Goal: Information Seeking & Learning: Check status

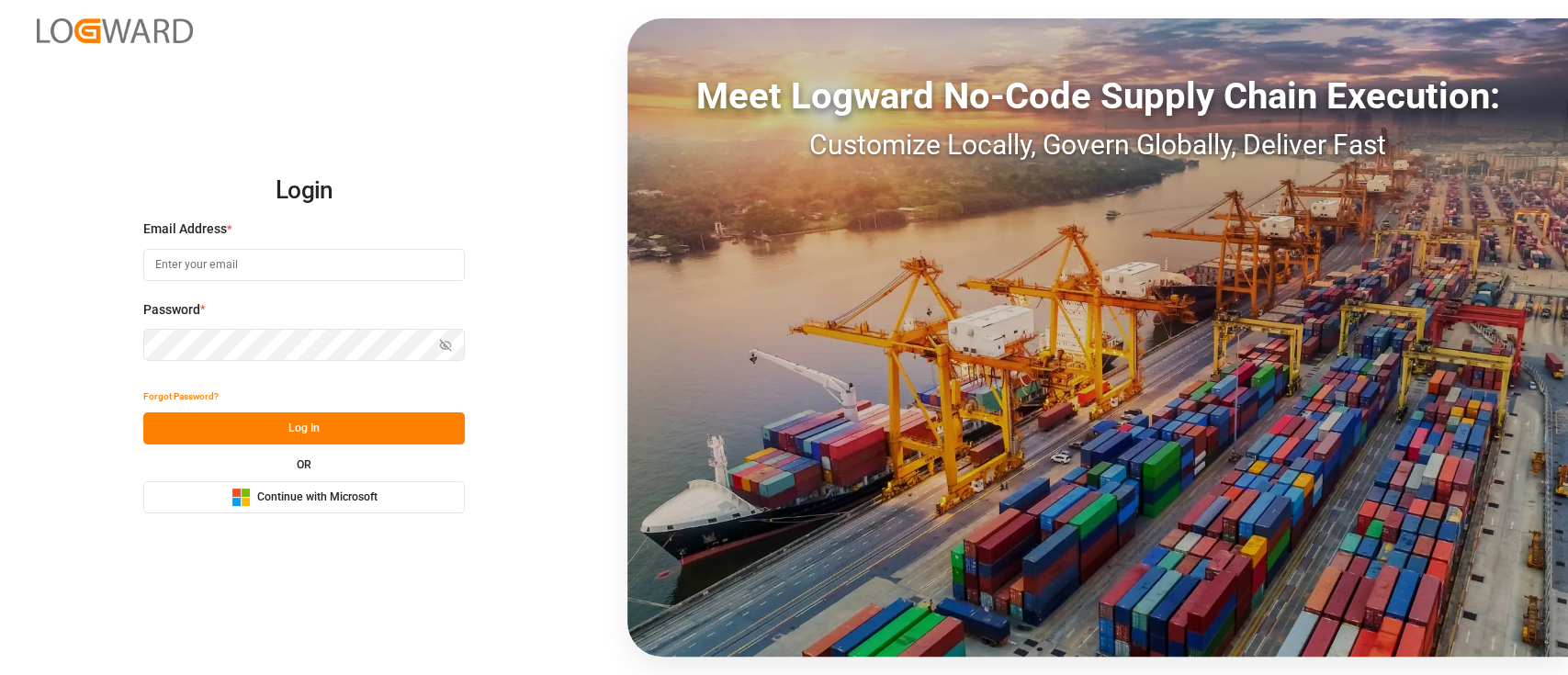
click at [292, 265] on input at bounding box center [304, 264] width 322 height 32
type input "shaini.ghorai@logward.com"
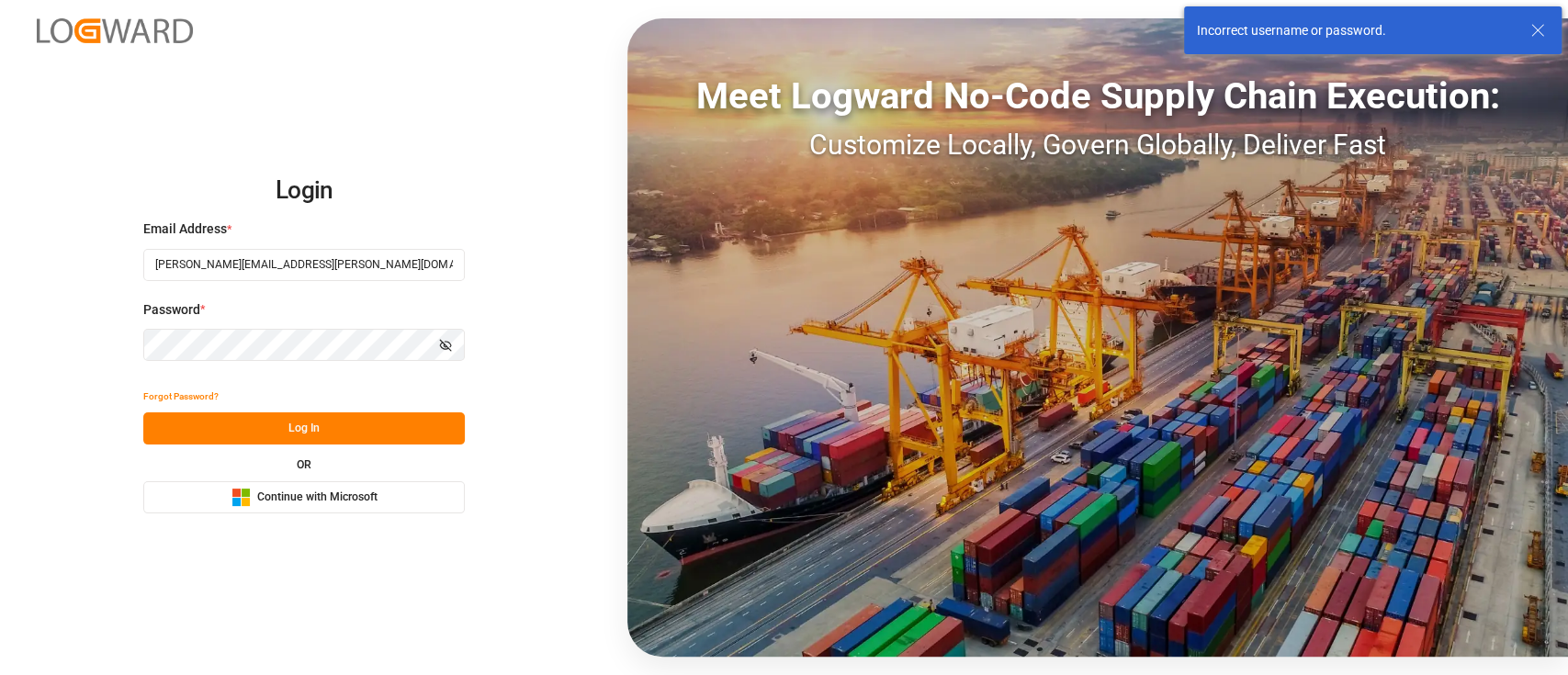
click at [446, 342] on icon "button" at bounding box center [445, 345] width 13 height 13
click at [125, 342] on div "Login Email Address * shaini.ghorai@logward.com Password * Hide password Forgot…" at bounding box center [784, 337] width 1568 height 675
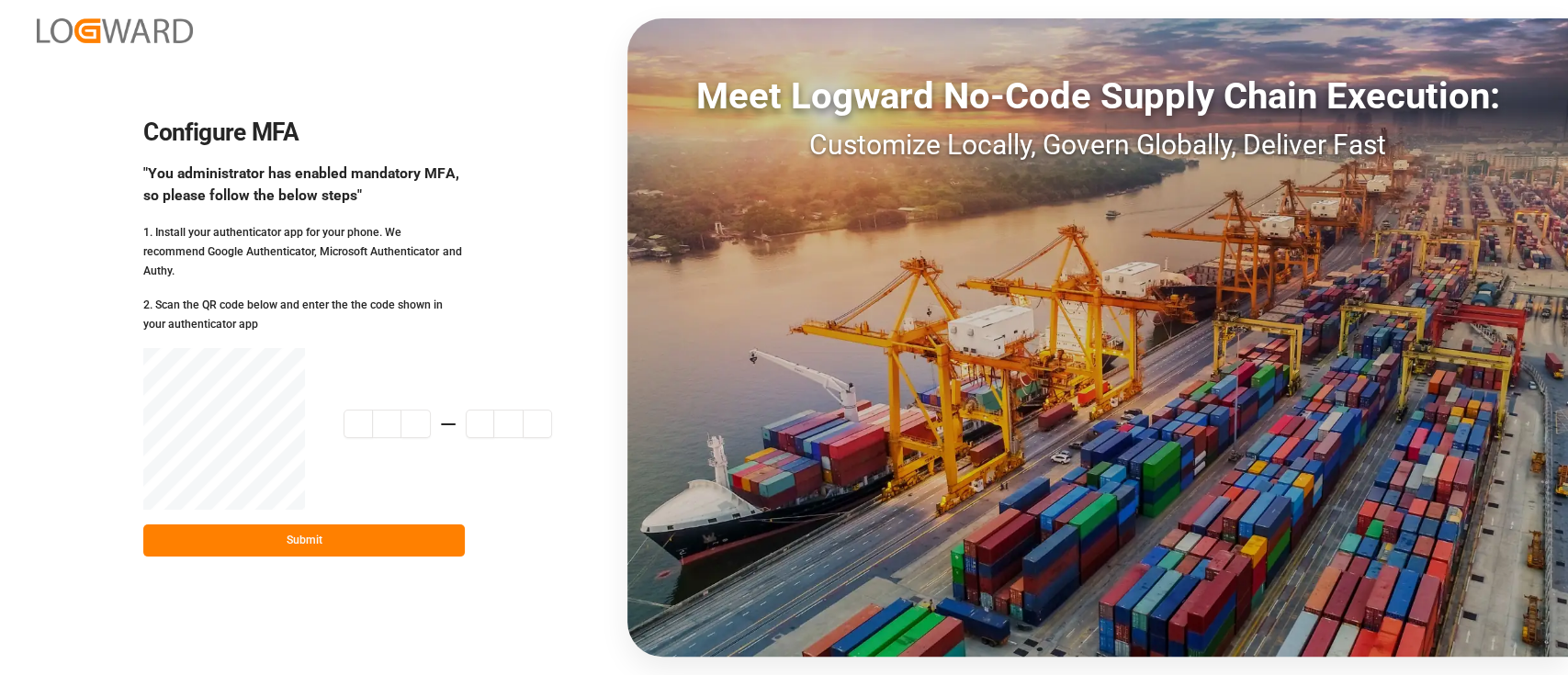
click at [363, 410] on input at bounding box center [447, 424] width 208 height 29
click at [354, 536] on button "Submit" at bounding box center [304, 540] width 322 height 32
drag, startPoint x: 350, startPoint y: 410, endPoint x: 558, endPoint y: 419, distance: 208.2
click at [558, 419] on div "Configure MFA "You administrator has enabled mandatory MFA, so please follow th…" at bounding box center [784, 337] width 1568 height 675
paste input "7"
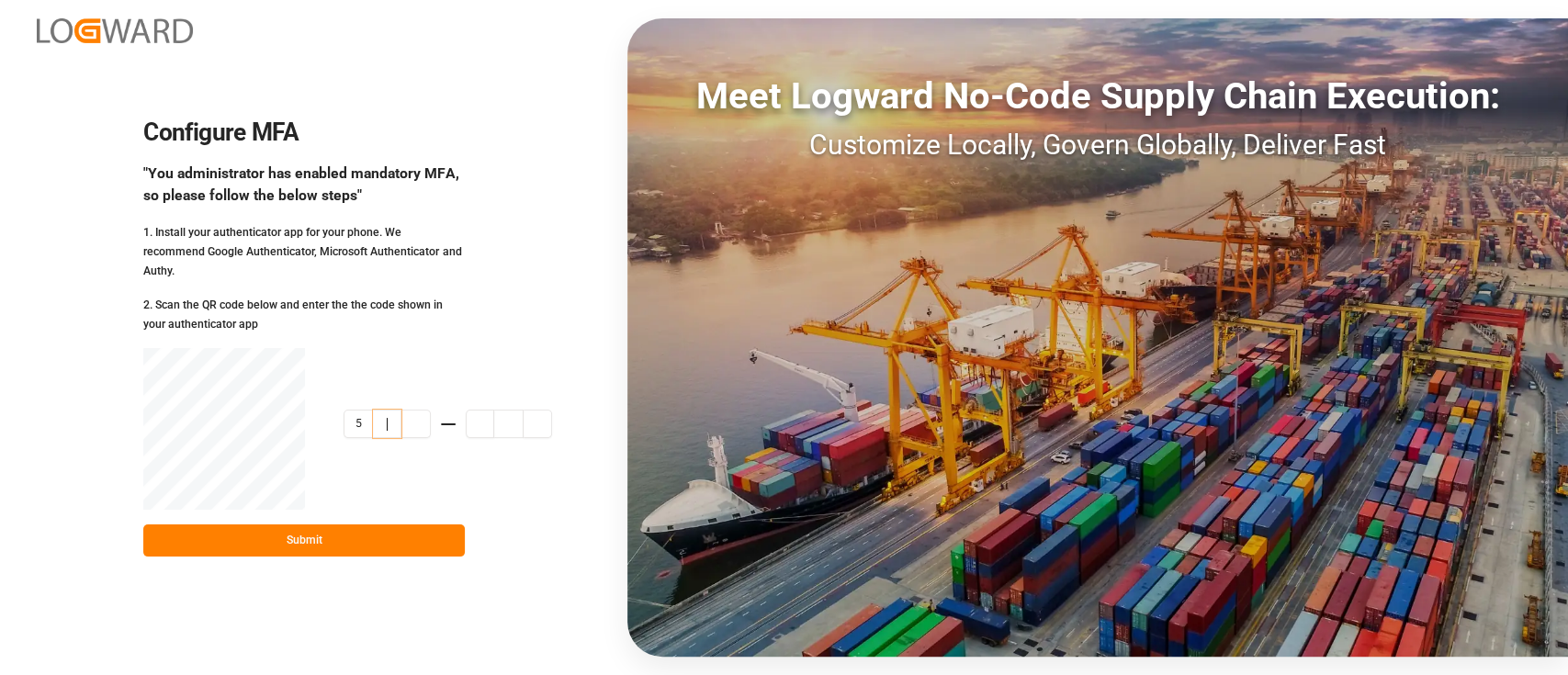
type input "5"
paste input "712209"
type input "712209"
click at [383, 542] on button "Submit" at bounding box center [304, 540] width 322 height 32
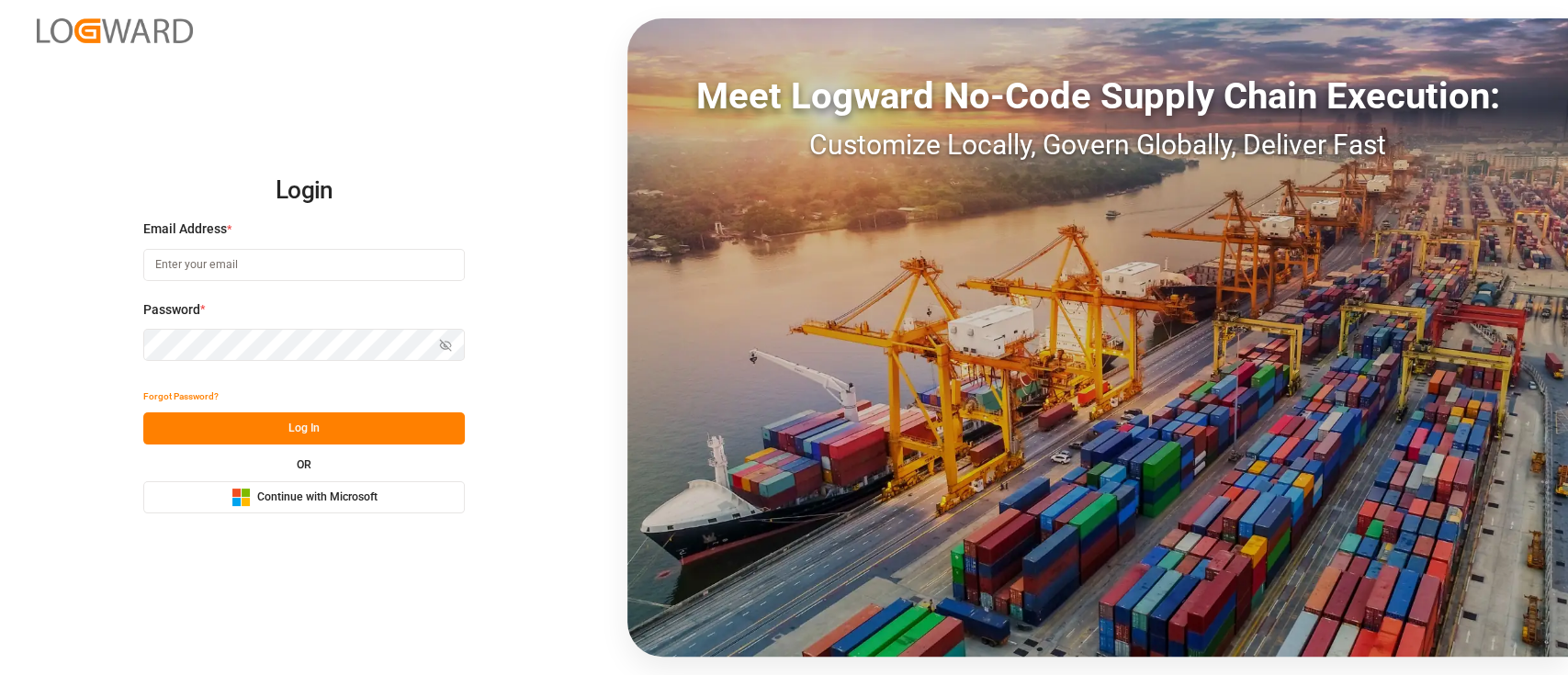
click at [330, 496] on span "Continue with Microsoft" at bounding box center [318, 498] width 120 height 16
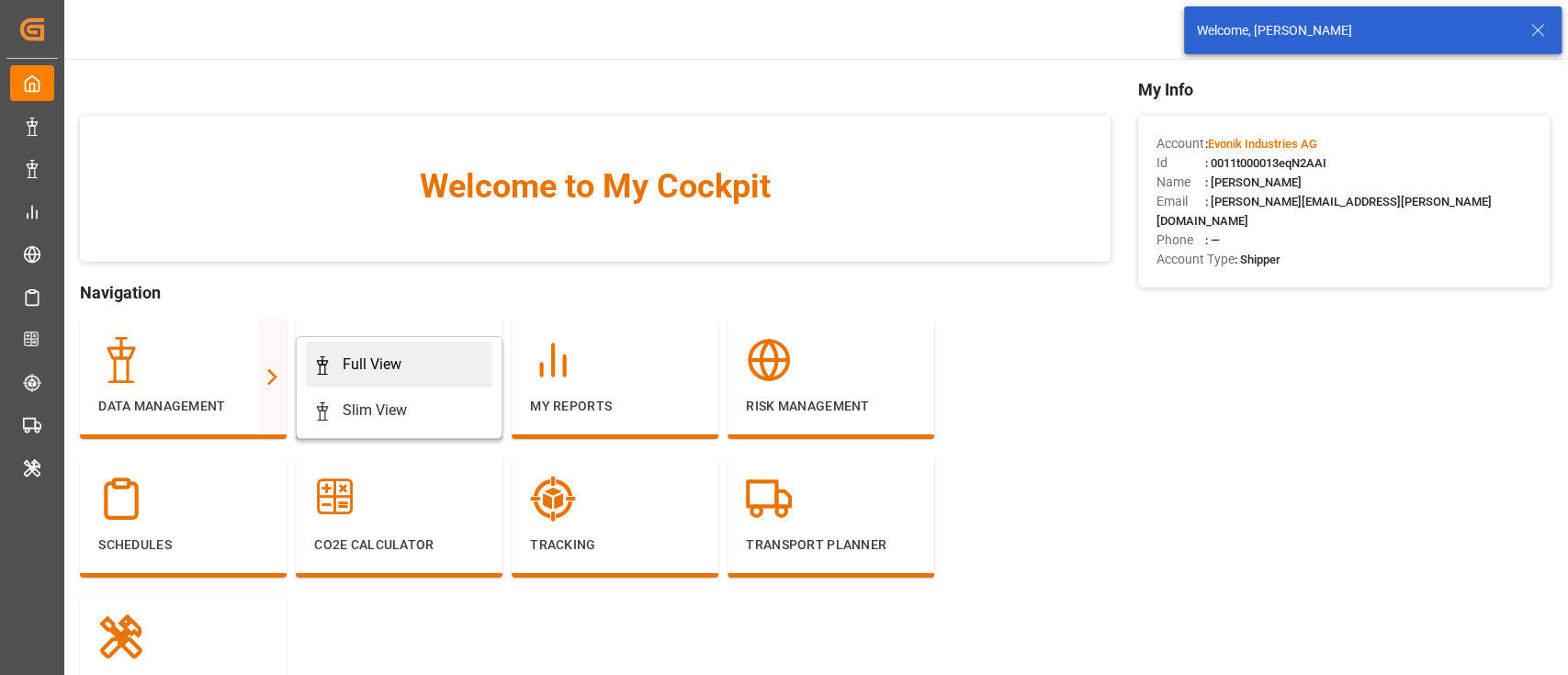
click at [386, 354] on div "Full View" at bounding box center [372, 364] width 59 height 22
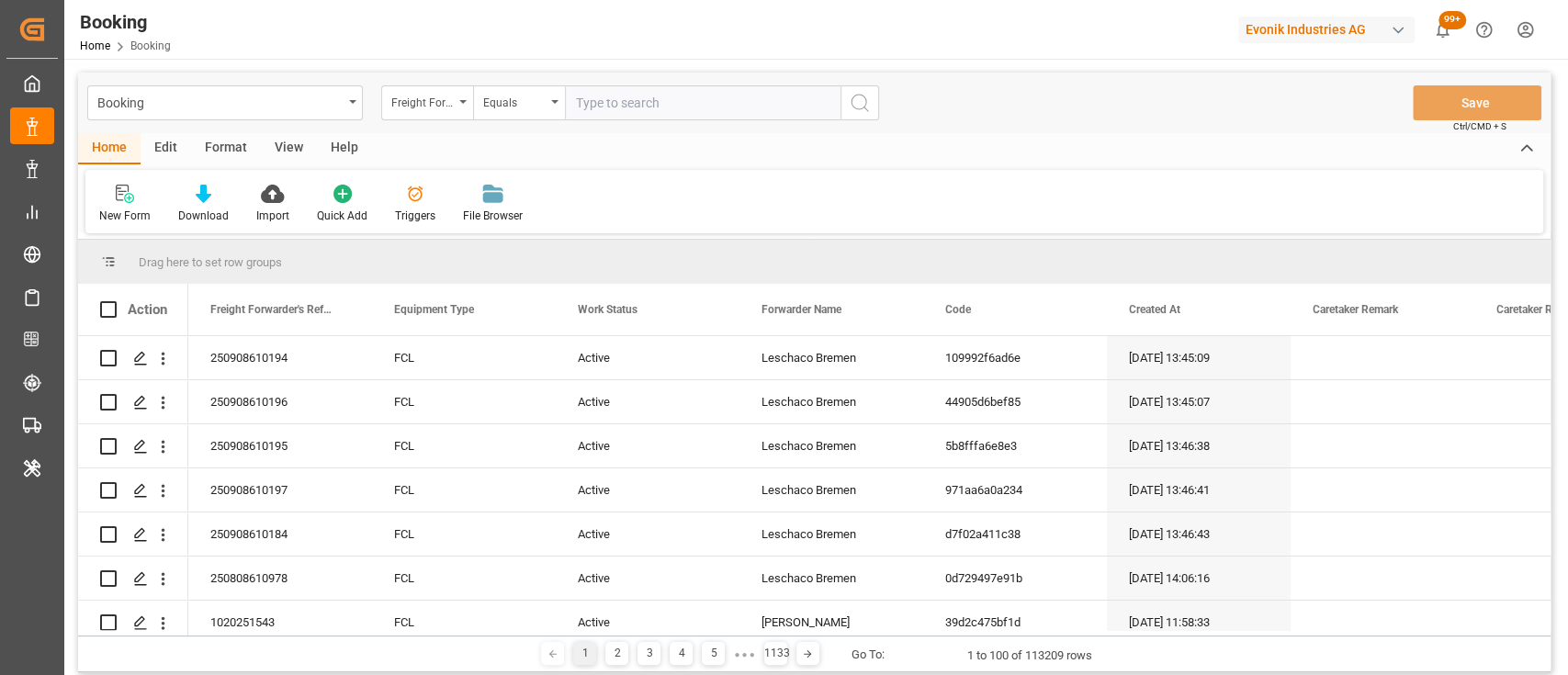
click at [231, 145] on div "Format" at bounding box center [226, 149] width 70 height 31
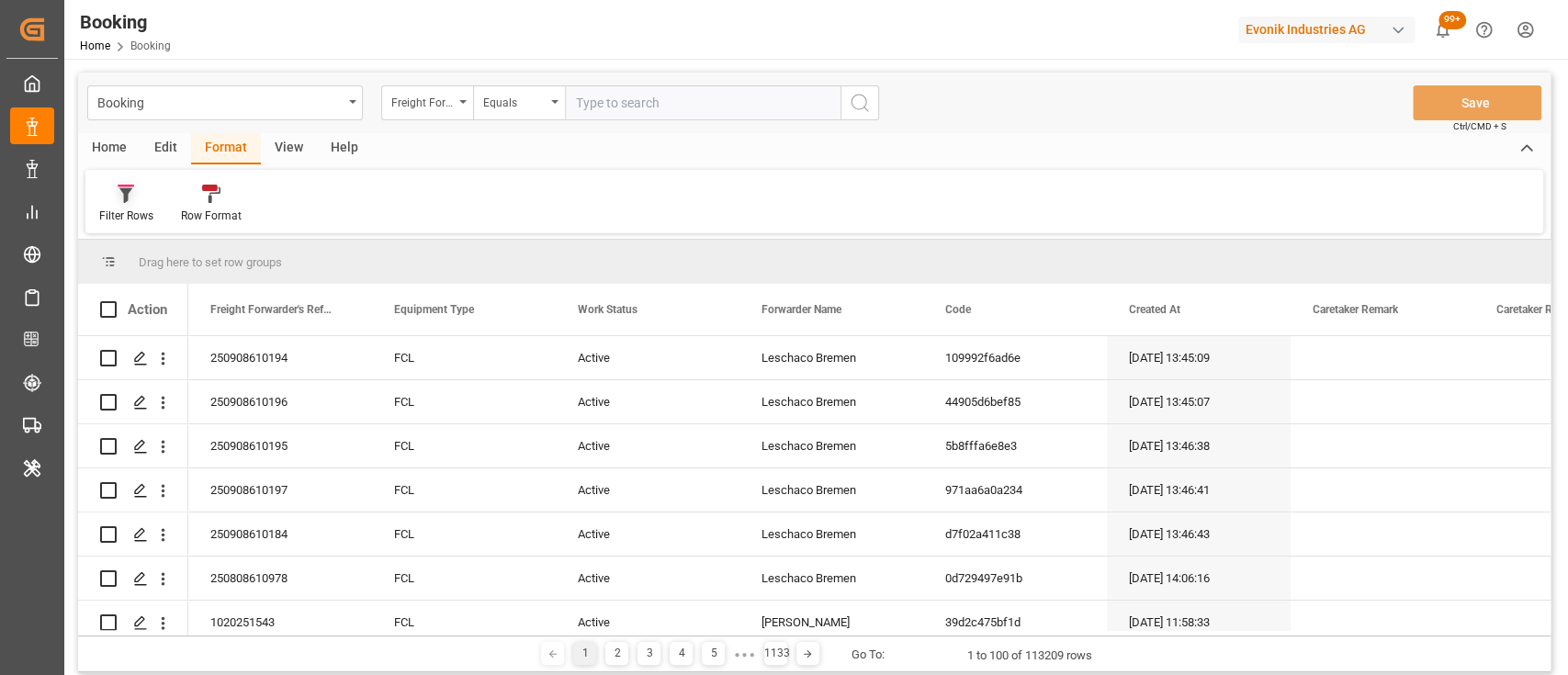
click at [127, 212] on div "Filter Rows" at bounding box center [126, 215] width 54 height 16
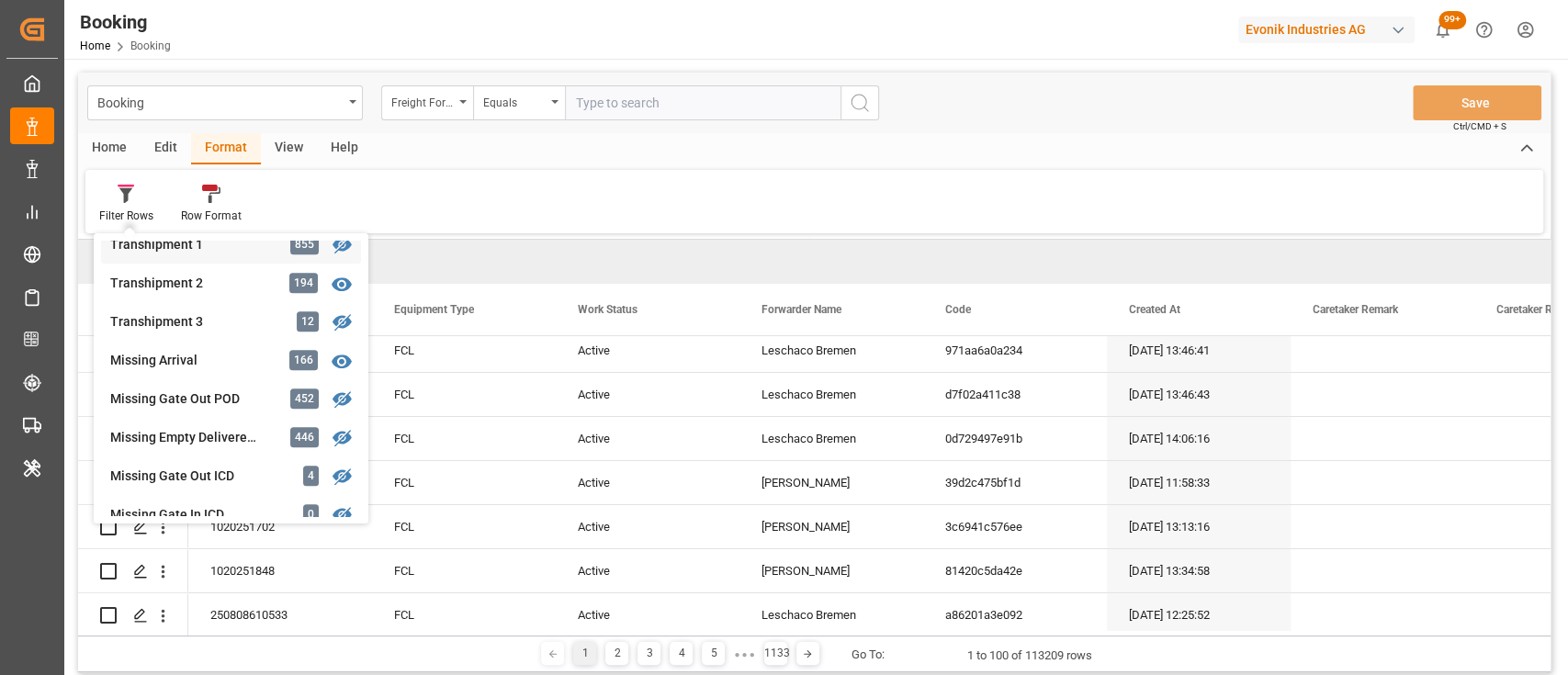
scroll to position [633, 0]
click at [169, 351] on div "Booking Freight Forwarder's Reference No. Equals Save Ctrl/CMD + S Home Edit Fo…" at bounding box center [815, 372] width 1473 height 599
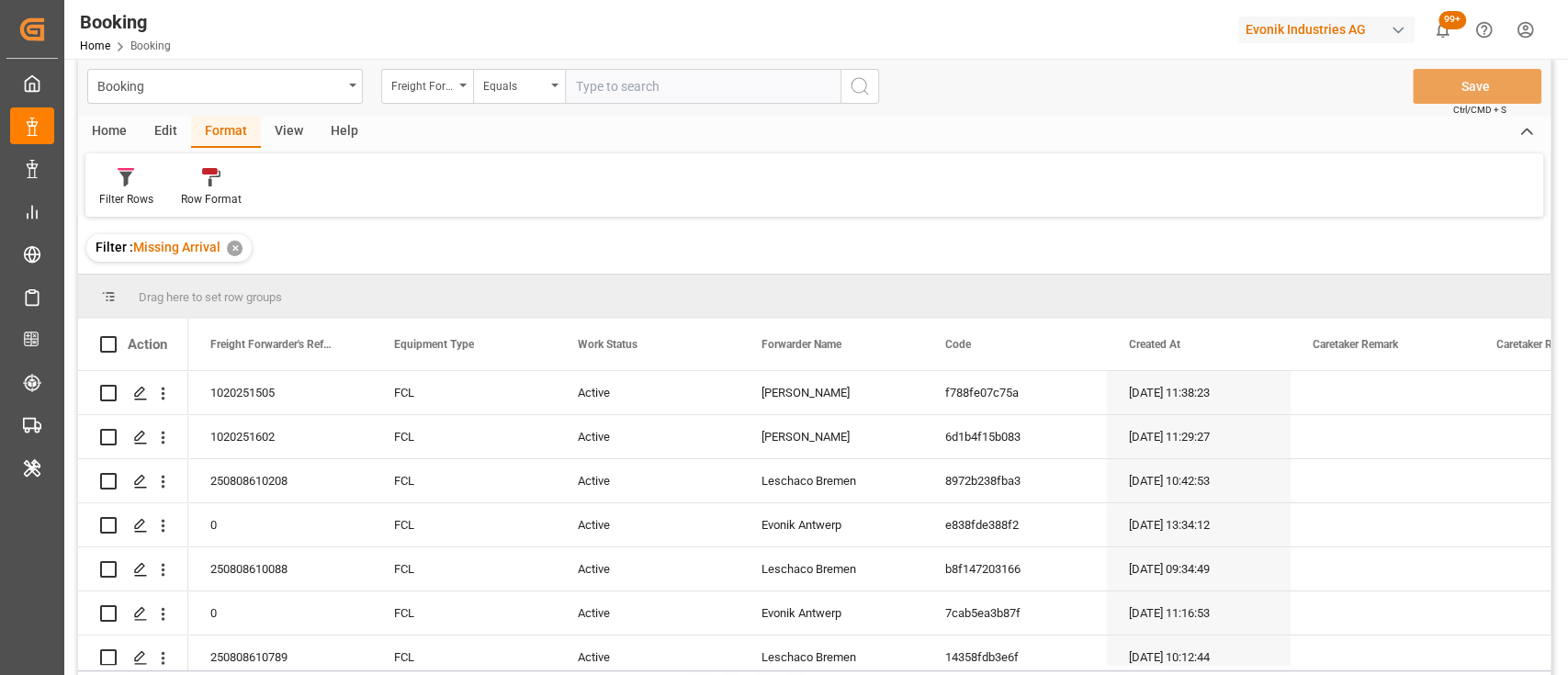
scroll to position [15, 0]
click at [294, 134] on div "View" at bounding box center [289, 134] width 56 height 31
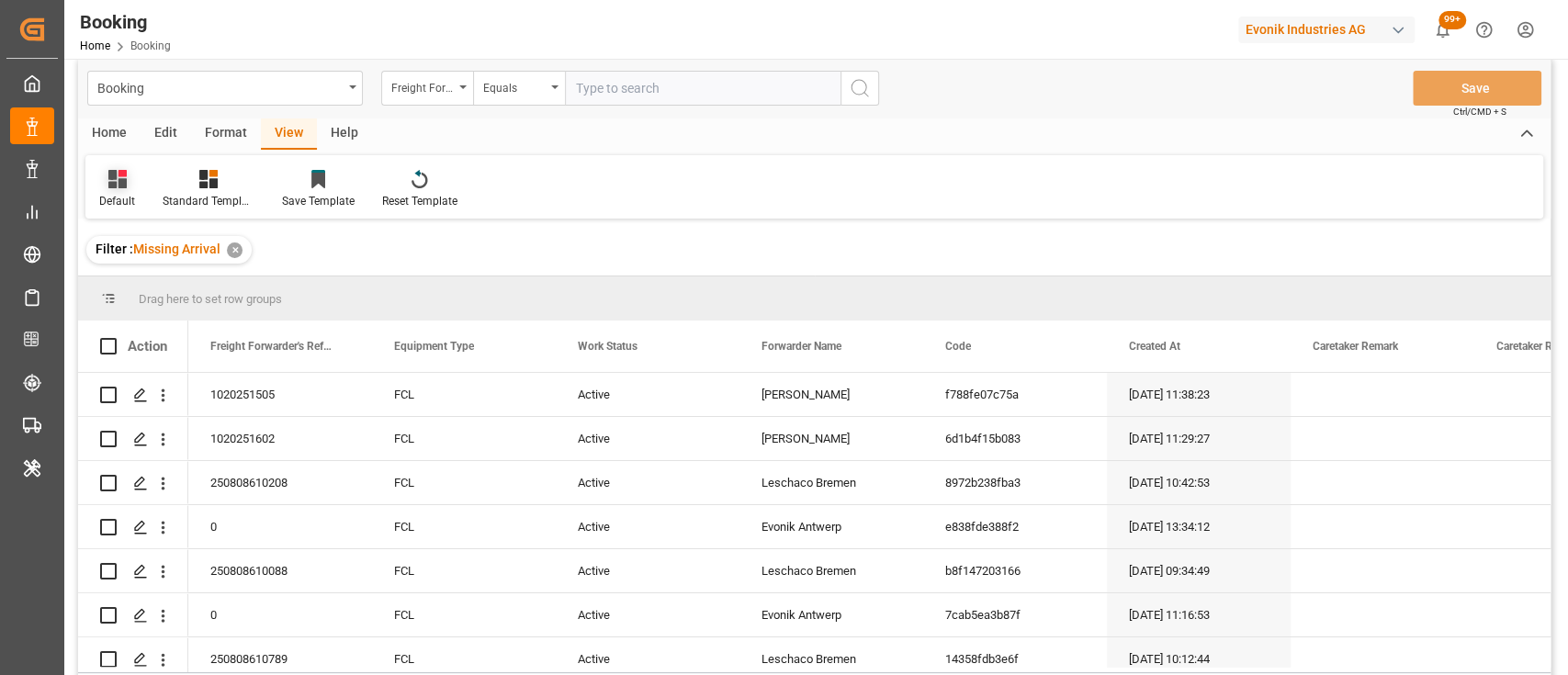
click at [106, 204] on div "Default" at bounding box center [116, 200] width 36 height 16
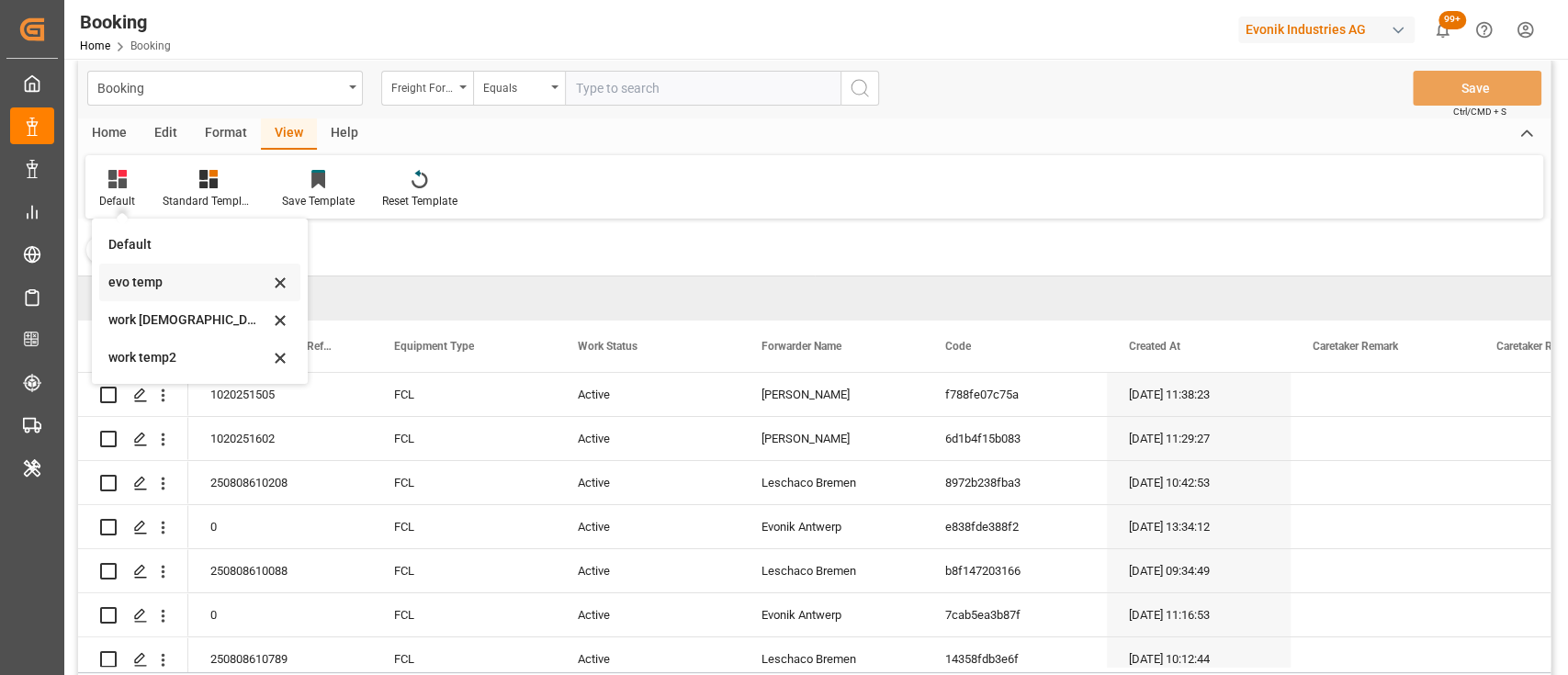
click at [137, 276] on div "evo temp" at bounding box center [189, 283] width 161 height 19
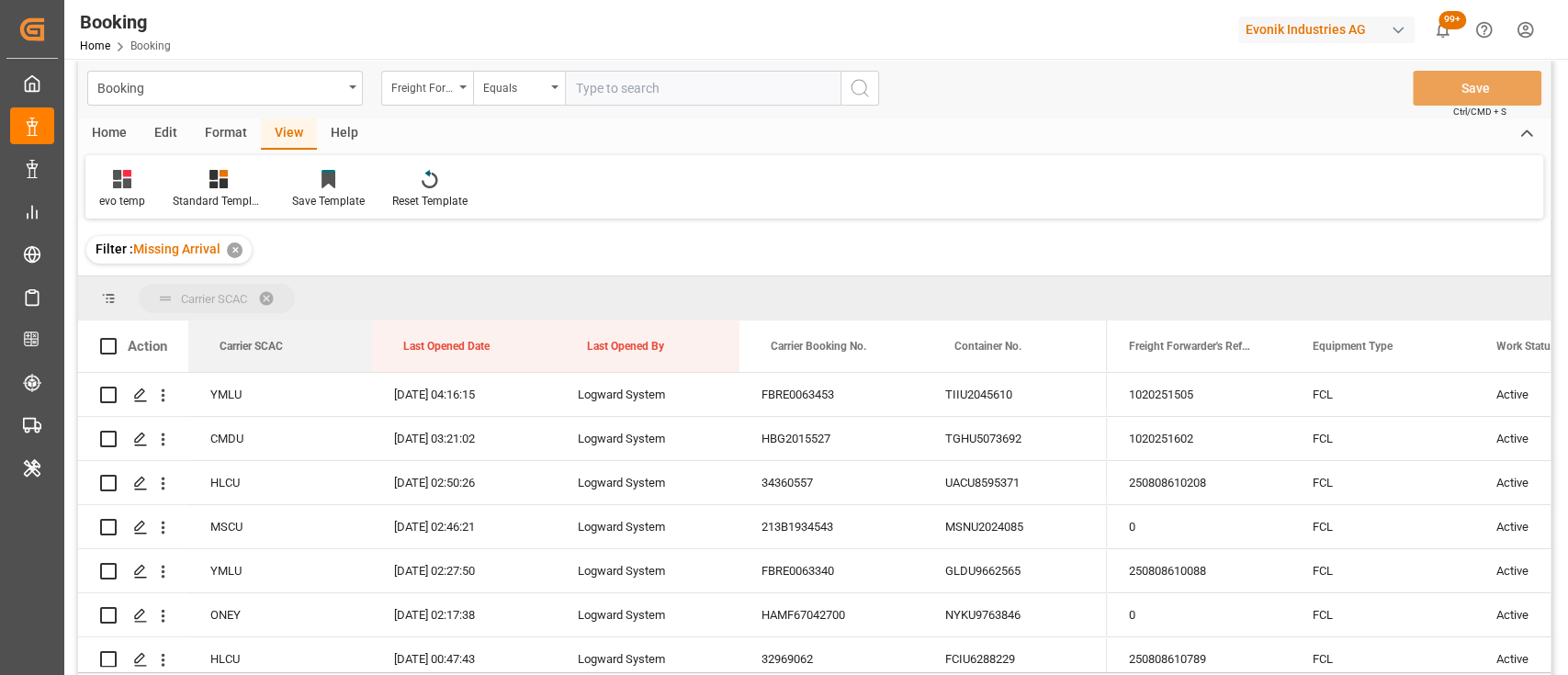
drag, startPoint x: 254, startPoint y: 340, endPoint x: 221, endPoint y: 303, distance: 49.6
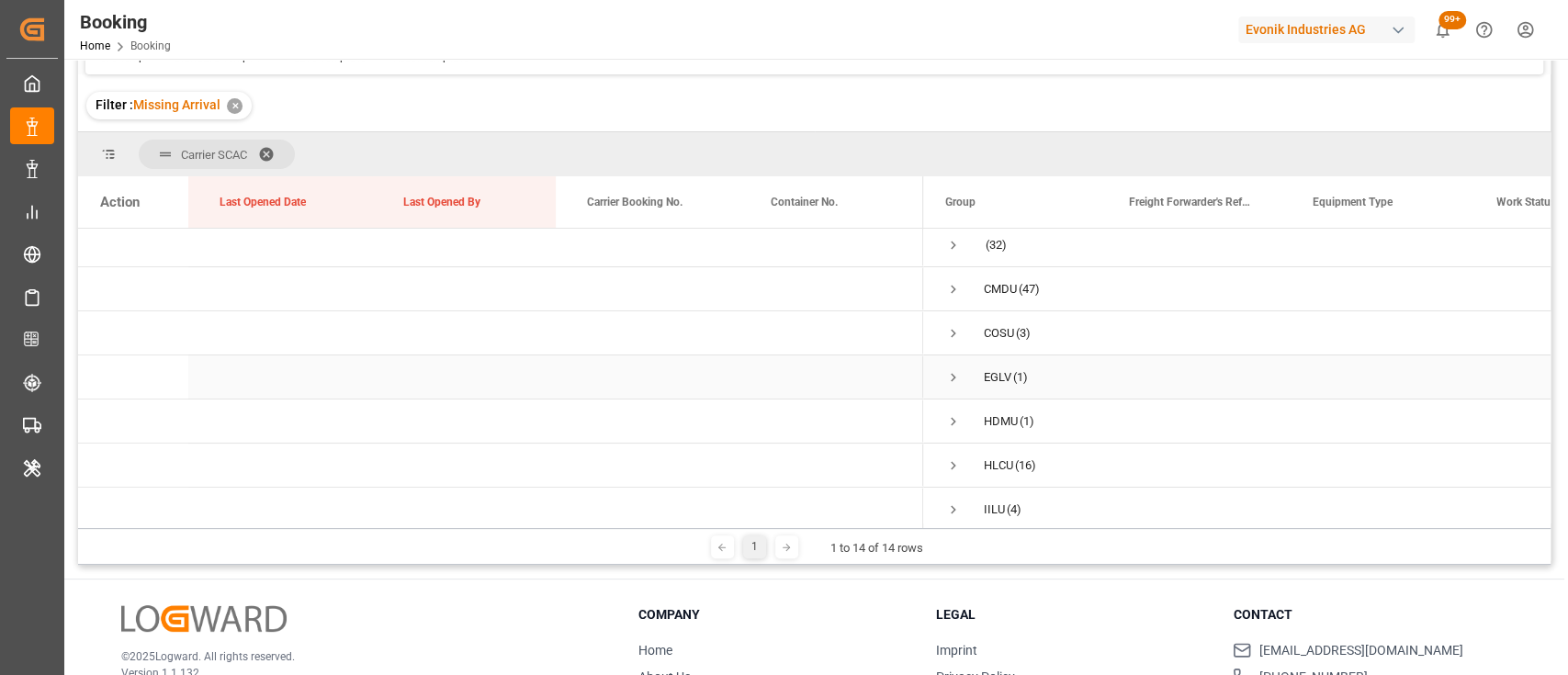
scroll to position [0, 0]
click at [954, 291] on span "Press SPACE to select this row." at bounding box center [953, 294] width 16 height 16
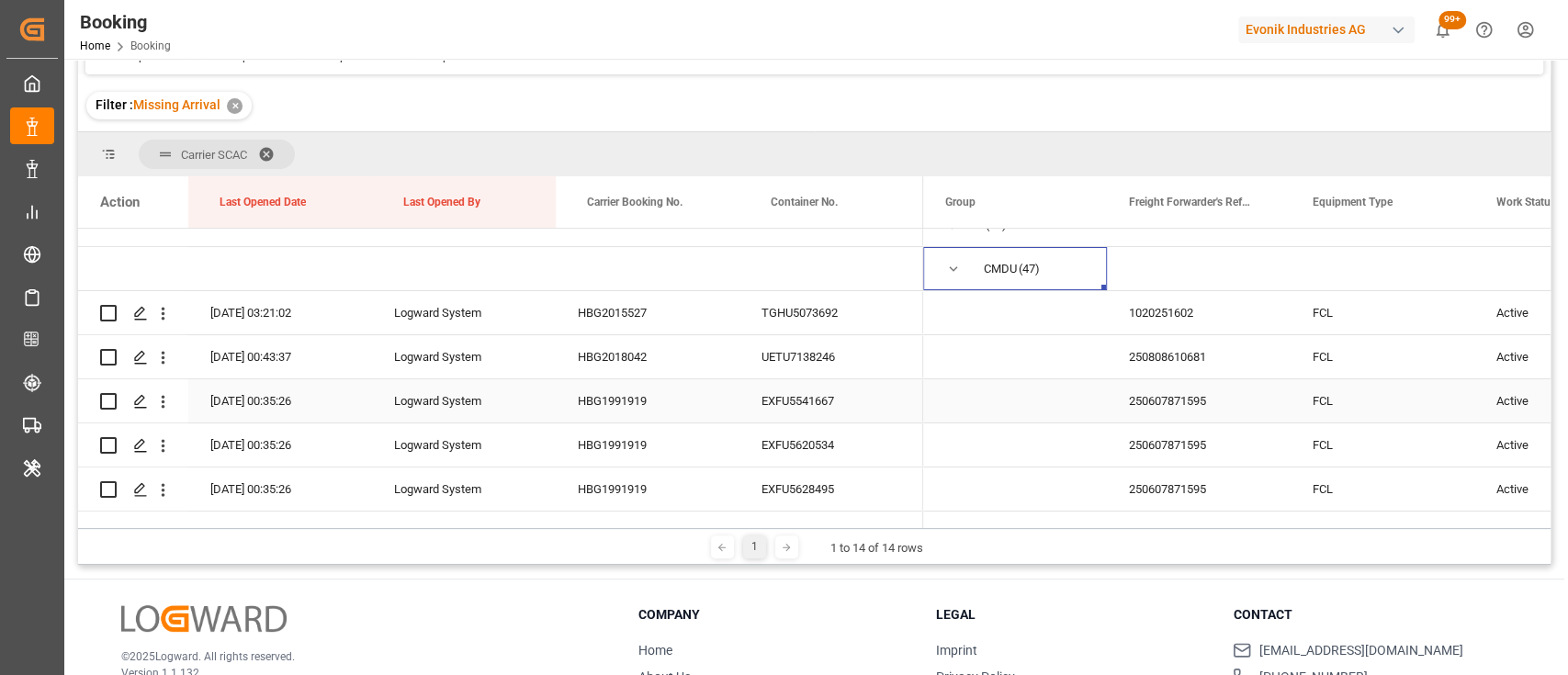
scroll to position [29, 0]
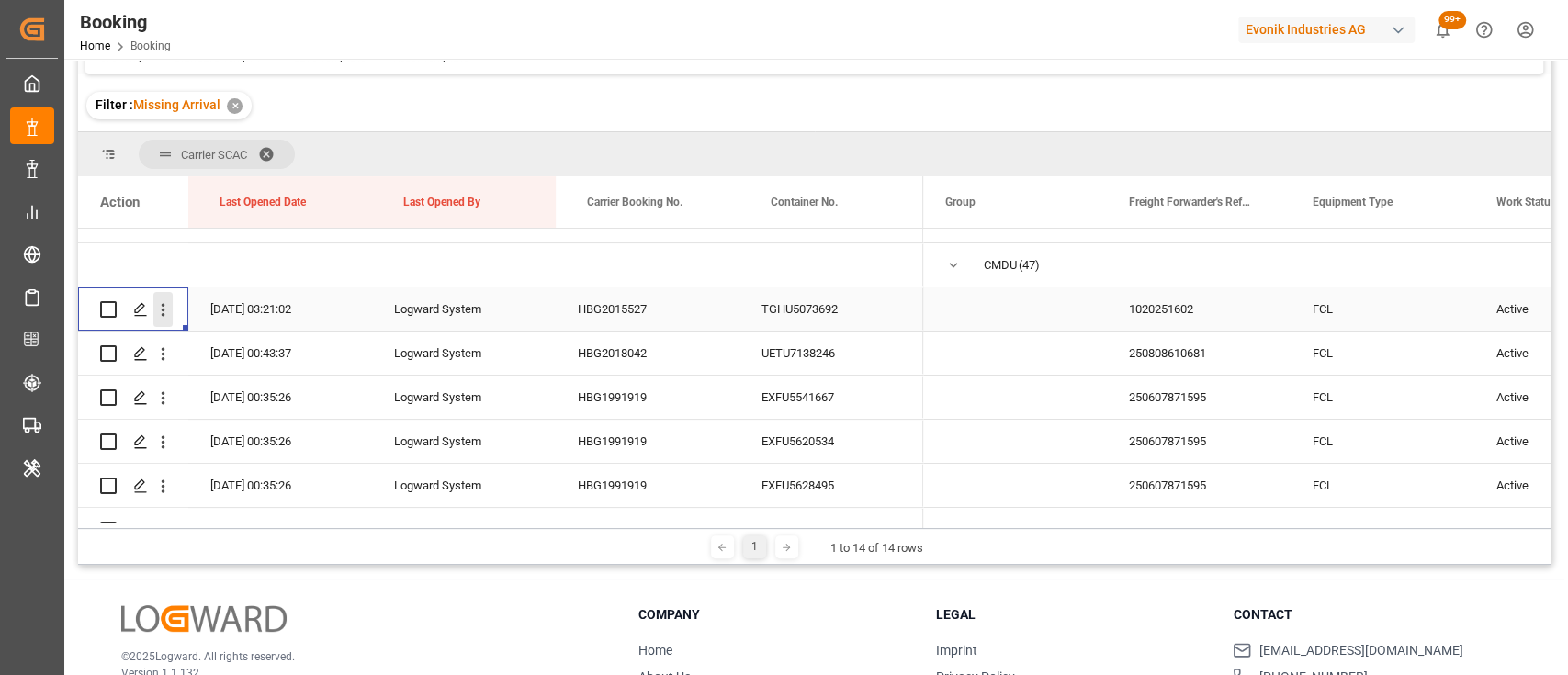
click at [167, 310] on icon "open menu" at bounding box center [163, 310] width 19 height 19
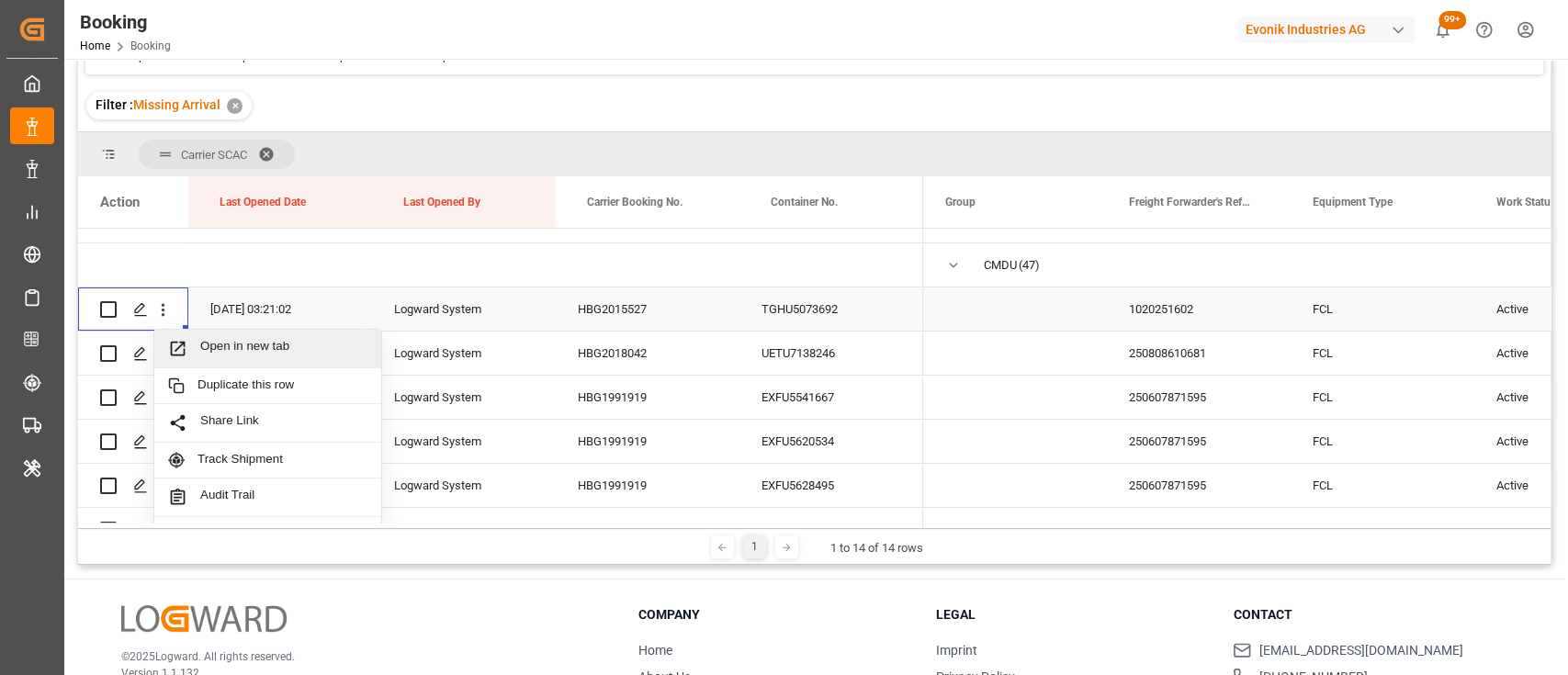
click at [241, 348] on span "Open in new tab" at bounding box center [284, 349] width 168 height 19
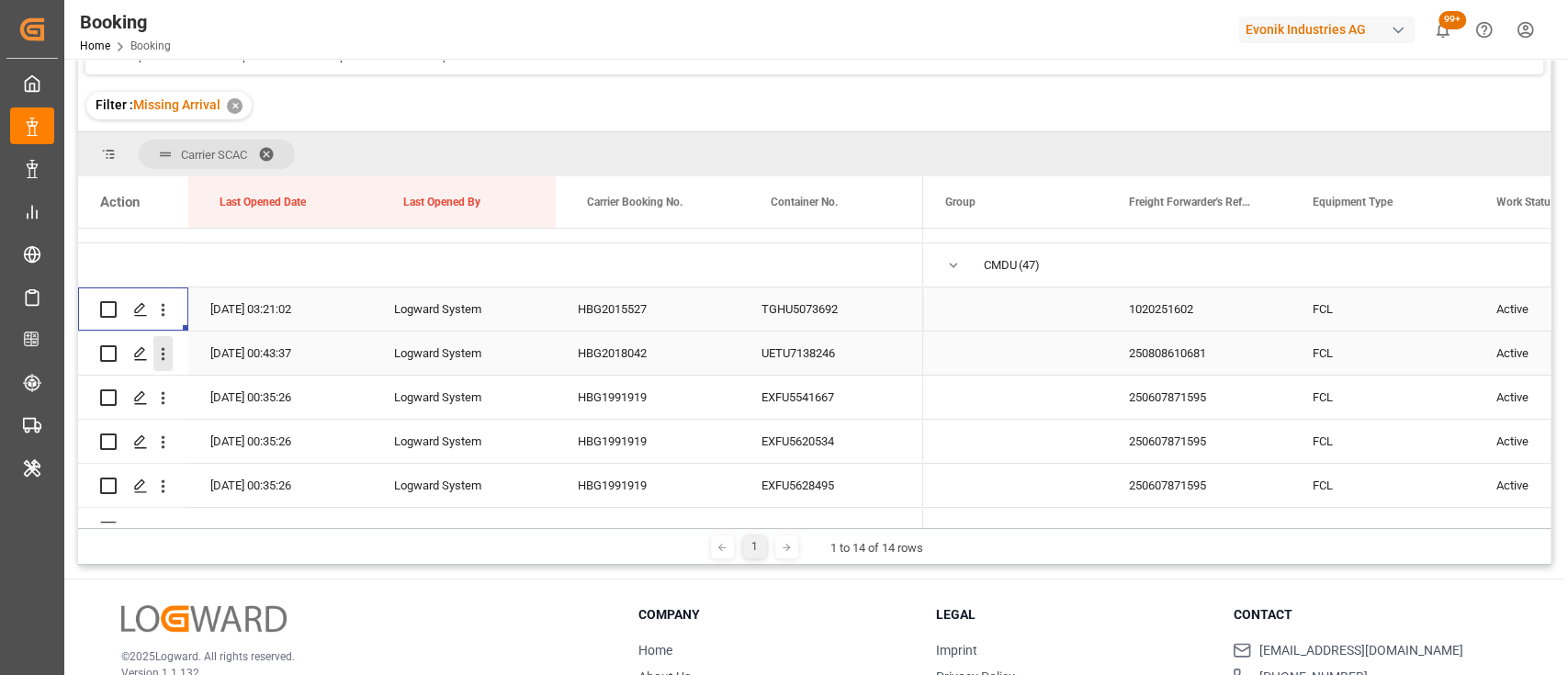
click at [161, 351] on icon "open menu" at bounding box center [163, 354] width 19 height 19
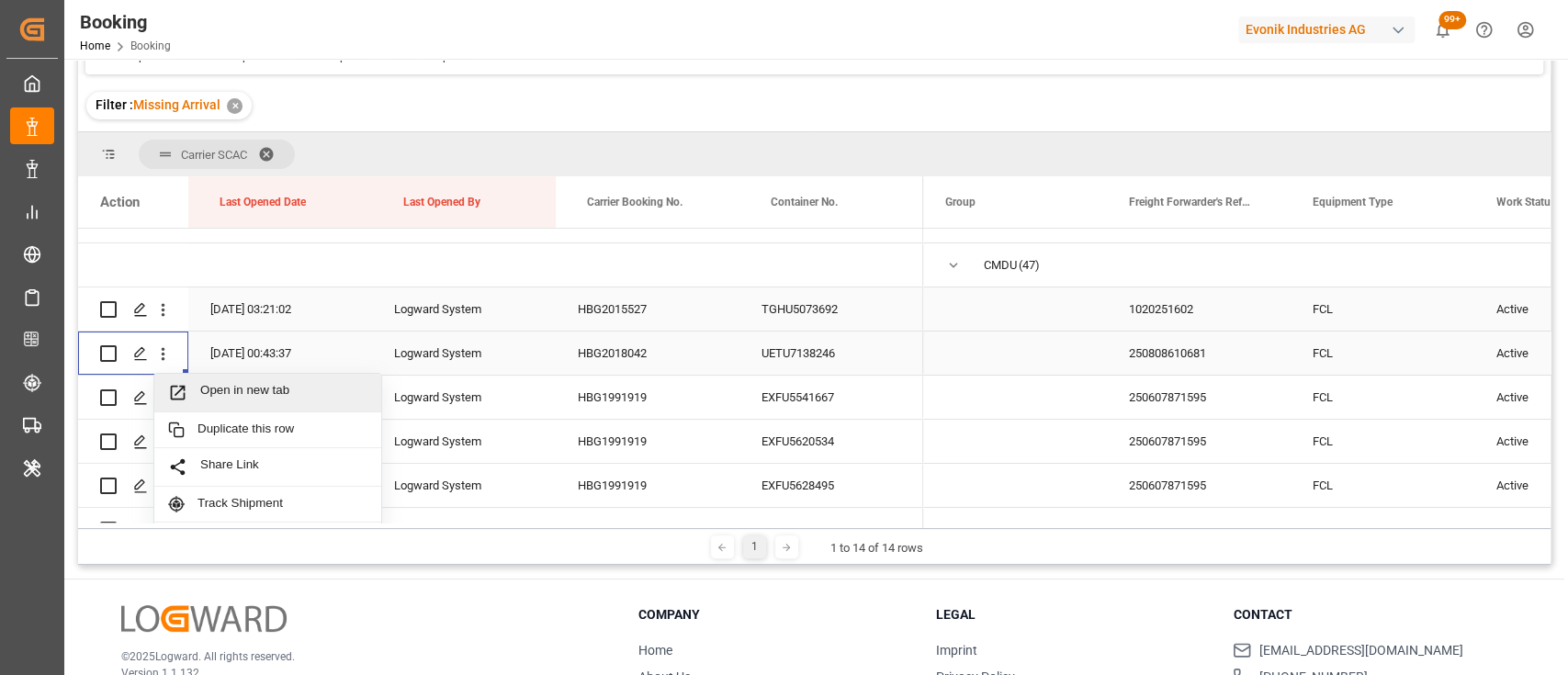
click at [230, 384] on span "Open in new tab" at bounding box center [284, 393] width 168 height 19
click at [162, 396] on icon "open menu" at bounding box center [163, 398] width 19 height 19
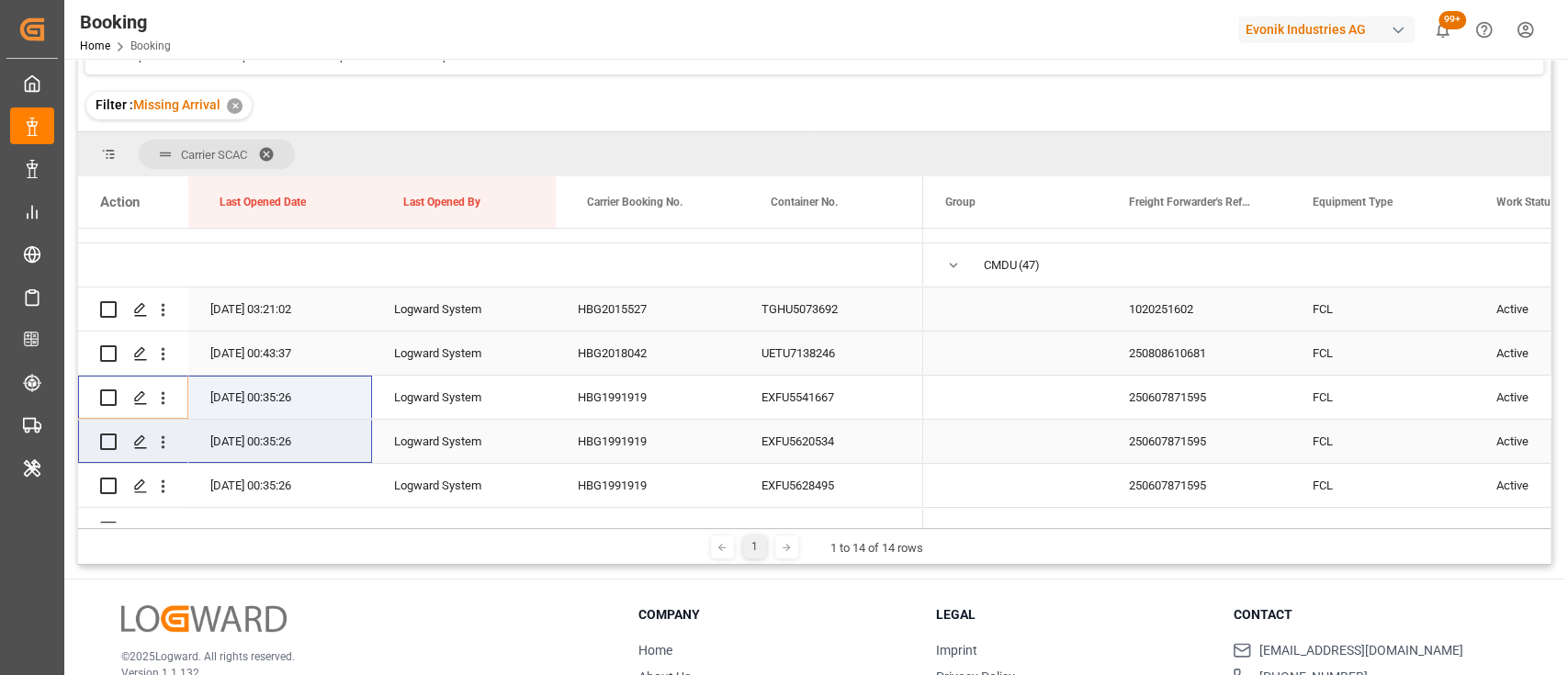
drag, startPoint x: 227, startPoint y: 430, endPoint x: 214, endPoint y: 434, distance: 13.6
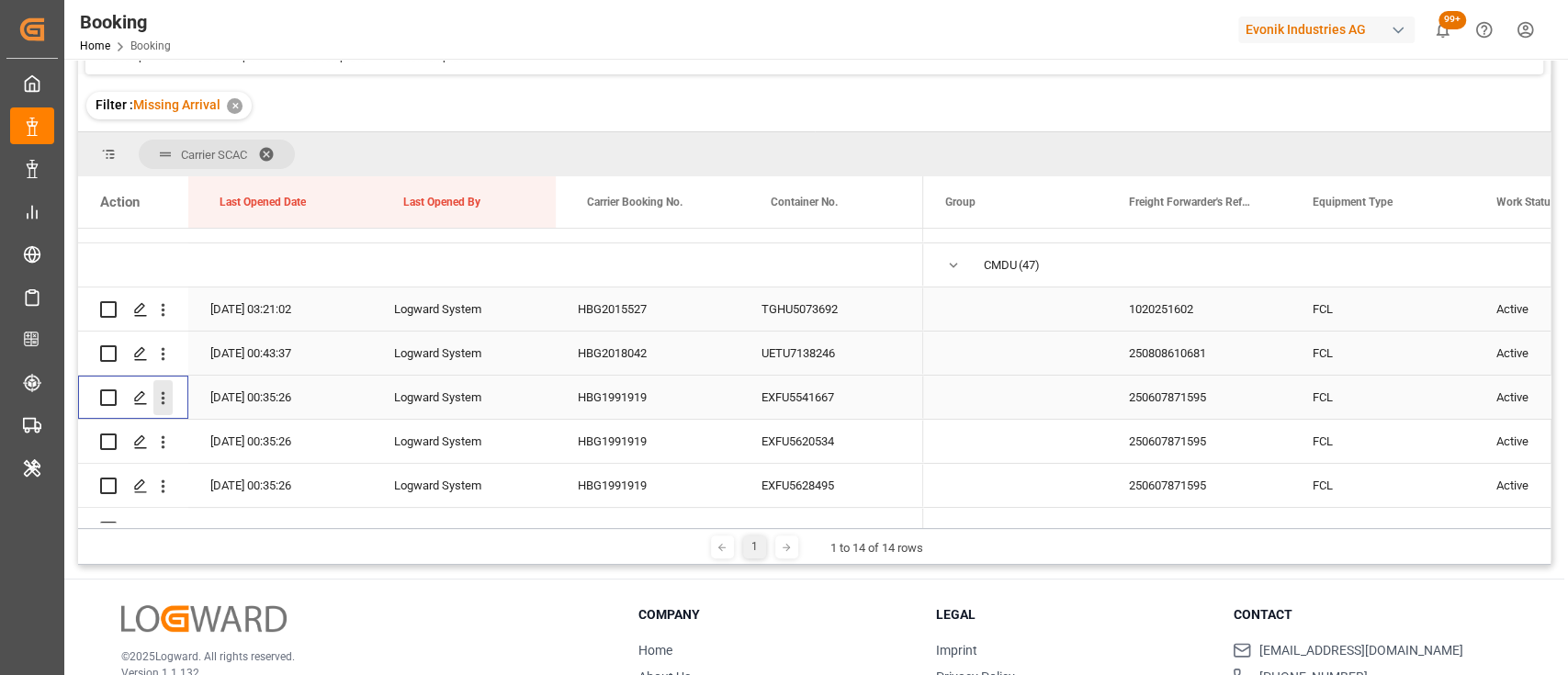
click at [166, 401] on icon "open menu" at bounding box center [163, 398] width 19 height 19
click at [162, 445] on icon "open menu" at bounding box center [163, 443] width 19 height 19
click at [229, 490] on span "Open in new tab" at bounding box center [284, 481] width 168 height 19
click at [155, 469] on button "open menu" at bounding box center [163, 486] width 19 height 35
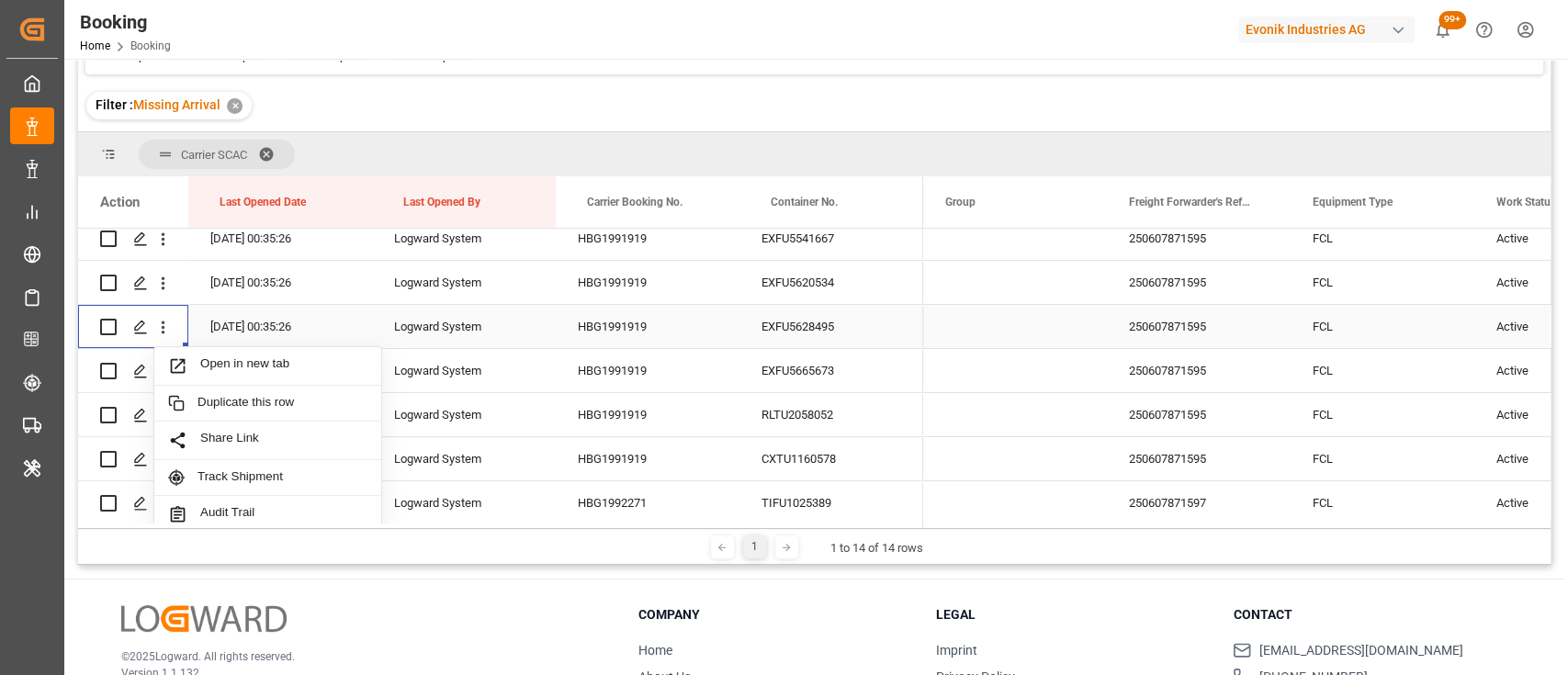
click at [247, 373] on span "Open in new tab" at bounding box center [284, 366] width 168 height 19
click at [166, 377] on icon "open menu" at bounding box center [163, 372] width 19 height 19
click at [236, 408] on span "Open in new tab" at bounding box center [284, 411] width 168 height 19
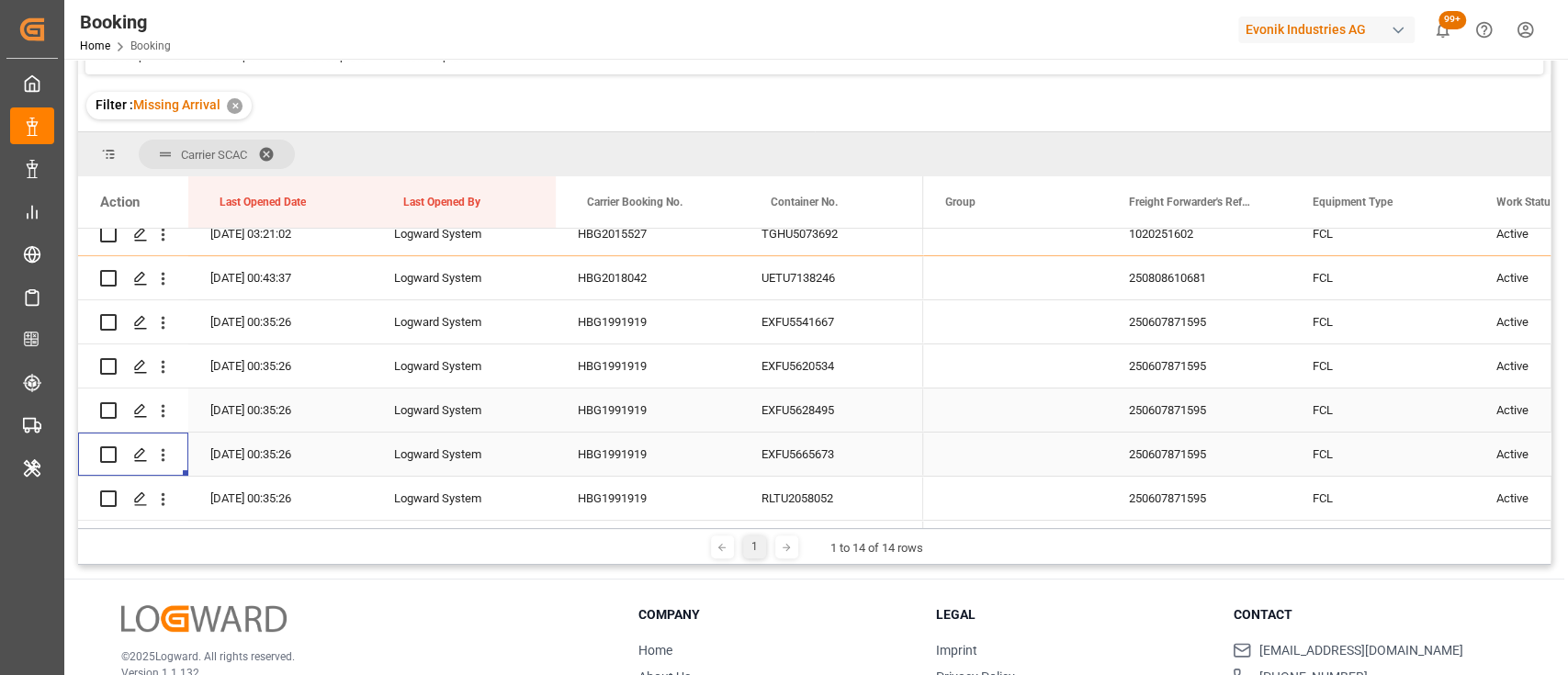
scroll to position [218, 0]
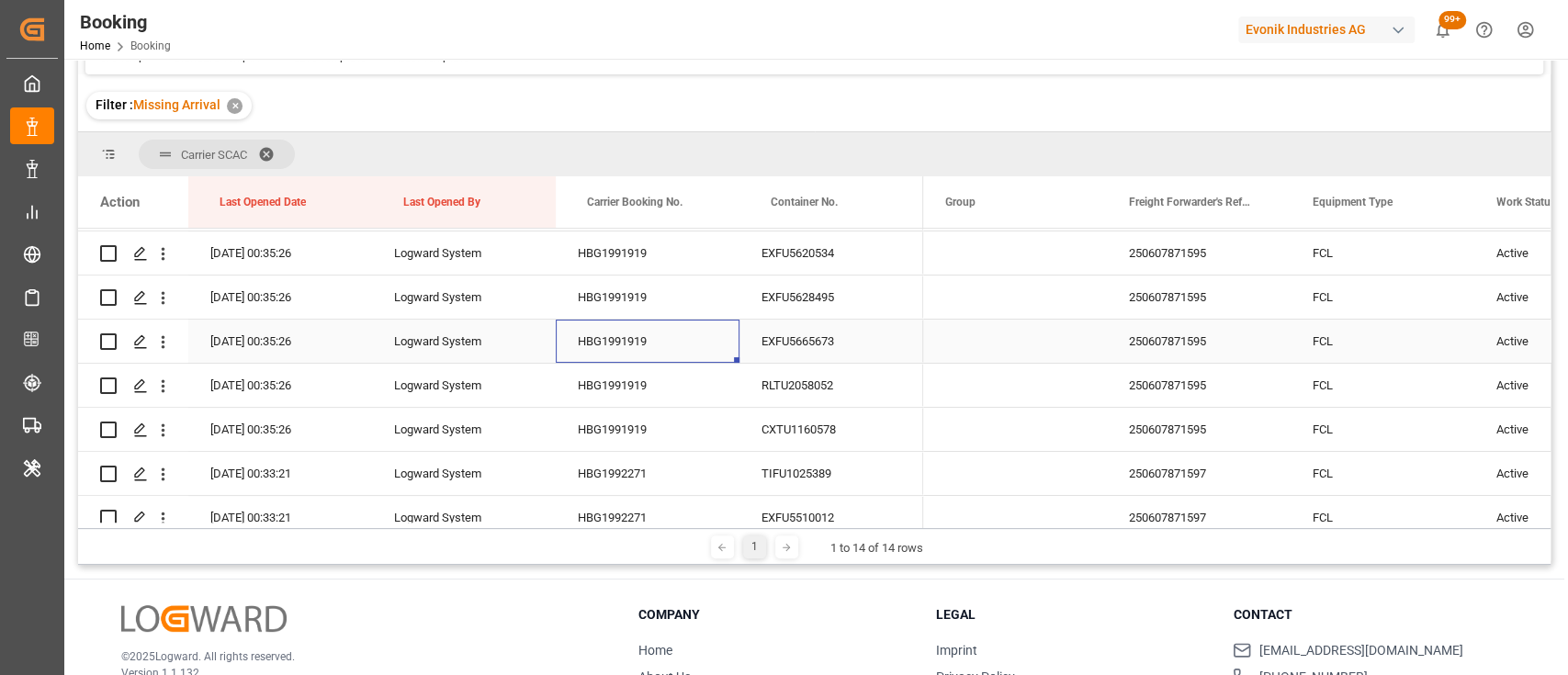
click at [602, 338] on div "HBG1991919" at bounding box center [648, 341] width 184 height 44
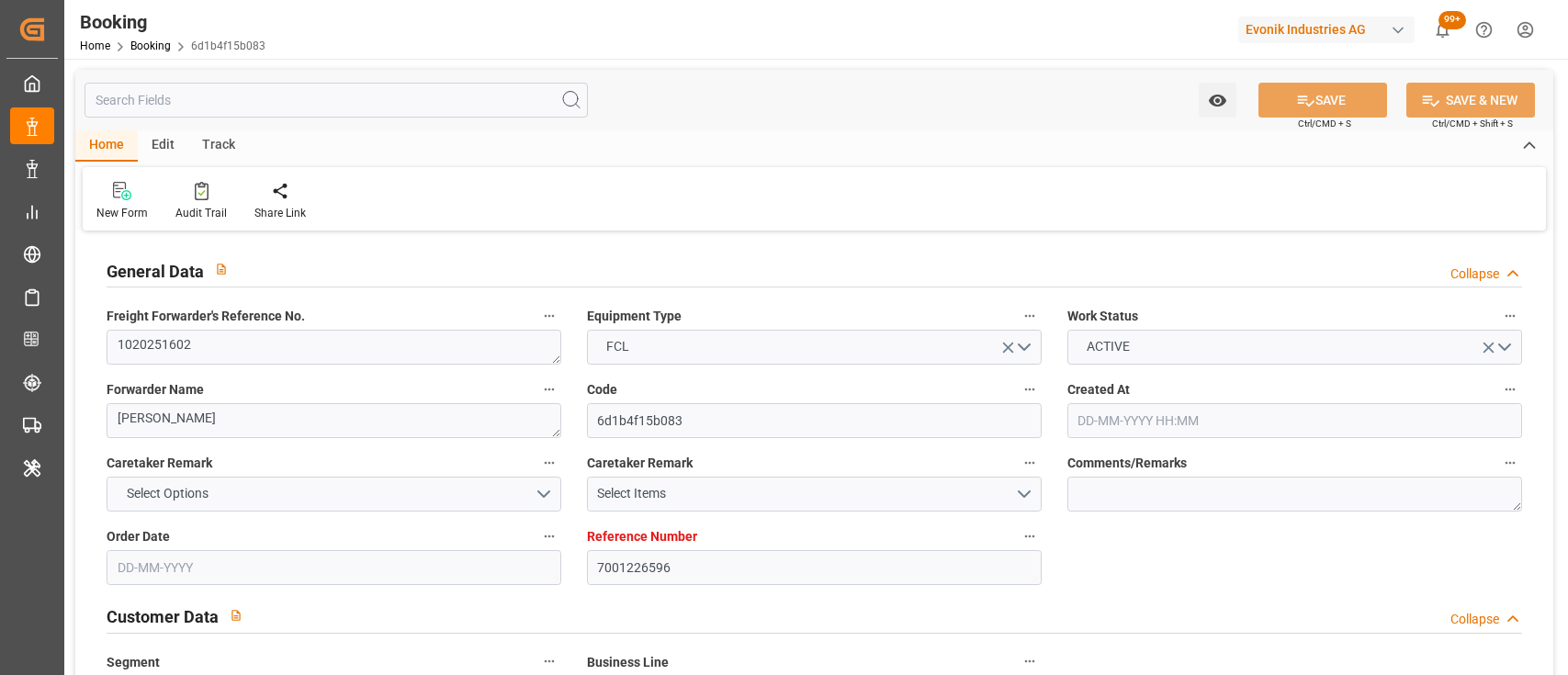
type input "18-07-2025 11:29"
type input "18-07-2025"
type input "22-08-2025"
type input "01-07-2025"
type input "08-08-2025 16:18"
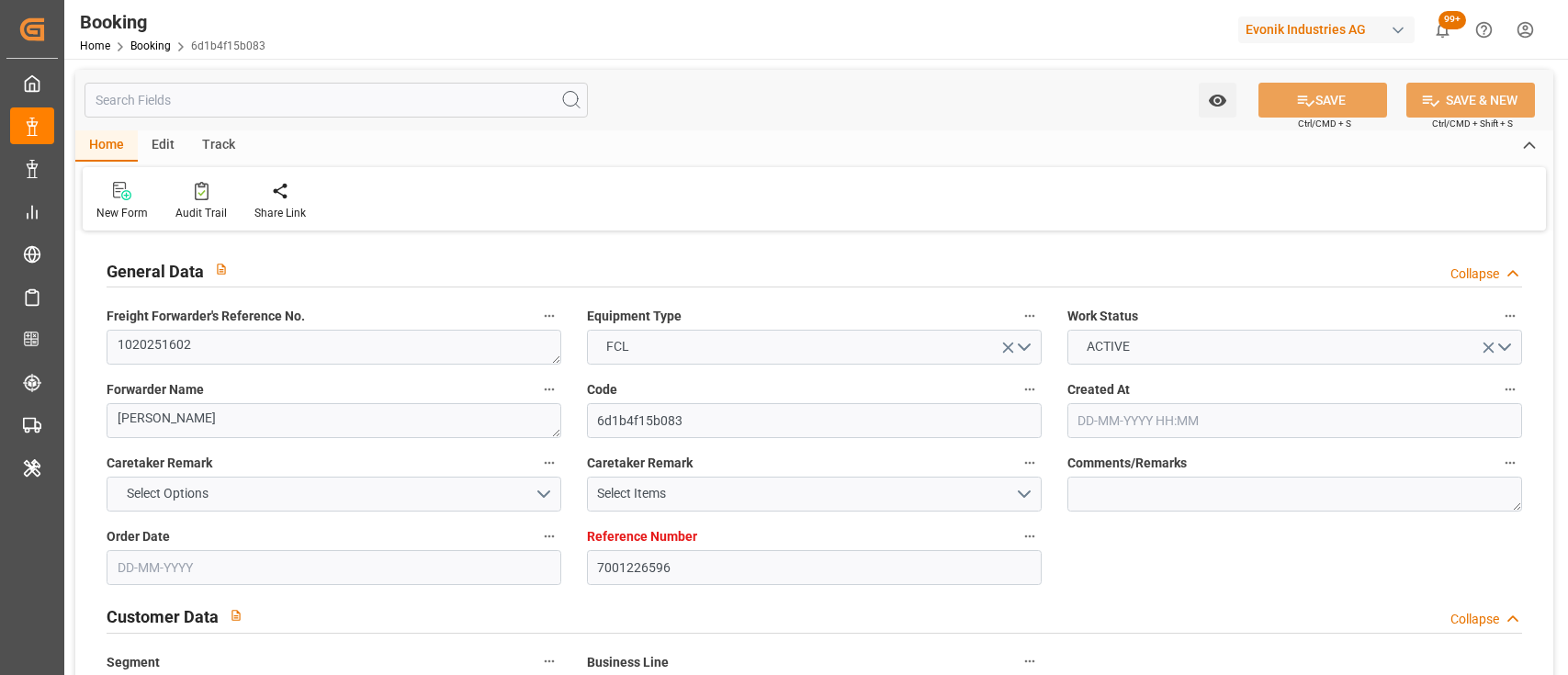
type input "08-08-2025 00:00"
type input "08-08-2025 19:42"
type input "01-08-2025 15:49"
type input "26-09-2025 07:00"
type input "12-09-2025 00:00"
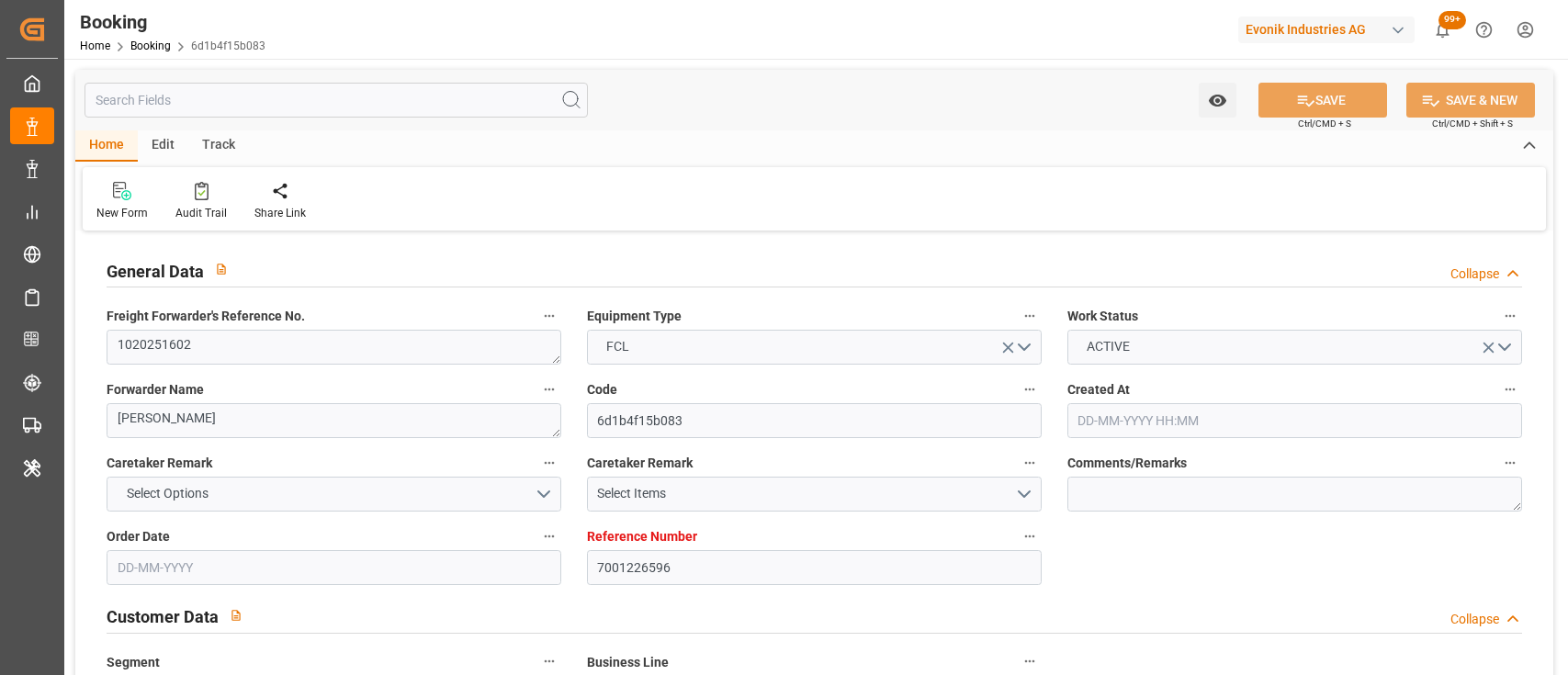
type input "10-09-2025 08:00"
type input "09-09-2025 00:00"
type input "10-09-2025 15:24"
type input "13-09-2025 05:00"
type input "10-09-2025 00:00"
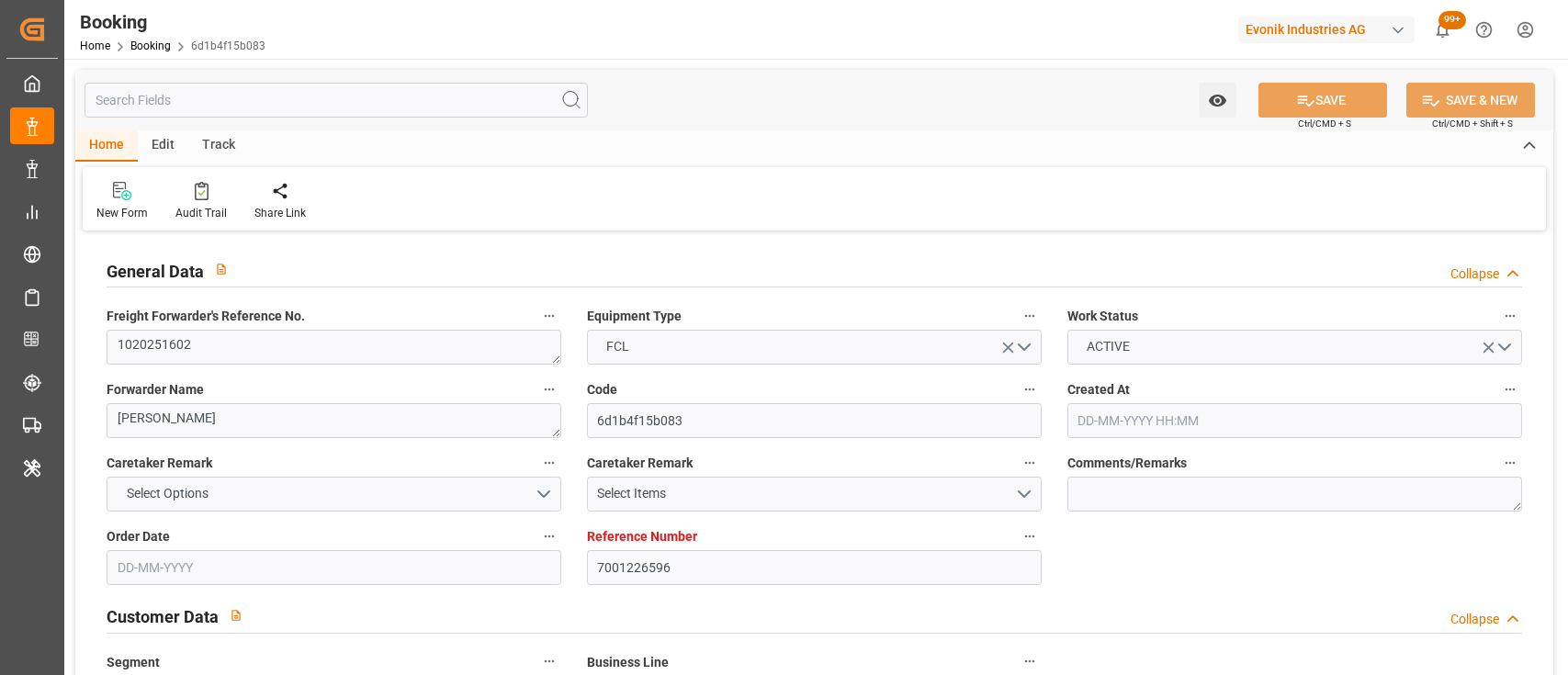
type input "13-09-2025 04:32"
type input "14-09-2025 12:00"
type input "15-09-2025 01:00"
type input "15-09-2025 03:02"
type input "24-09-2025 16:00"
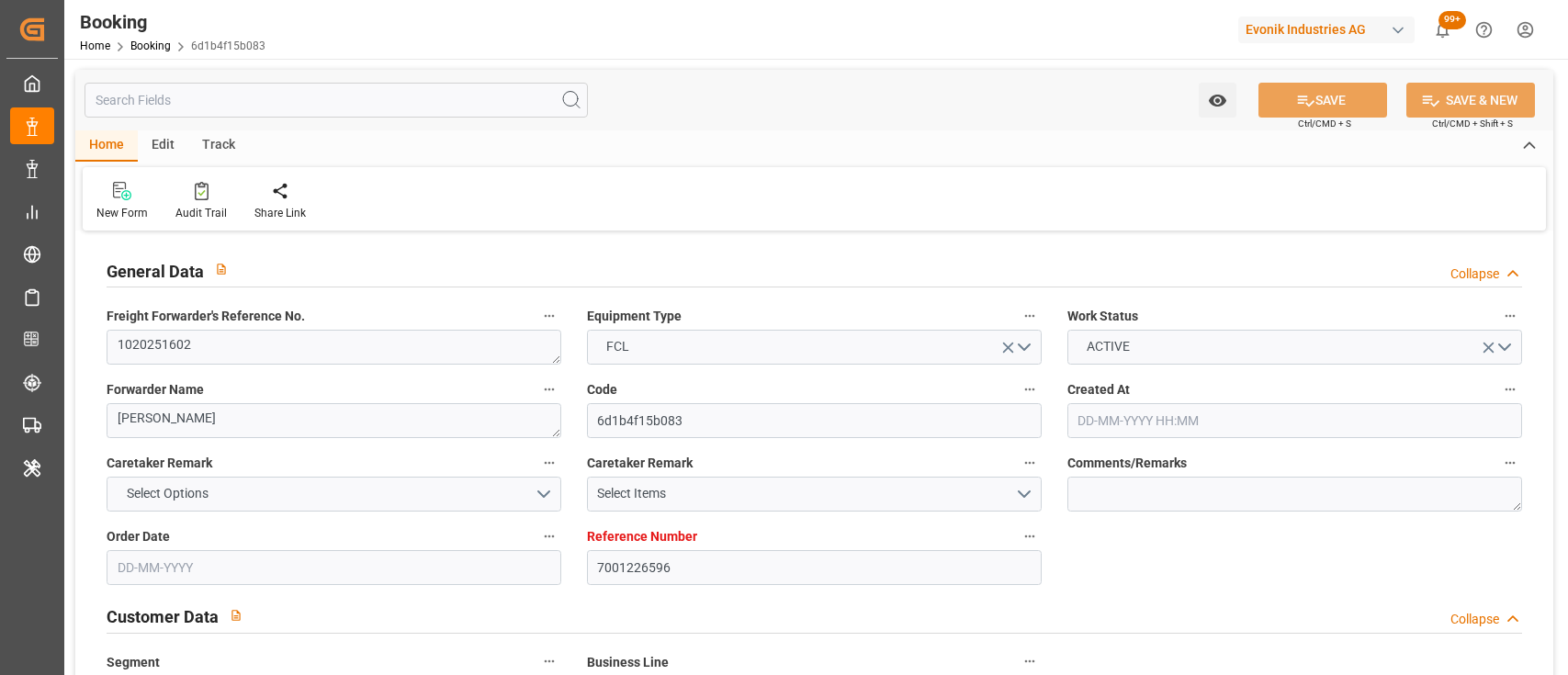
type input "21-09-2025 11:00"
type input "24-09-2025 15:30"
type input "17-08-2025"
type input "29-09-2025 03:21"
type input "[DATE]"
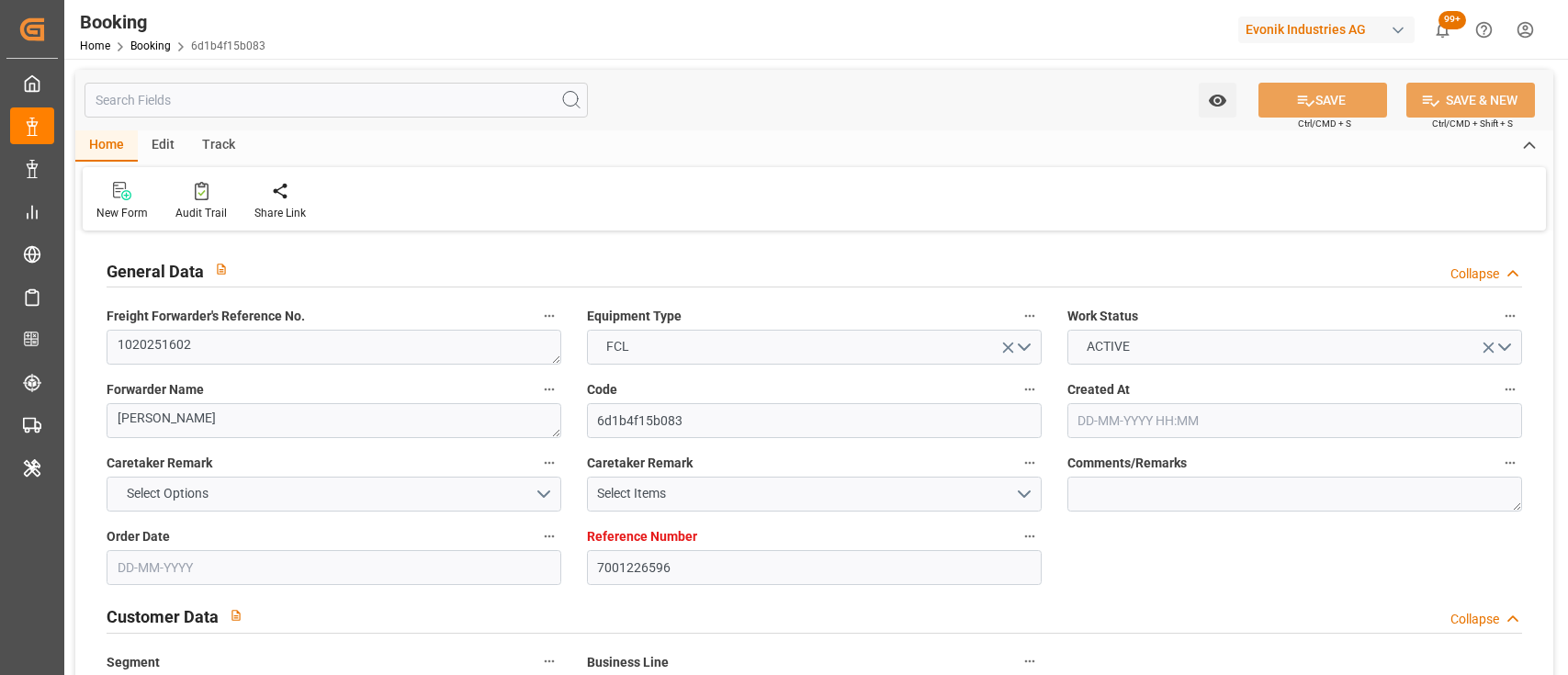
type input "31-07-2025 14:57"
type input "08-08-2025 12:52"
type input "08-08-2025 16:18"
type input "08-08-2025 18:34"
type input "10-09-2025 08:00"
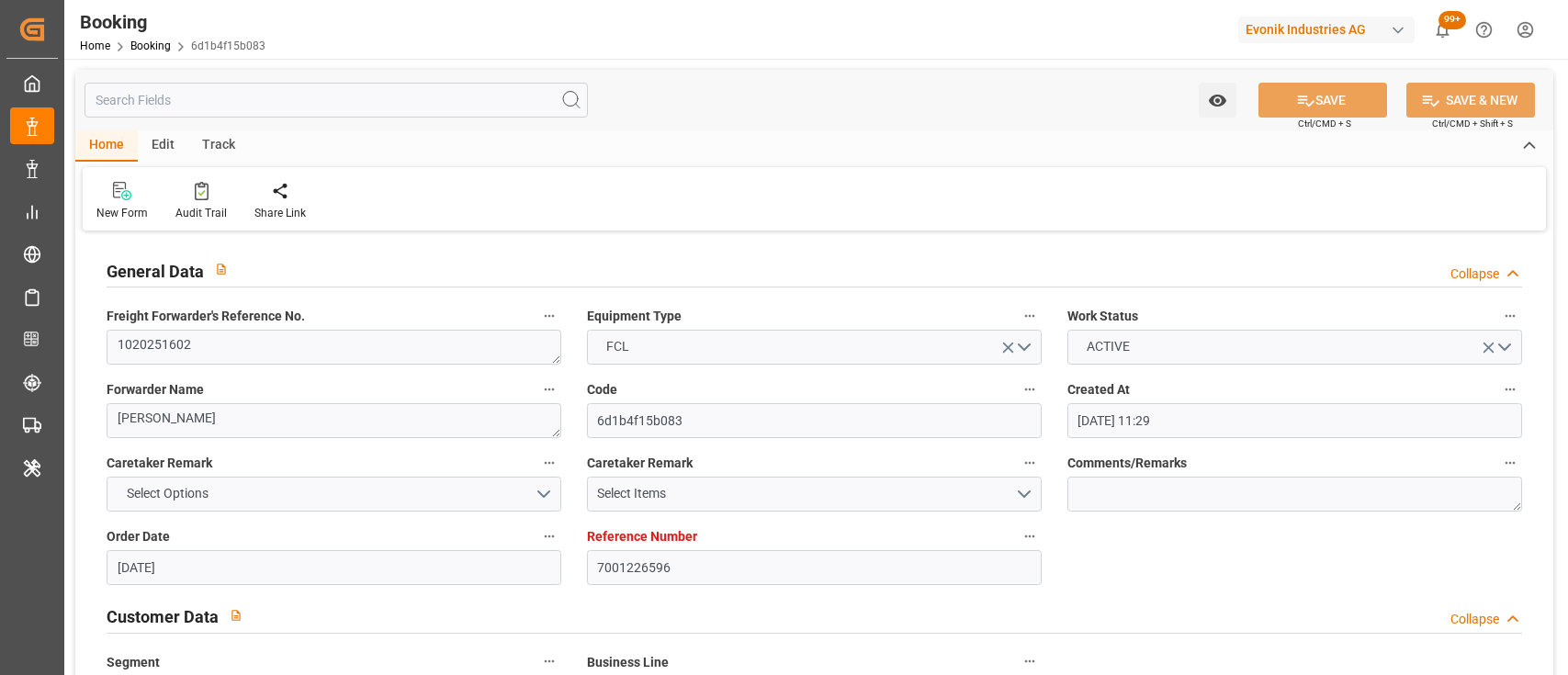
type input "10-09-2025 07:22"
type input "10-09-2025 16:25"
type input "10-09-2025 21:59"
type input "12-09-2025 14:40"
type input "13-09-2025 05:00"
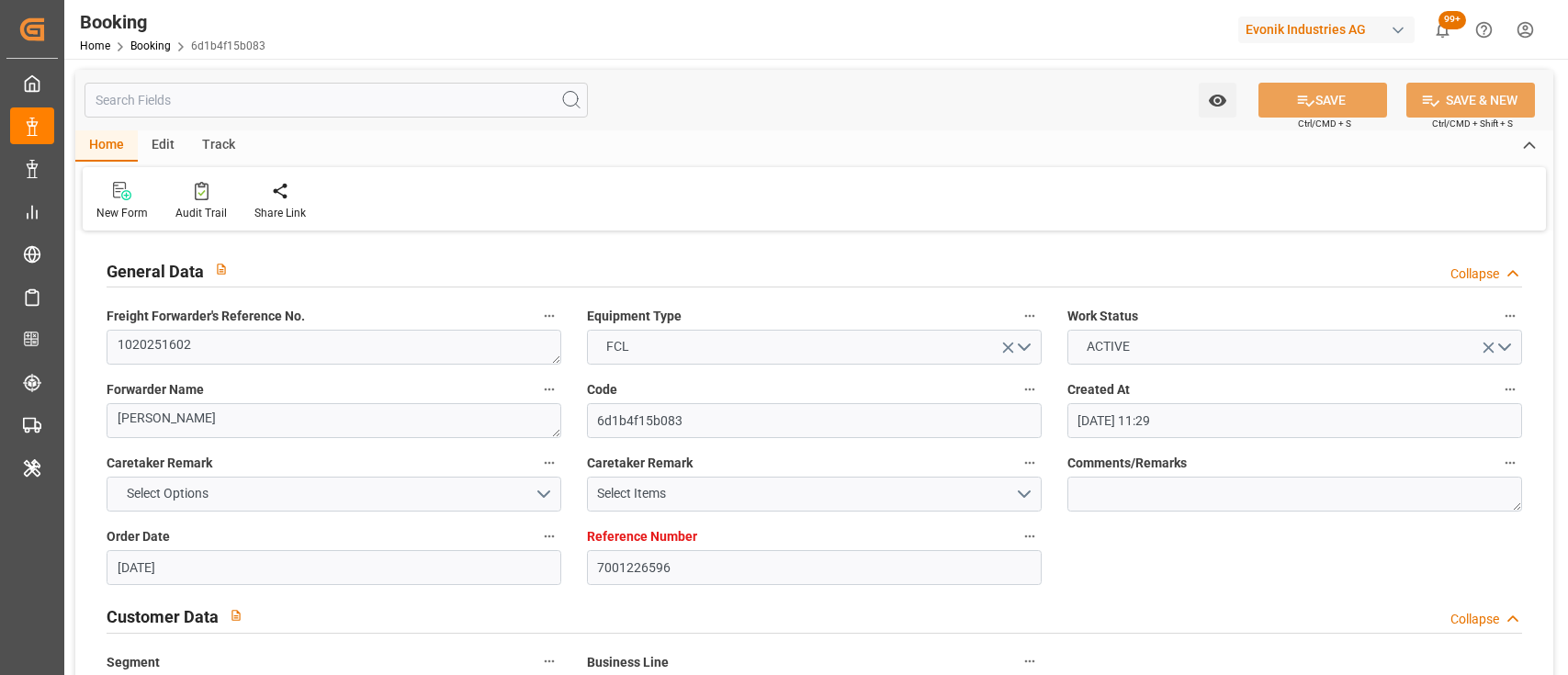
type input "12-09-2025 20:37"
type input "14-09-2025 12:00"
type input "14-09-2025 18:42"
type input "15-09-2025 08:01"
type input "15-09-2025 04:39"
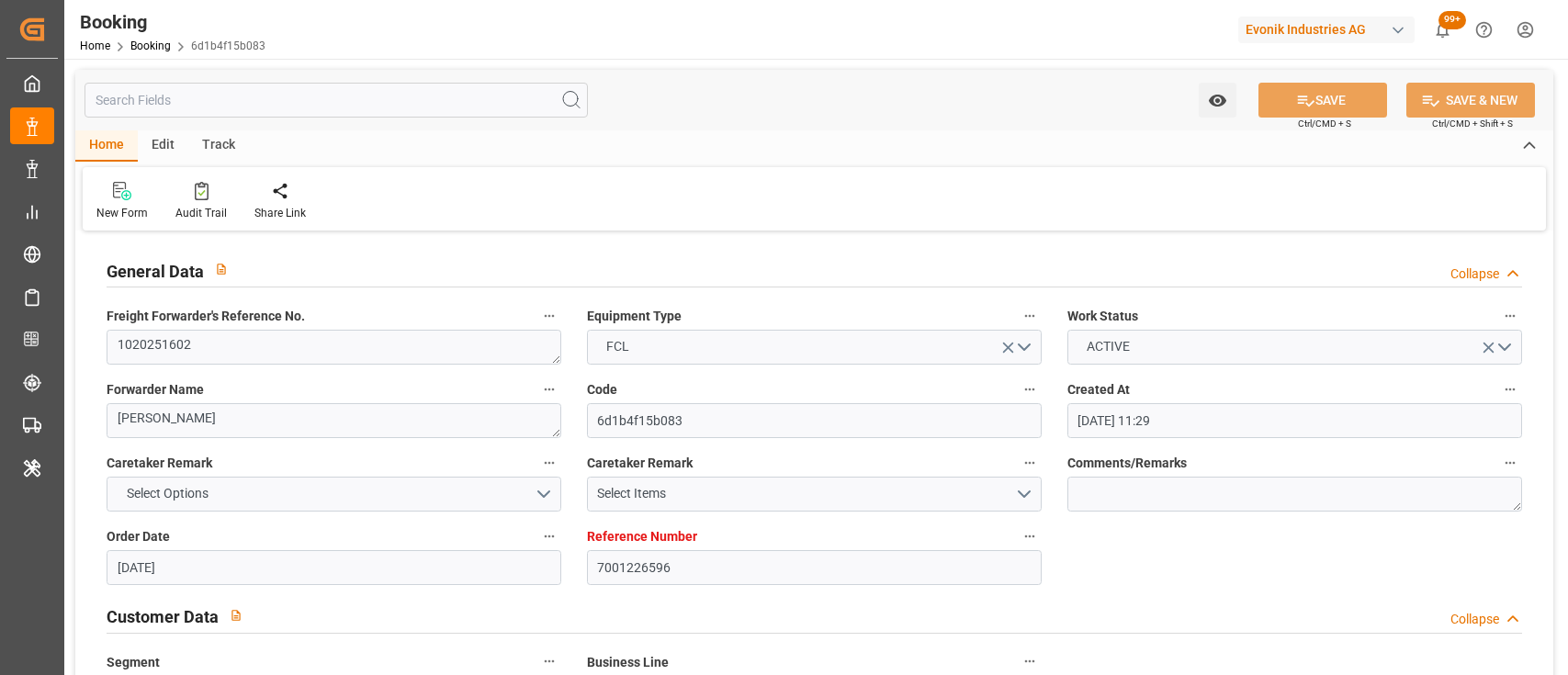
type input "24-09-2025 17:45"
type input "24-09-2025 16:00"
type input "24-09-2025 19:40"
type input "26-09-2025 07:00"
type input "26-09-2025 08:37"
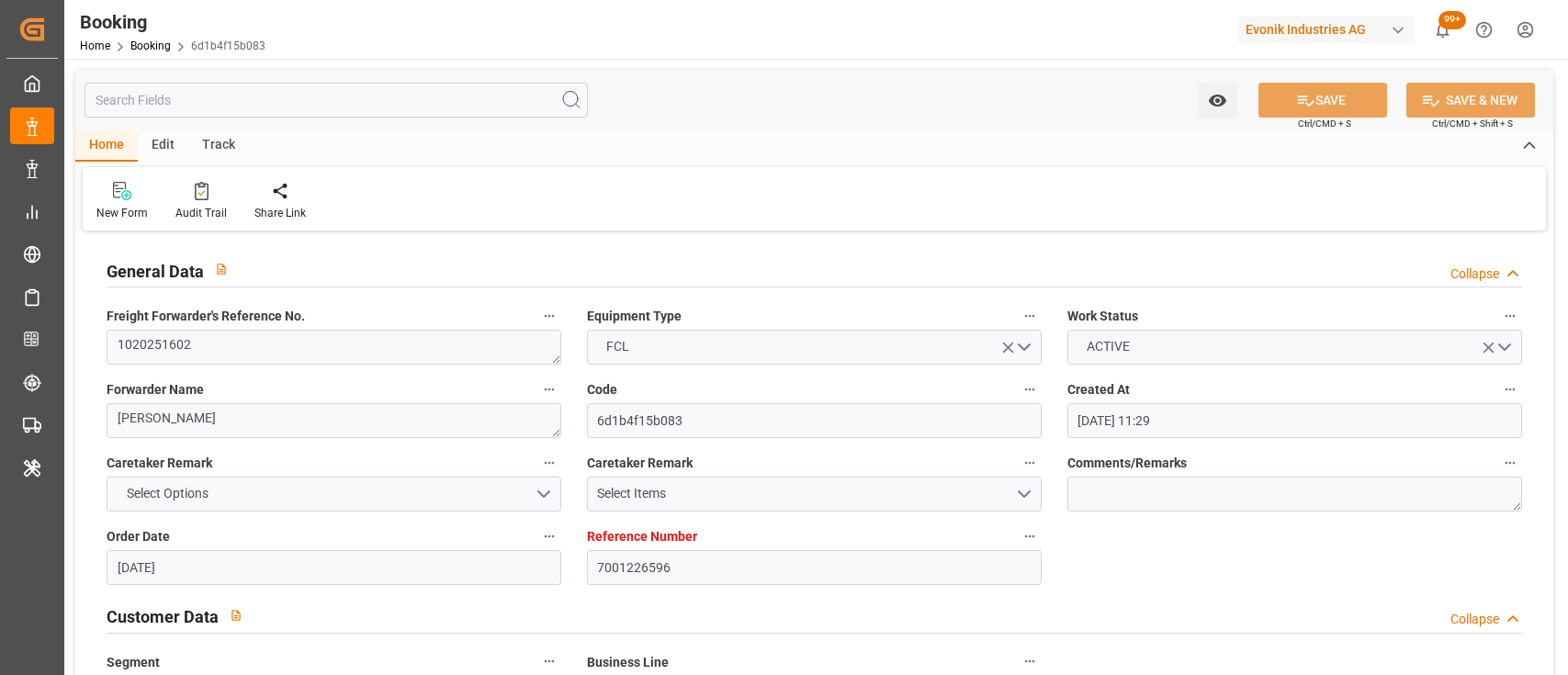
type input "26-09-2025 18:49"
type input "26-09-2025 11:28"
type input "30-09-2025 11:28"
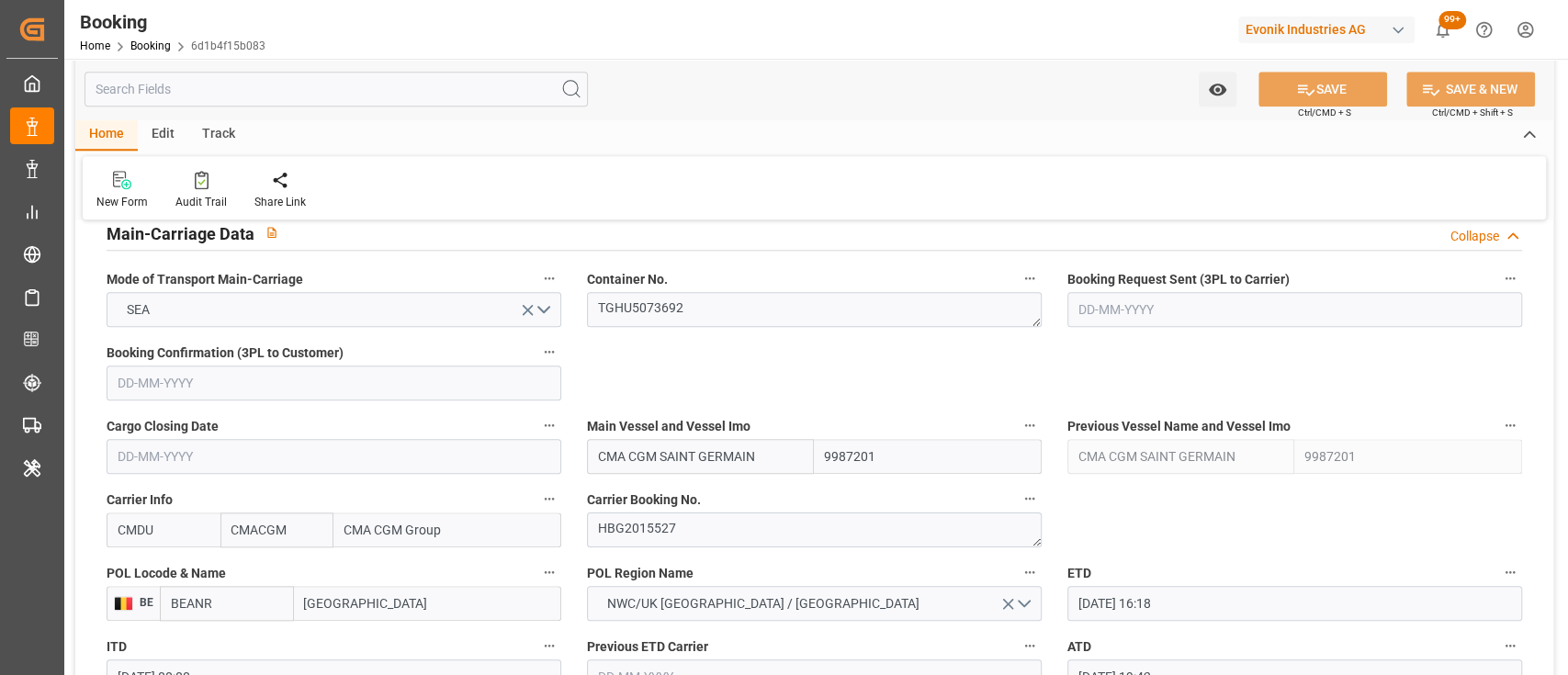
scroll to position [1181, 0]
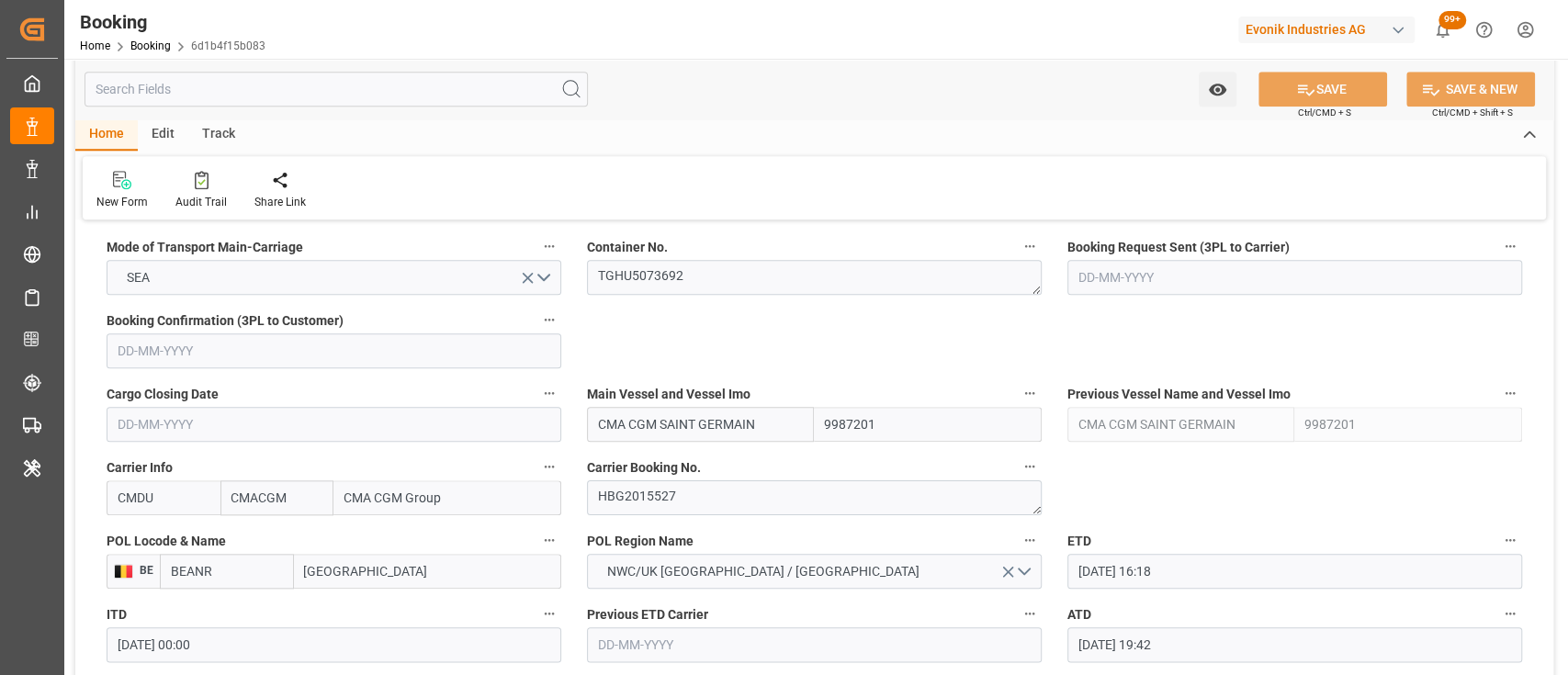
click at [727, 522] on div "POL Region Name NWC/UK NORTH WEST CONTINENT / UK" at bounding box center [815, 559] width 480 height 74
click at [717, 518] on div "Carrier Booking No. HBG2015527" at bounding box center [815, 485] width 480 height 74
click at [667, 508] on textarea "HBG2015527" at bounding box center [815, 498] width 455 height 35
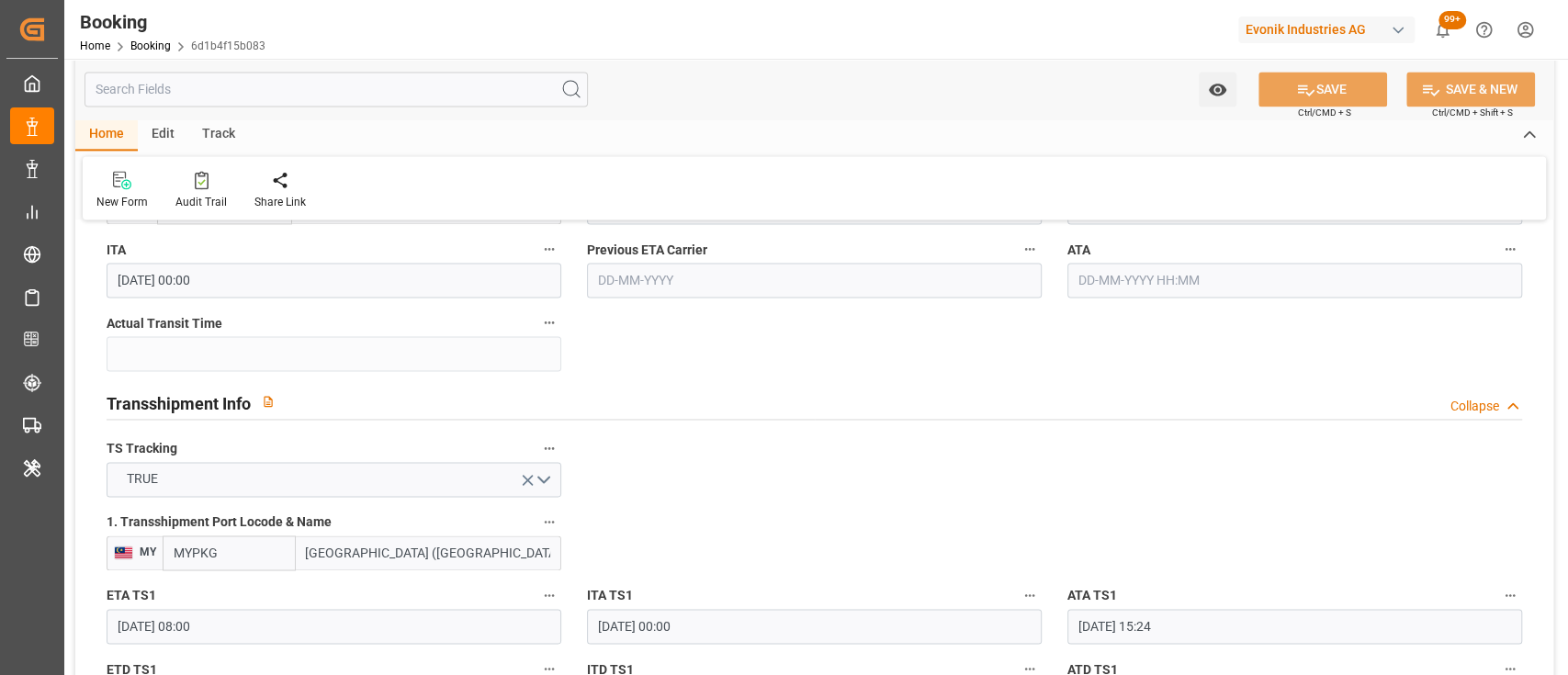
scroll to position [1604, 0]
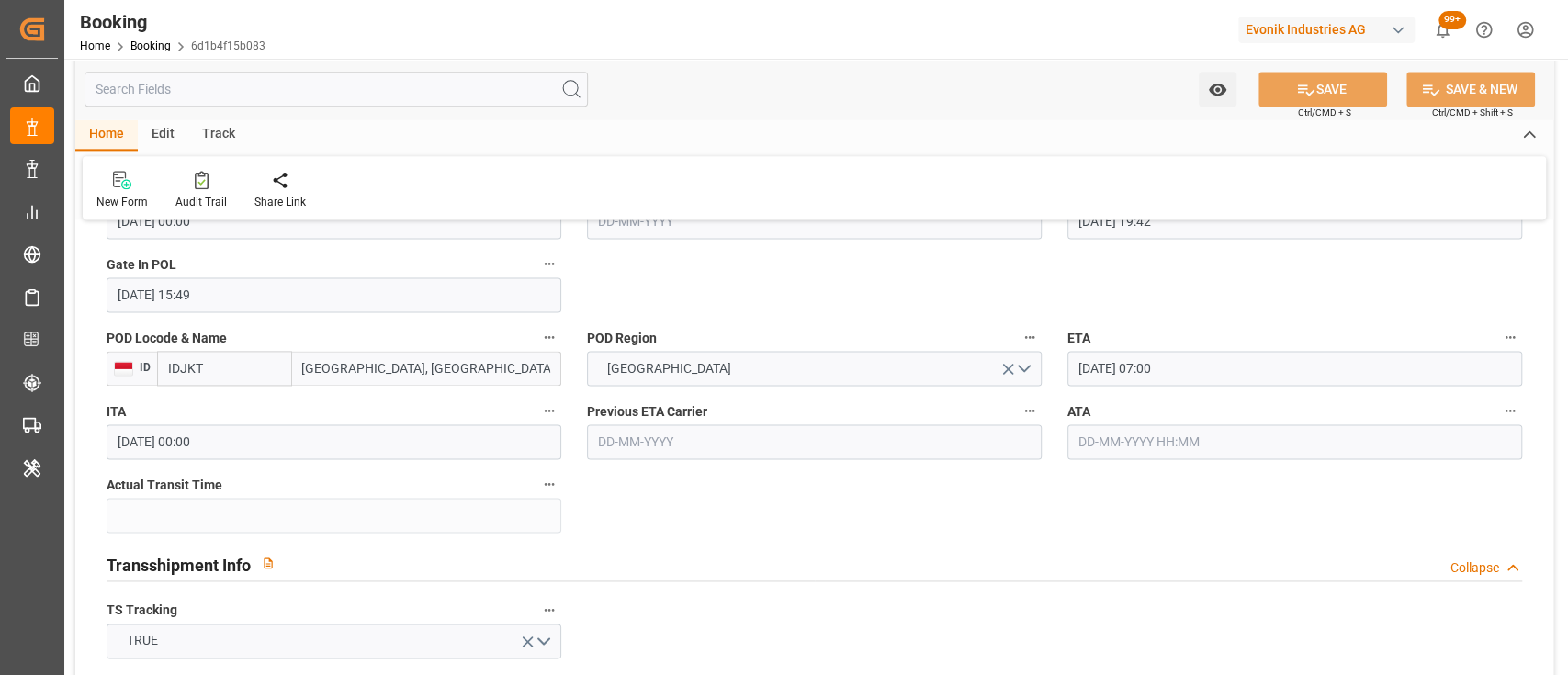
click at [1112, 438] on input "text" at bounding box center [1295, 442] width 455 height 35
type input "25-09-2025 00:00"
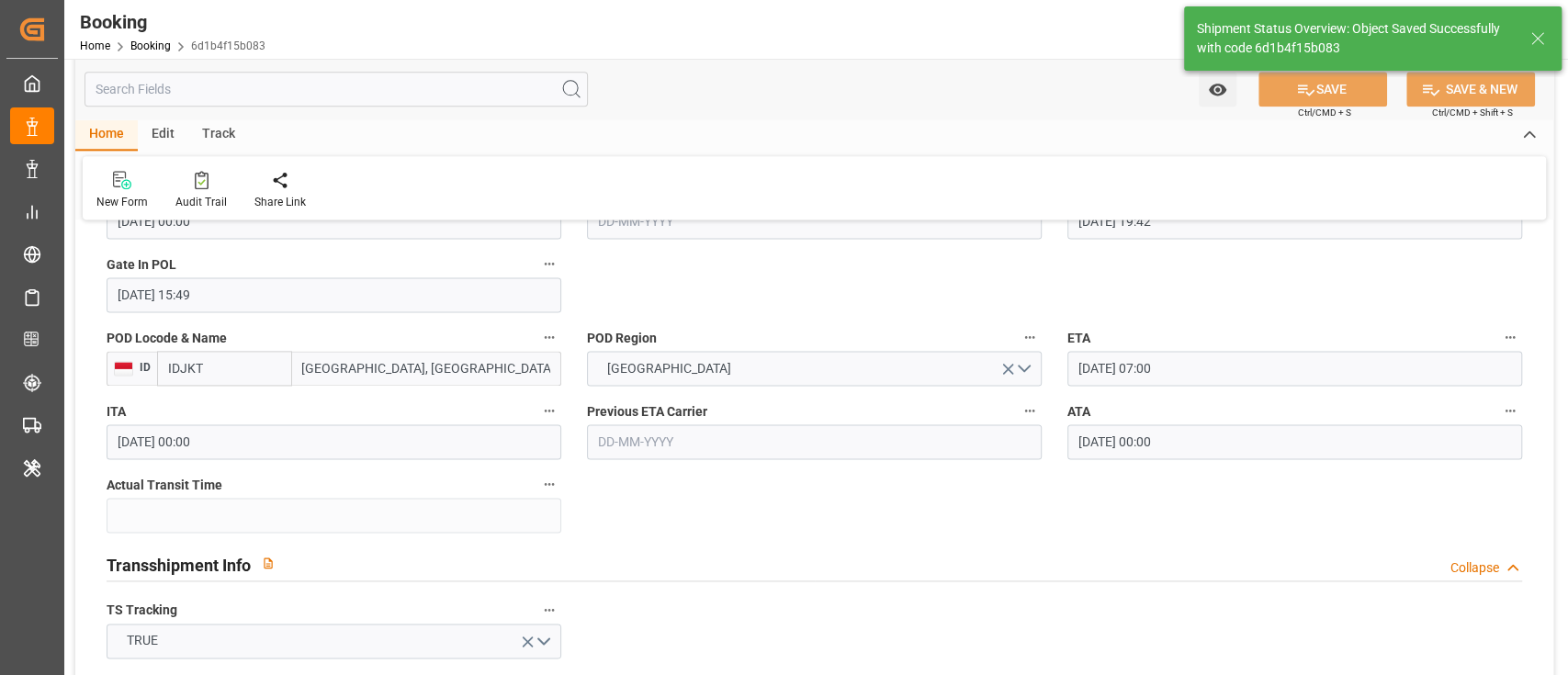
type textarea "shaini ghorai"
type input "48"
type input "29-09-2025 04:45"
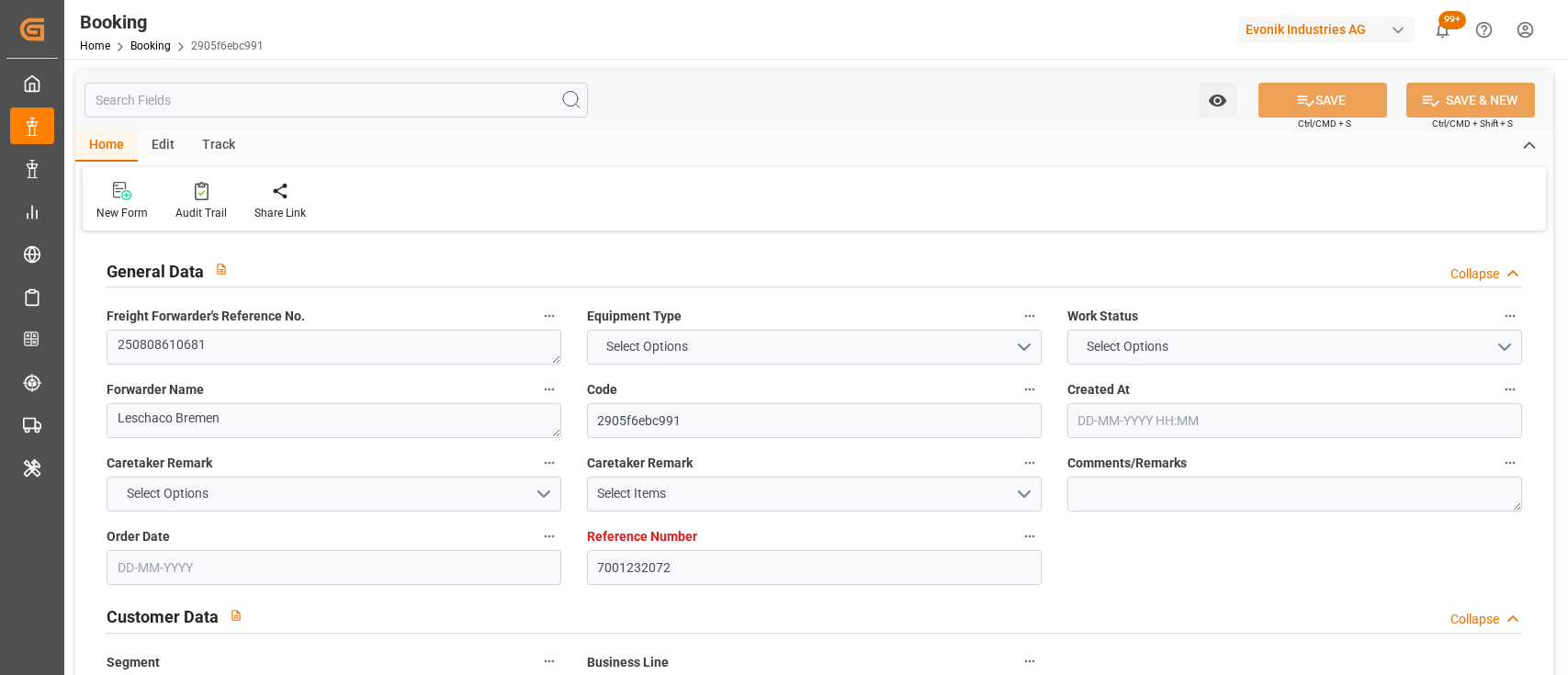
type input "7001232072"
type input "9777589"
type input "CMACGM"
type input "CMA CGM Group"
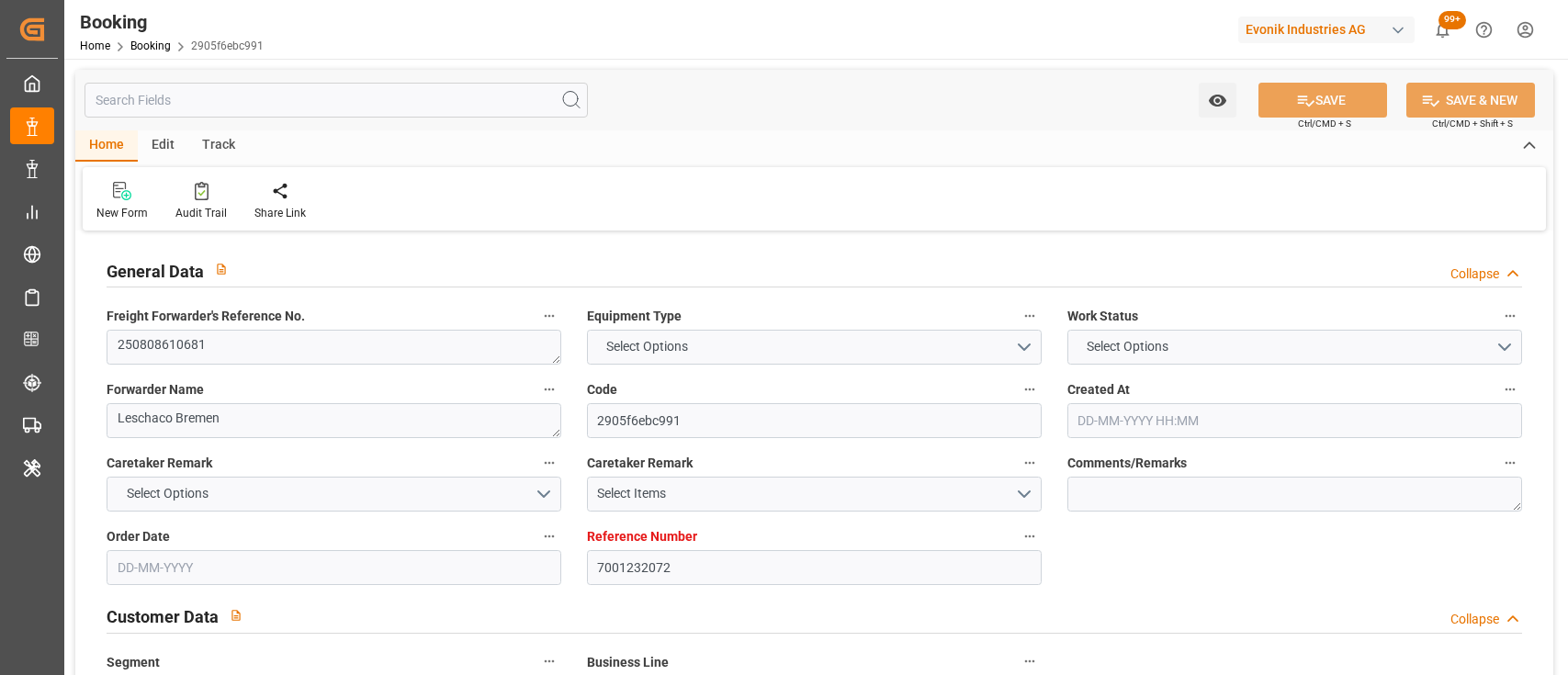
type input "NLRTM"
type input "COCTG"
type input "0"
type input "NLRTM"
type input "COCTG"
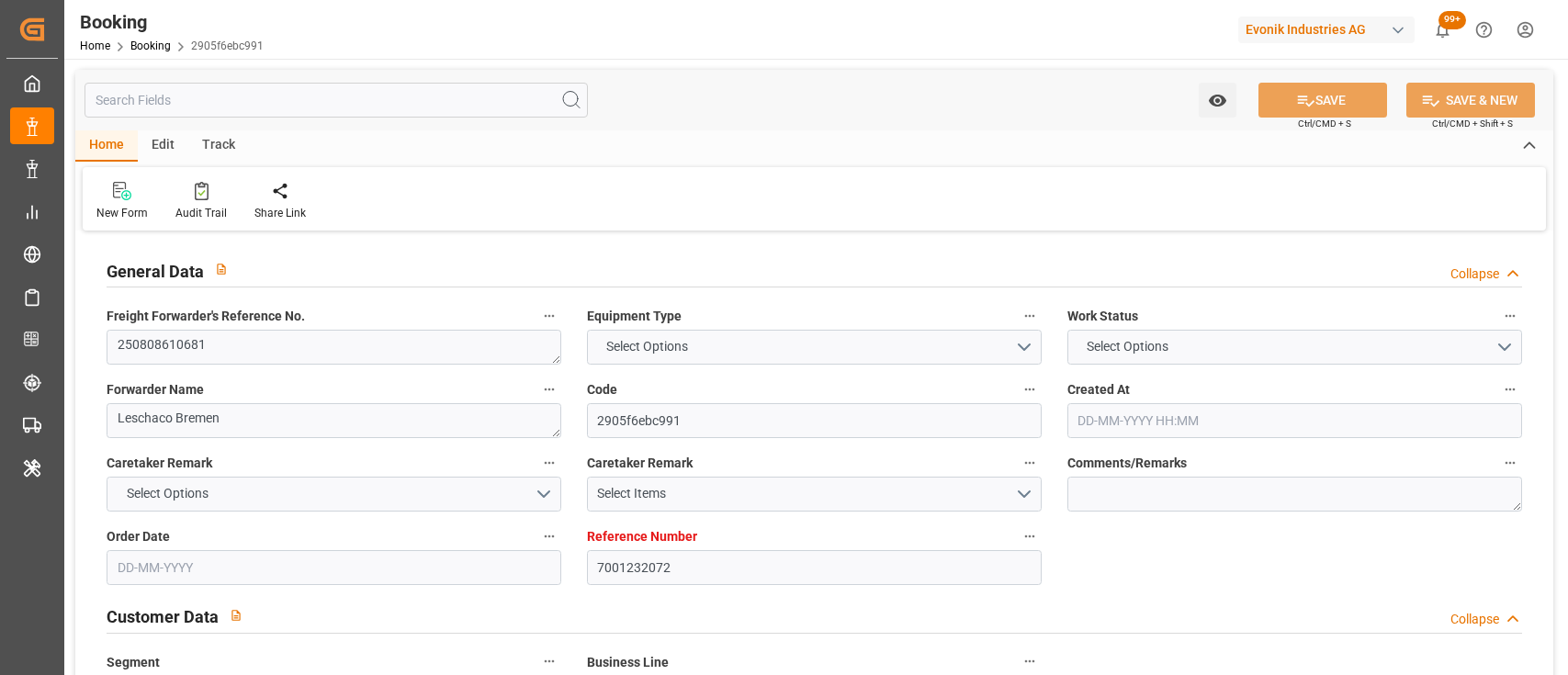
type input "9777589"
type input "[DATE] 09:57"
type input "[DATE]"
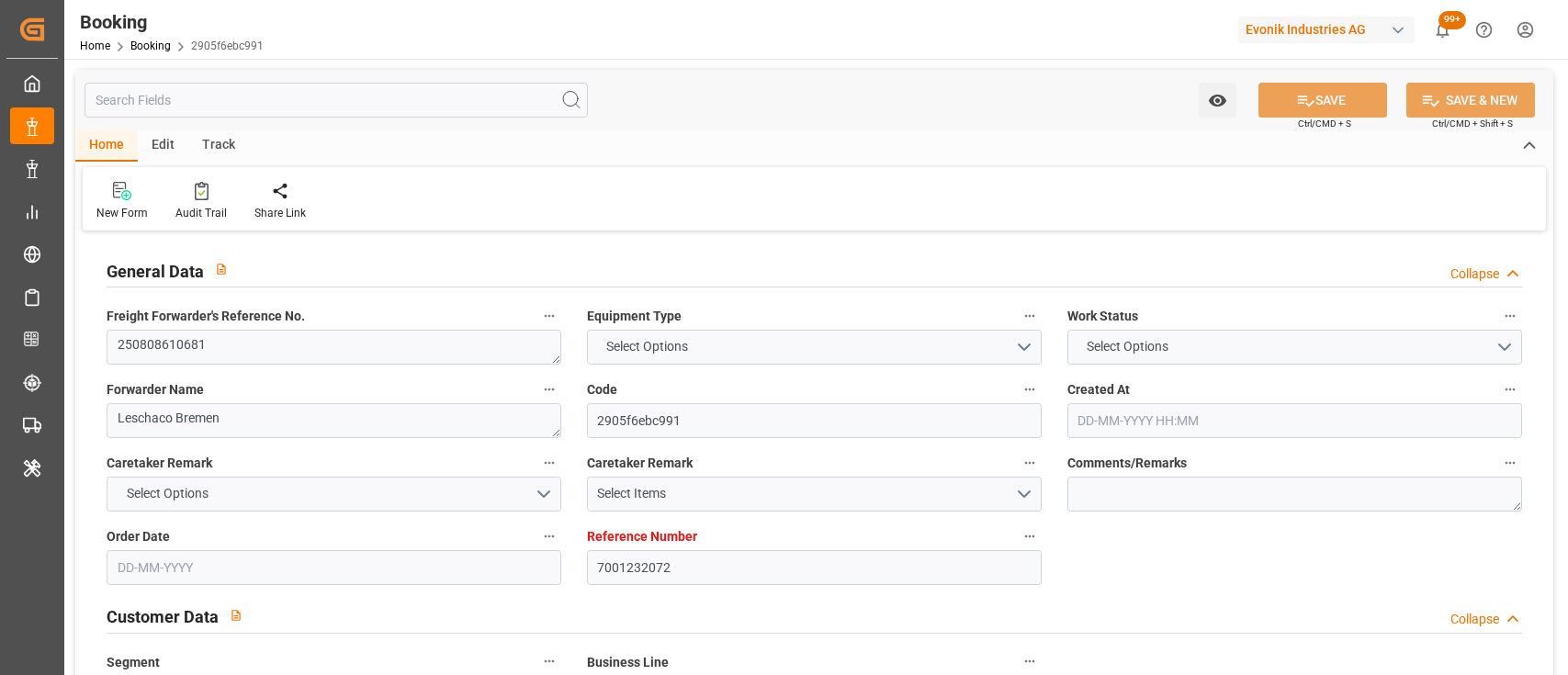
type input "[DATE] 00:00"
type input "[DATE]"
type input "28-07-2025"
type input "03-09-2025 17:00"
type input "03-09-2025 00:00"
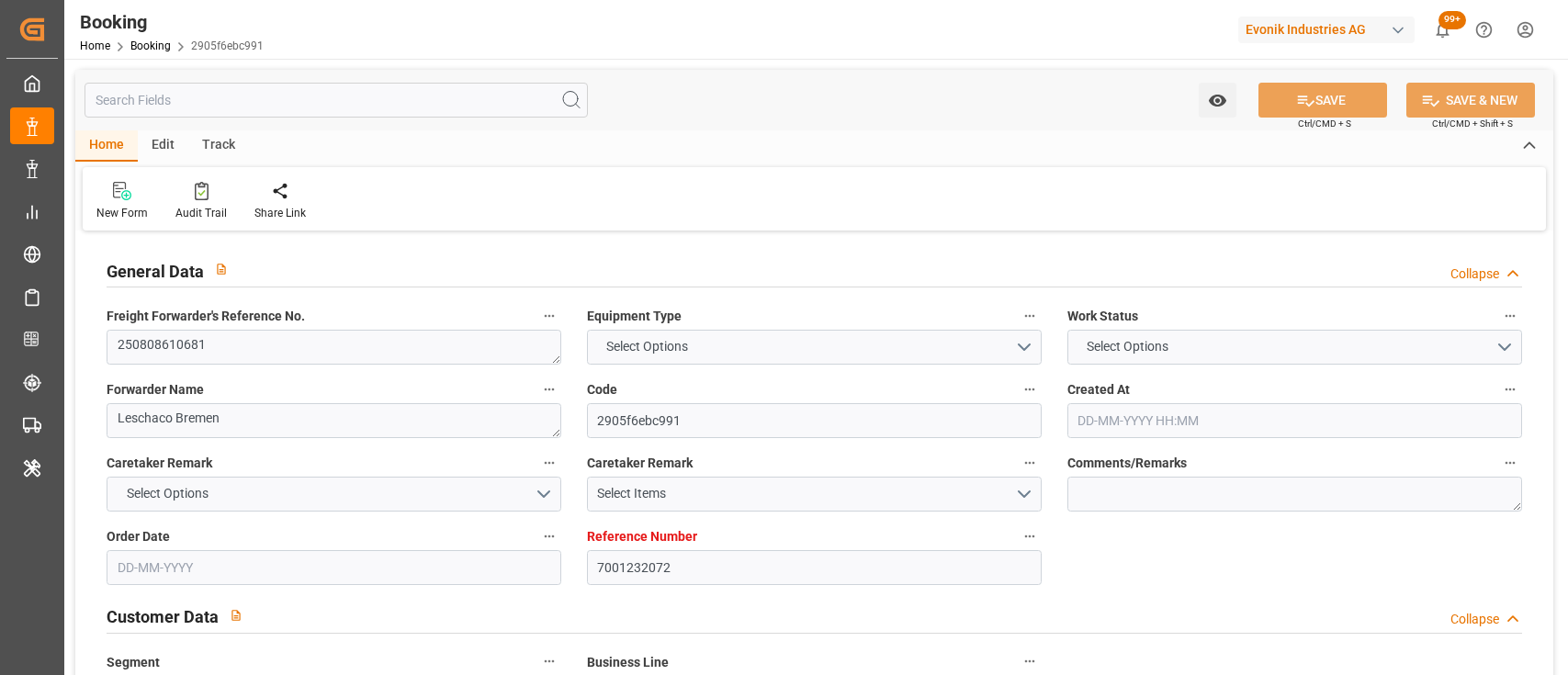
type input "03-09-2025 22:30"
type input "28-08-2025 09:46"
type input "27-09-2025 15:00"
type input "27-09-2025 00:00"
type input "19-08-2025"
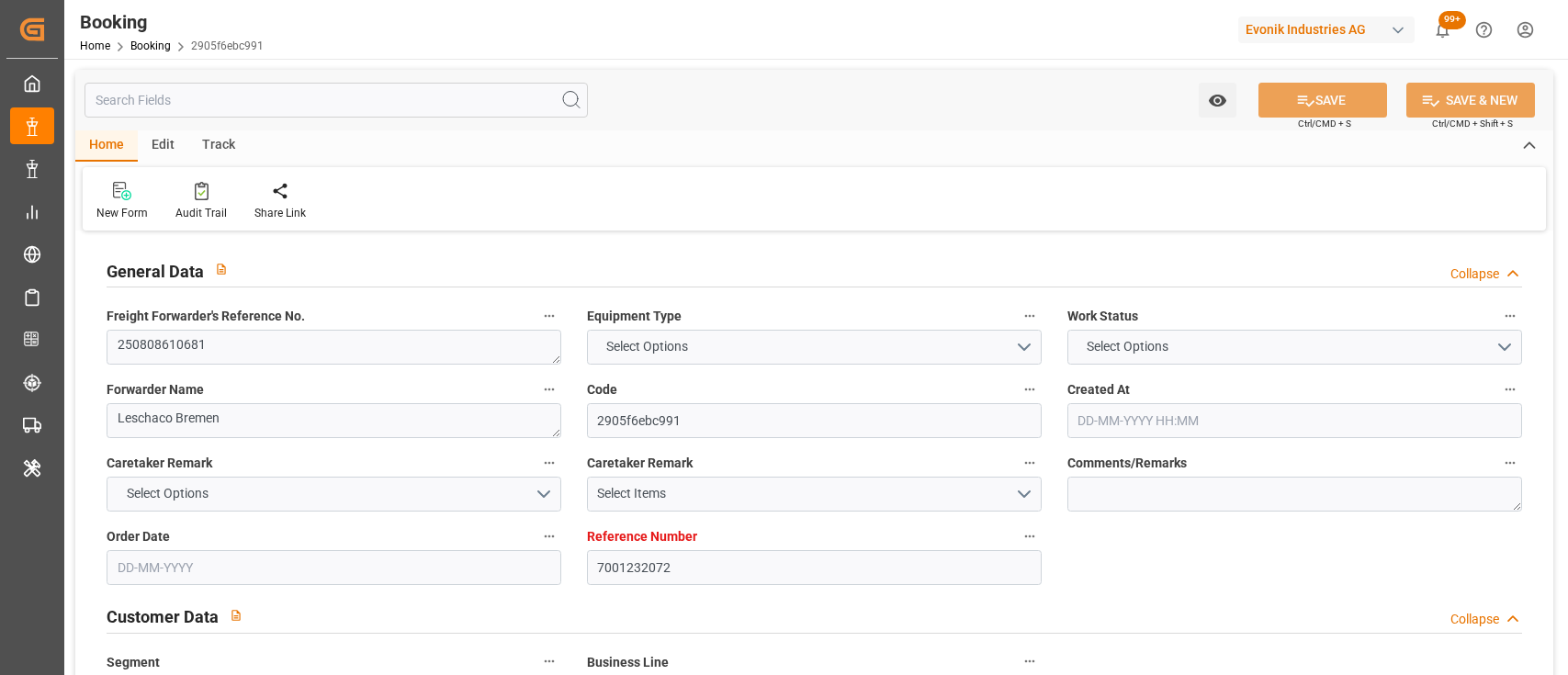
type input "29-09-2025 00:43"
type input "[DATE]"
type input "25-08-2025 17:05"
type input "02-09-2025 17:47"
type input "03-09-2025 17:00"
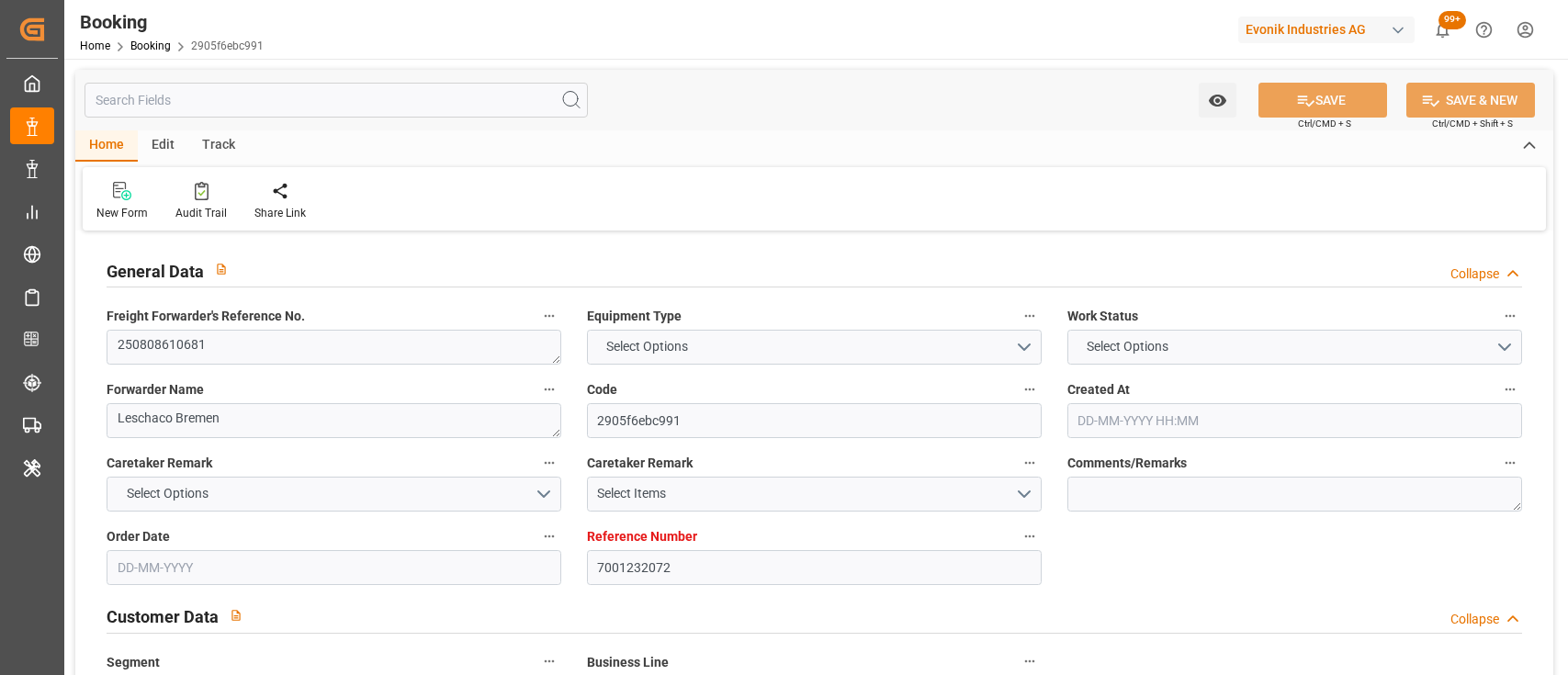
type input "03-09-2025 23:03"
type input "27-09-2025 15:00"
type input "27-09-2025 21:46"
type input "28-09-2025 10:22"
type input "02-10-2025 10:22"
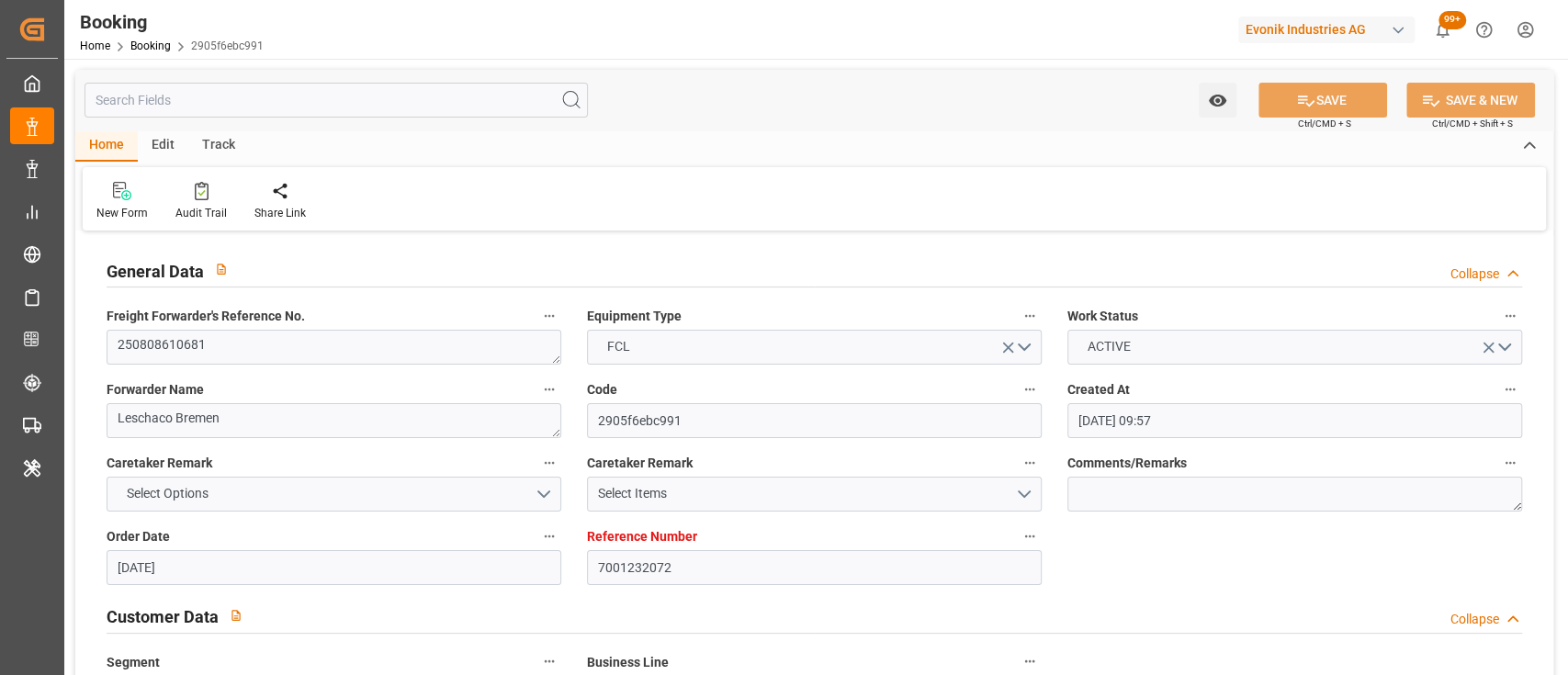
scroll to position [1144, 0]
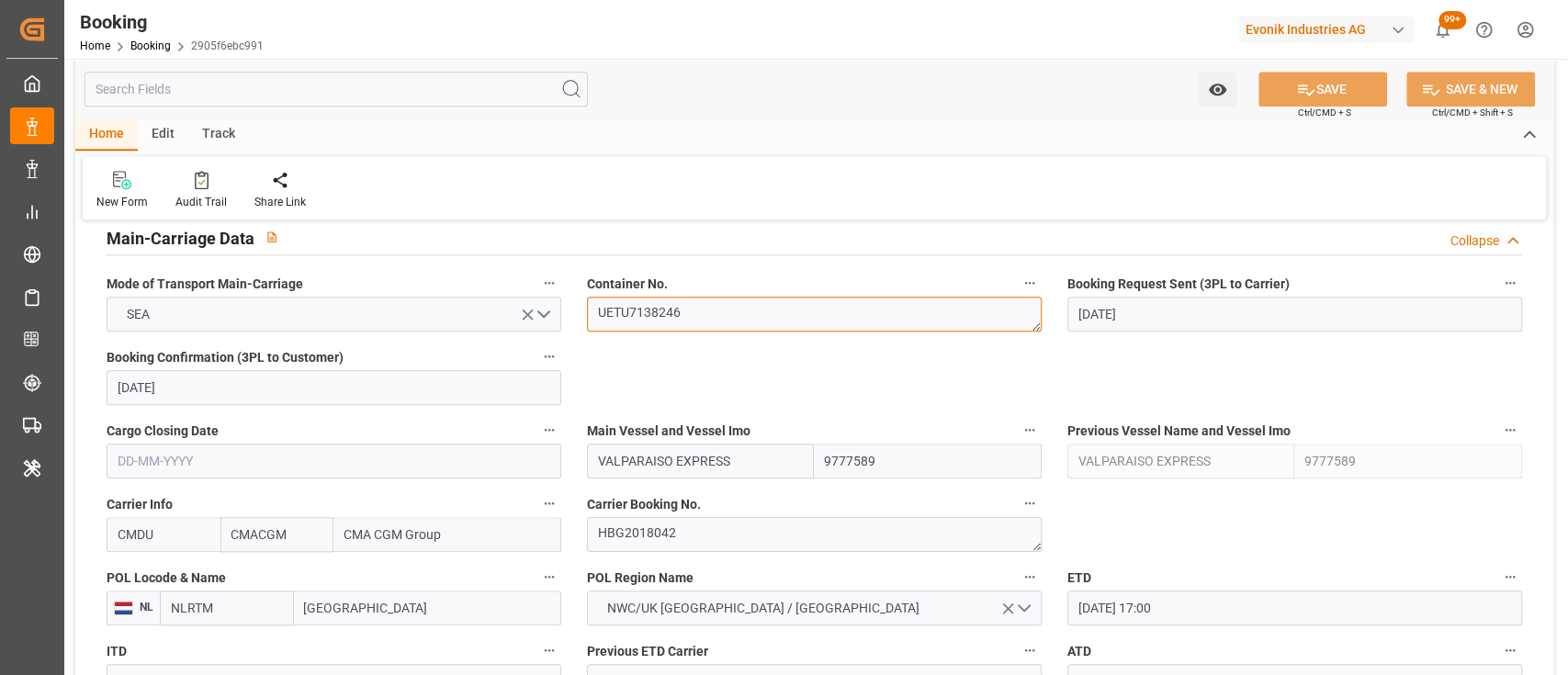
click at [702, 322] on textarea "UETU7138246" at bounding box center [815, 314] width 455 height 35
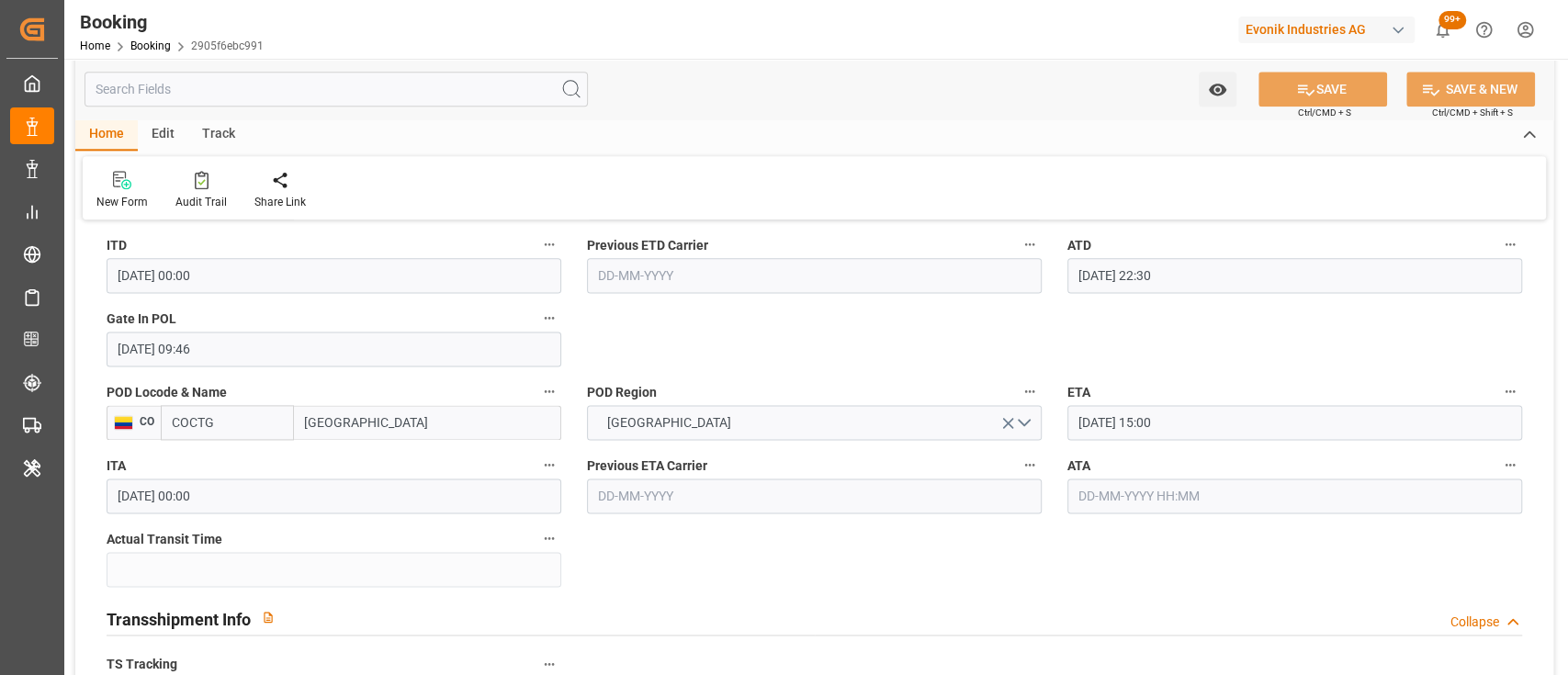
scroll to position [1550, 0]
click at [1119, 494] on input "text" at bounding box center [1295, 495] width 455 height 35
type input "27-09-2025 00:00"
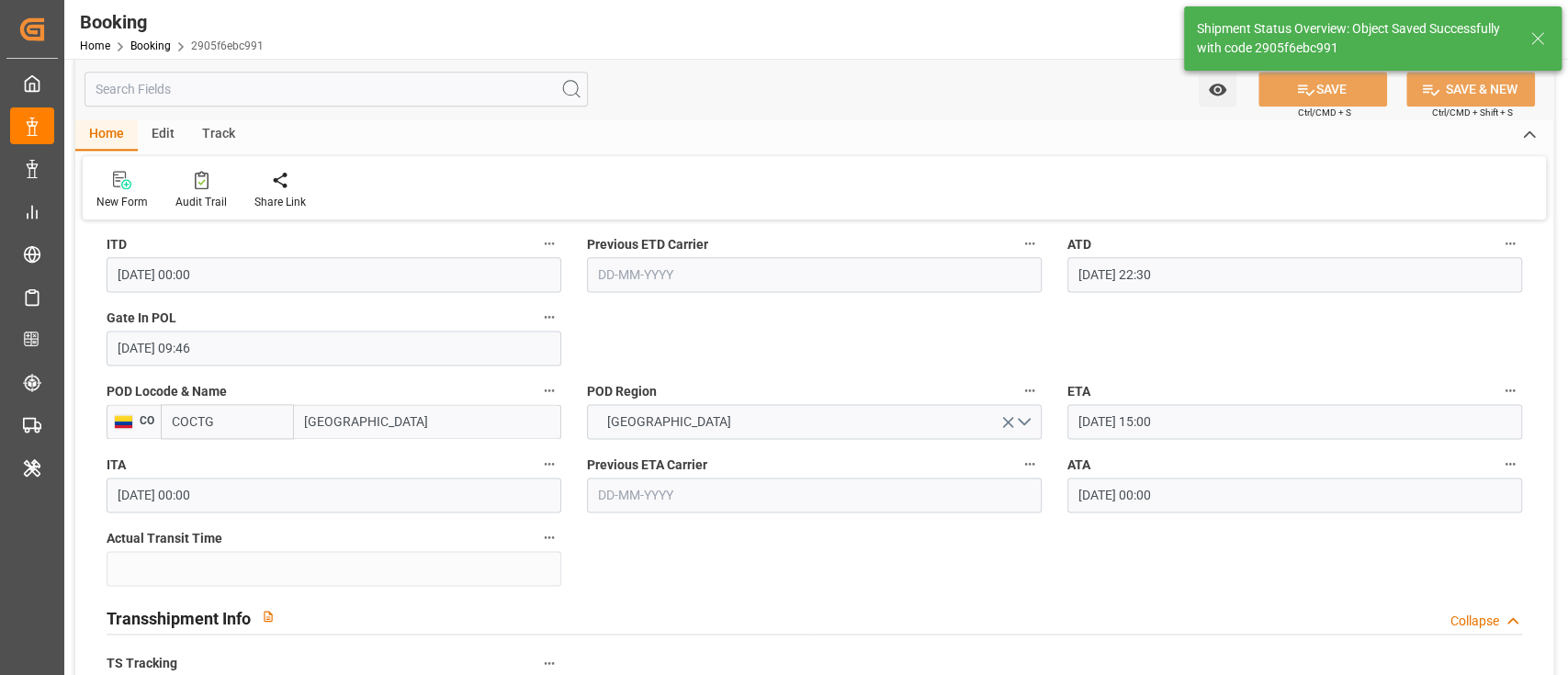
type input "24"
type input "29-09-2025 04:46"
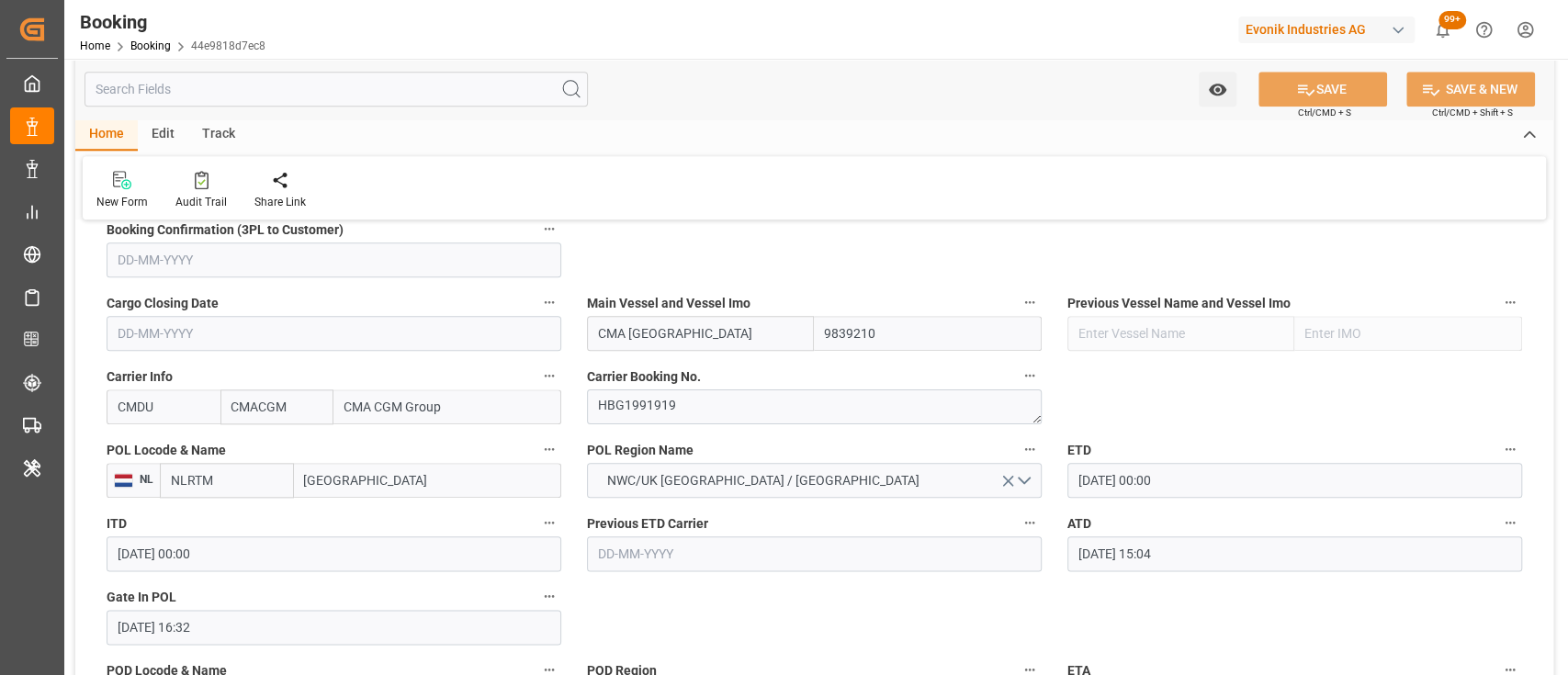
scroll to position [1226, 0]
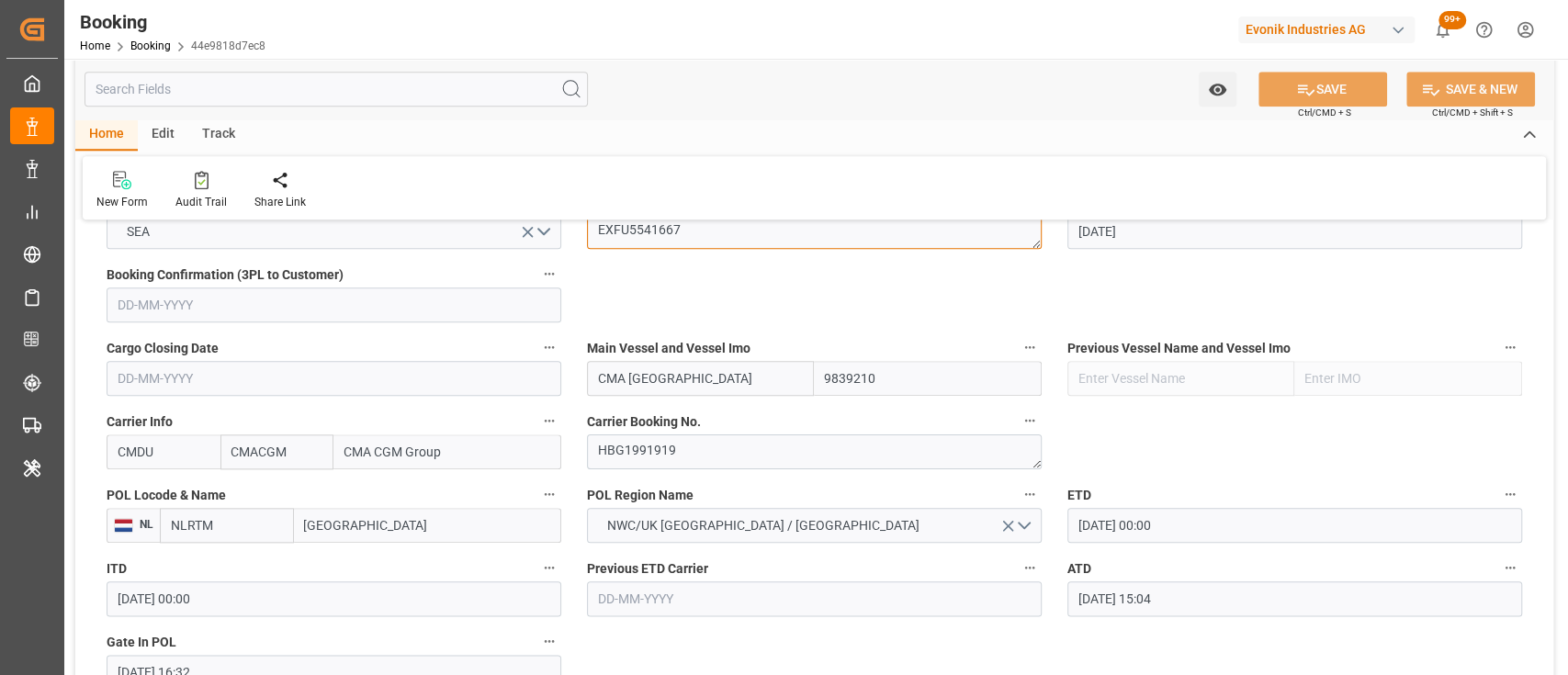
click at [640, 238] on textarea "EXFU5541667" at bounding box center [815, 231] width 455 height 35
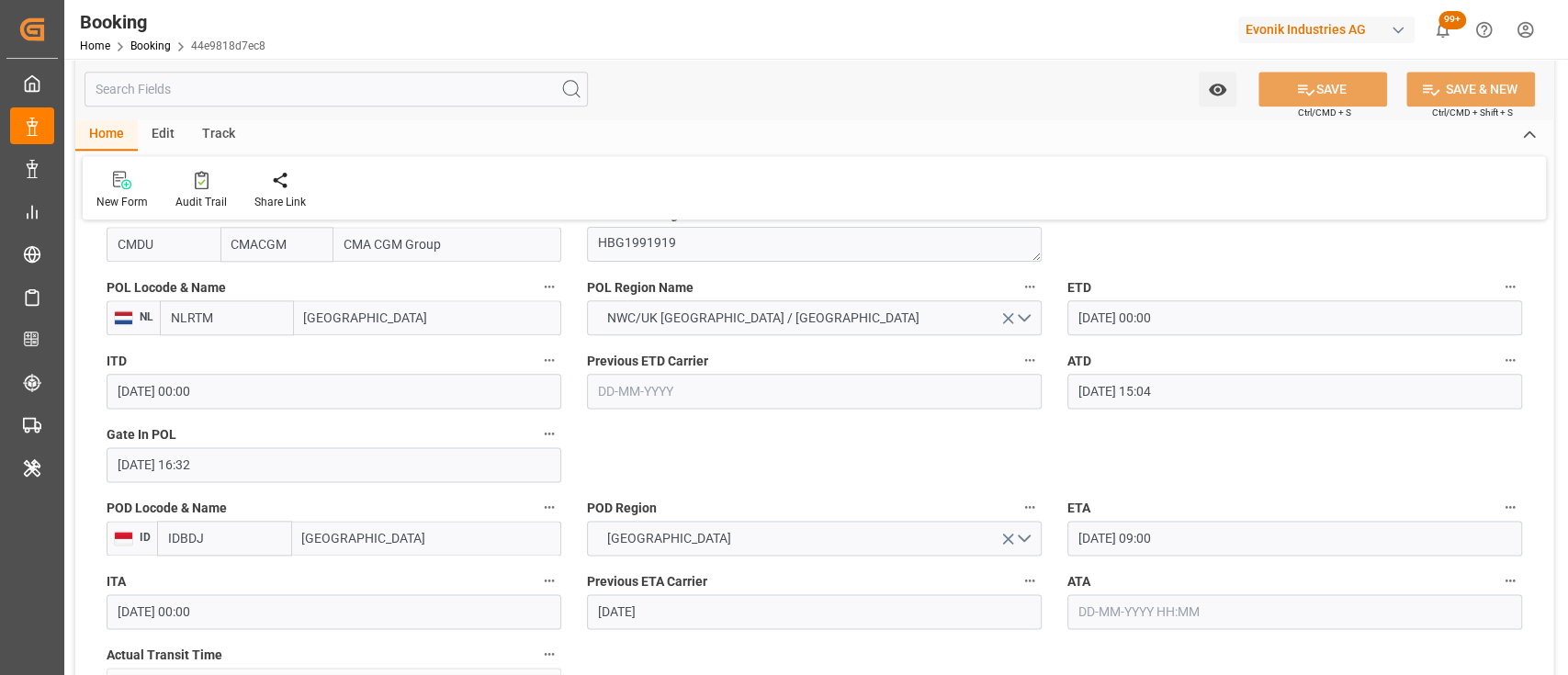
scroll to position [1439, 0]
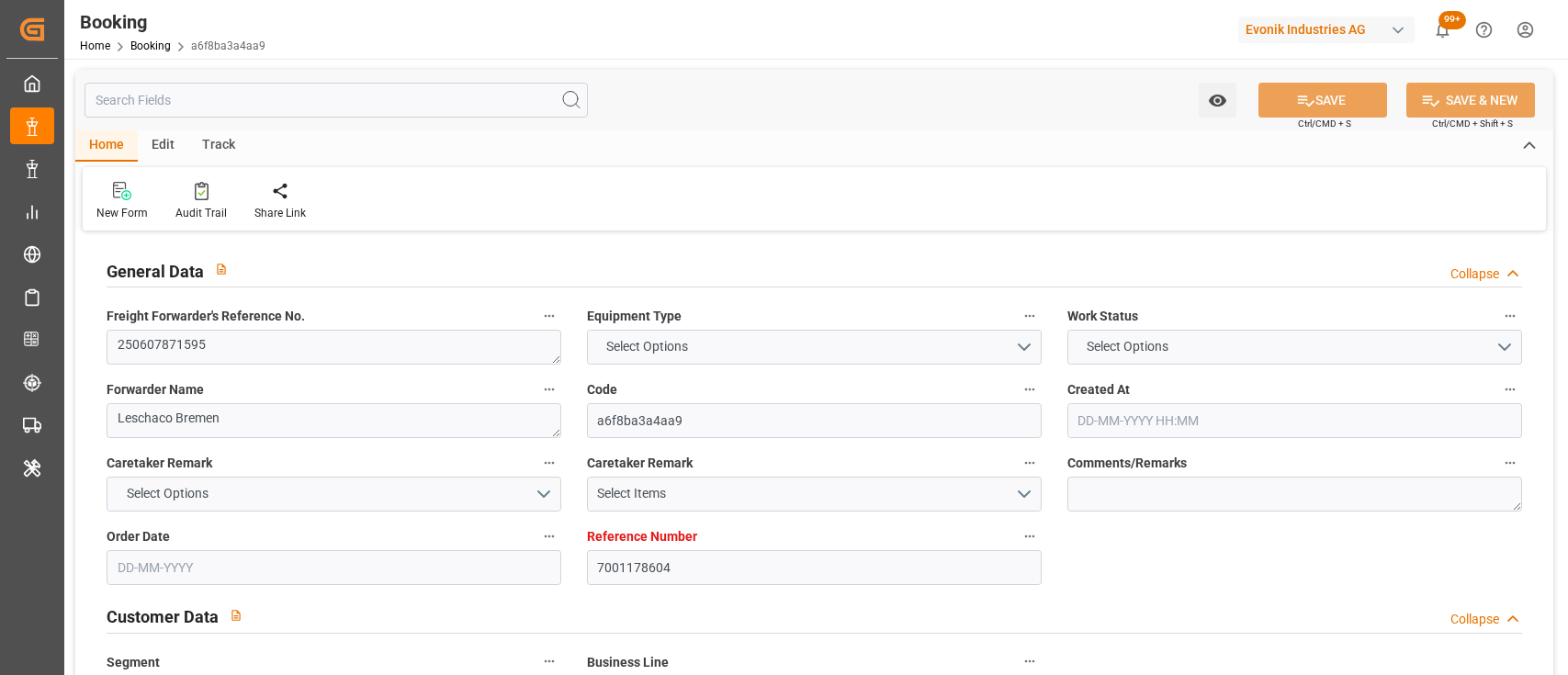
type input "7001178604"
type input "9839210"
type input "CMACGM"
type input "CMA CGM Group"
type input "NLRTM"
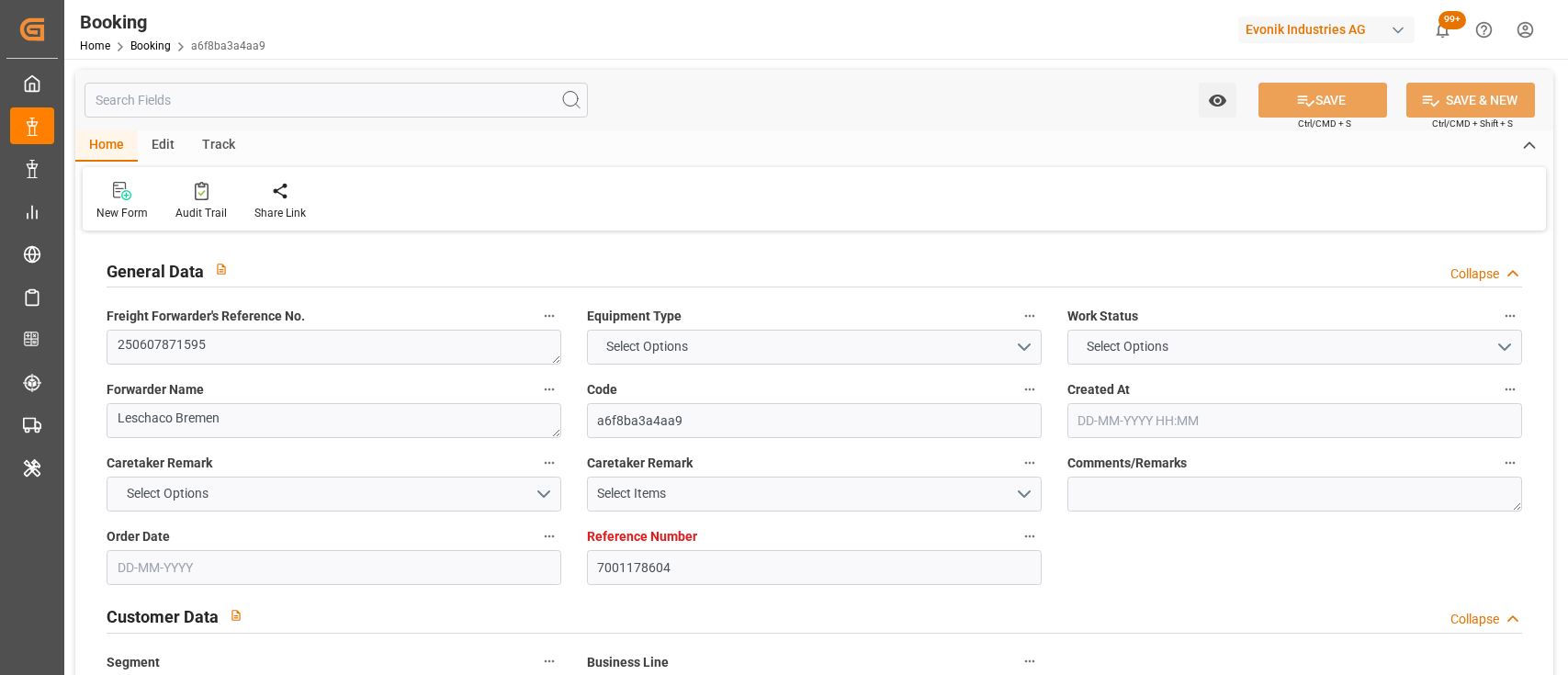
type input "IDBDJ"
type input "MYPKG"
type input "IDJKT"
type input "49"
type input "0"
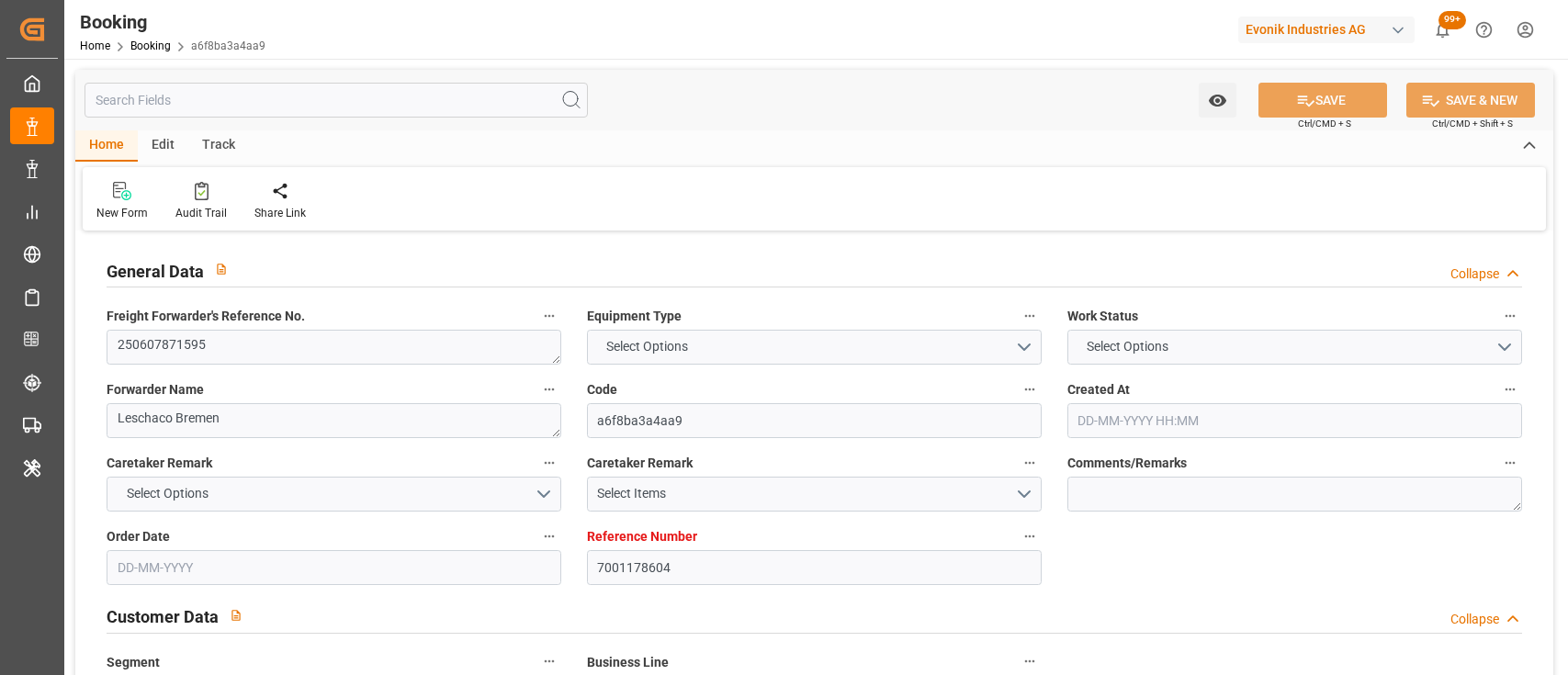
type input "-50"
type input "NLRTM"
type input "IDBDJ"
type input "9326421"
type input "9740859"
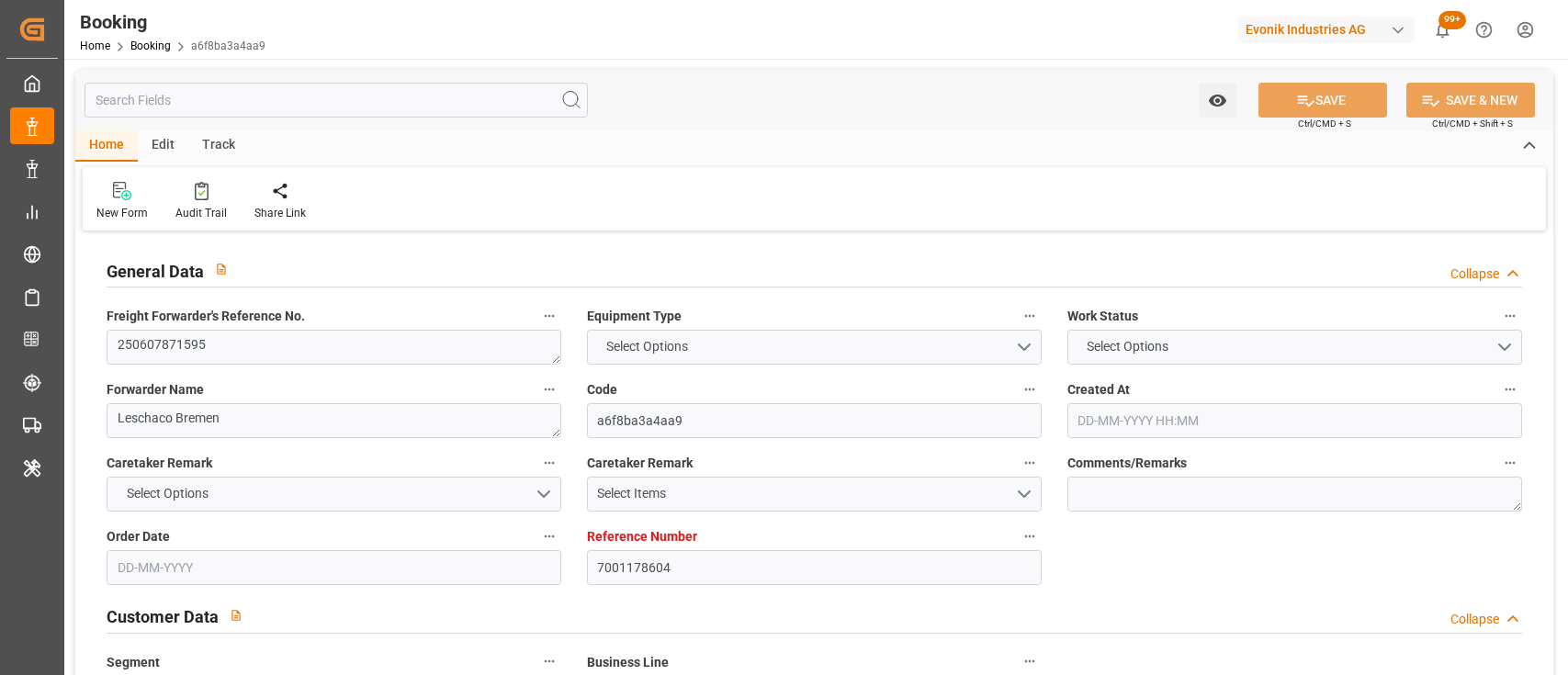
type input "9740859"
type input "26-05-2025 08:23"
type input "[DATE]"
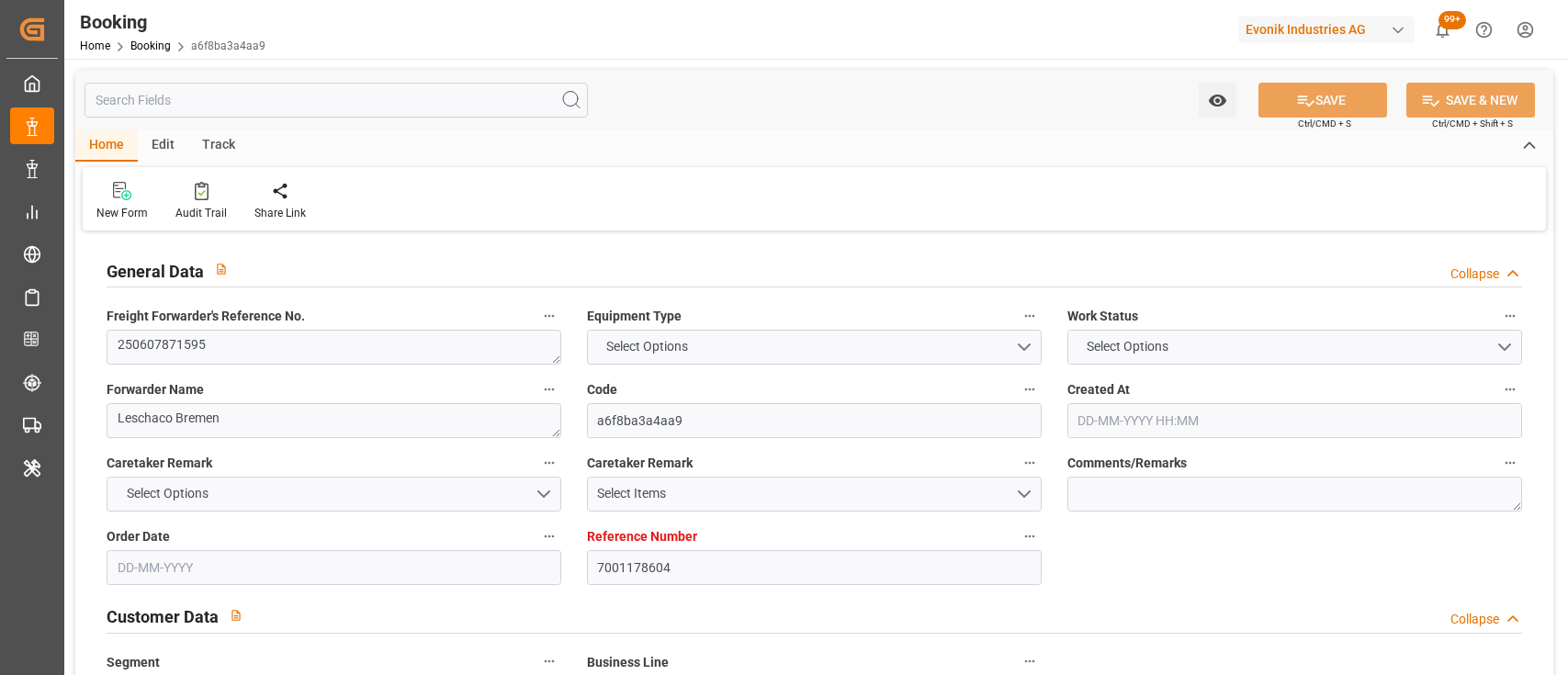
type input "12-06-2025 00:00"
type input "27-05-2025"
type input "19-06-2025 00:00"
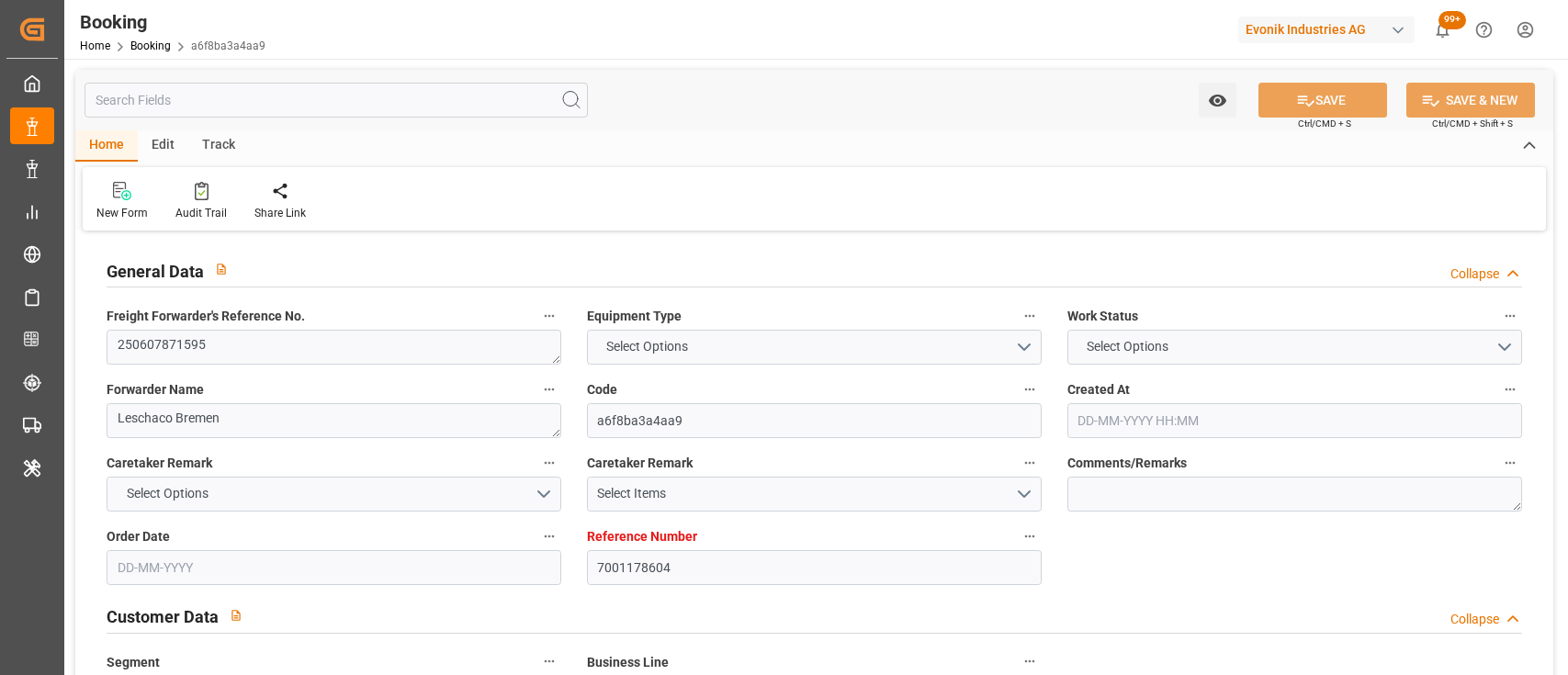
type input "19-06-2025 15:04"
type input "11-06-2025 15:32"
type input "25-08-2025 09:00"
type input "08-08-2025 00:00"
type input "08-08-2025"
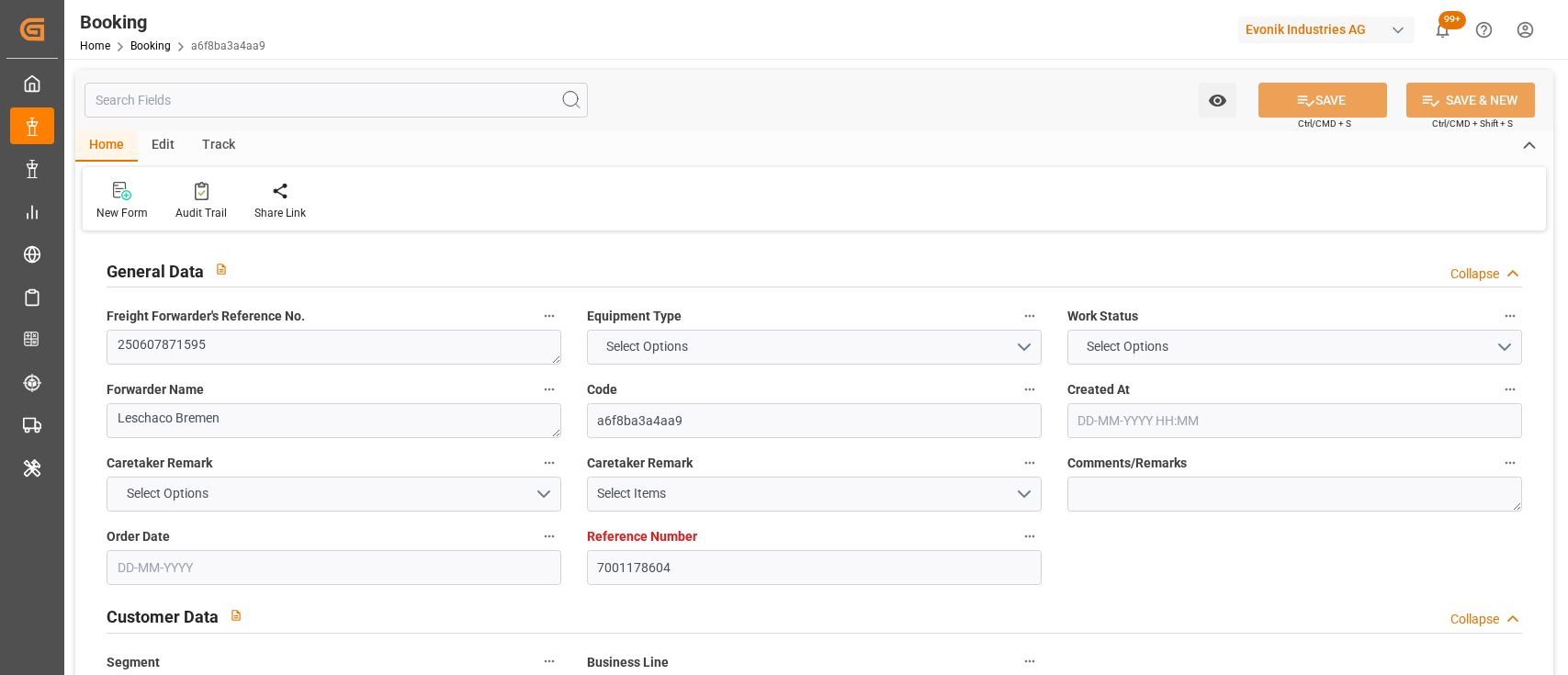
type input "04-08-2025 21:00"
type input "04-08-2025 00:00"
type input "05-08-2025 04:02"
type input "08-08-2025 14:30"
type input "09-08-2025 00:00"
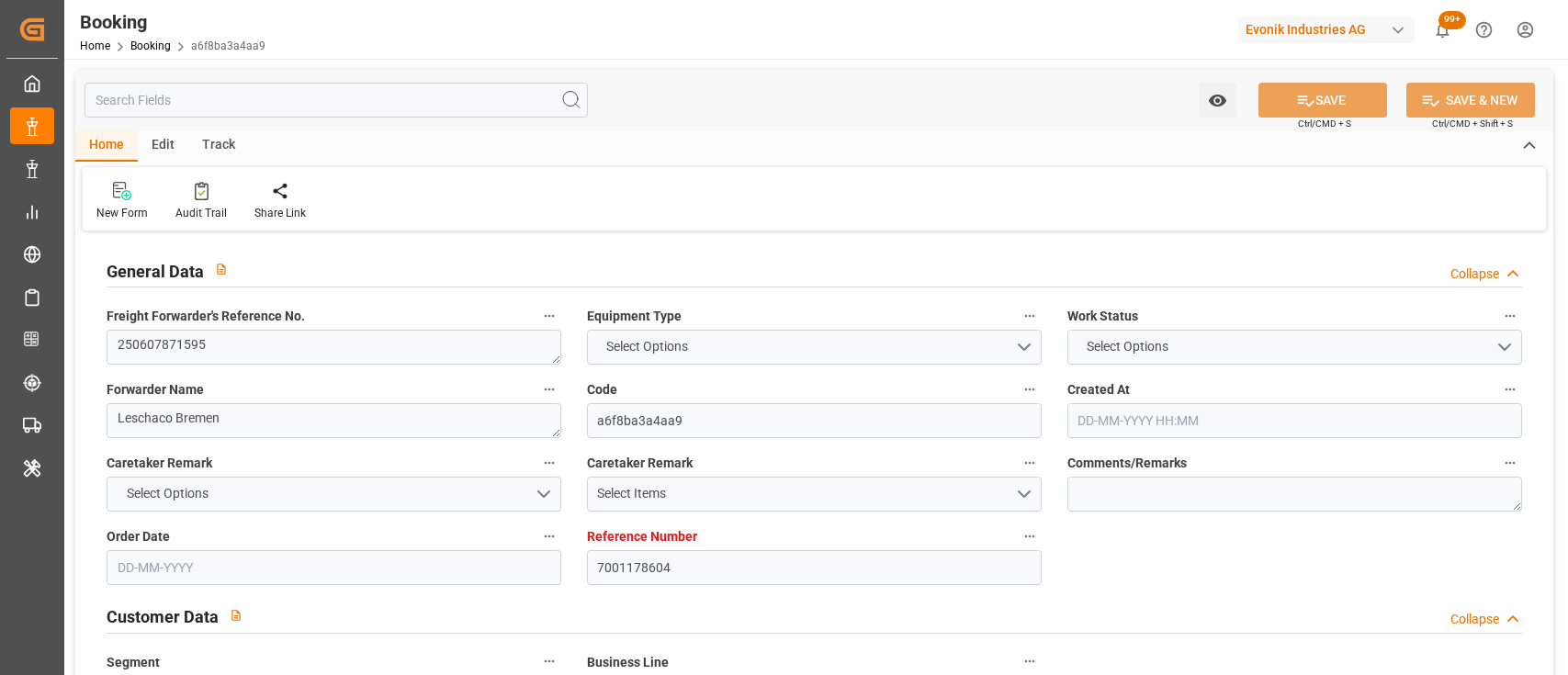
type input "08-08-2025 14:30"
type input "10-08-2025 11:30"
type input "11-08-2025 00:00"
type input "10-08-2025 11:30"
type input "22-08-2025 06:00"
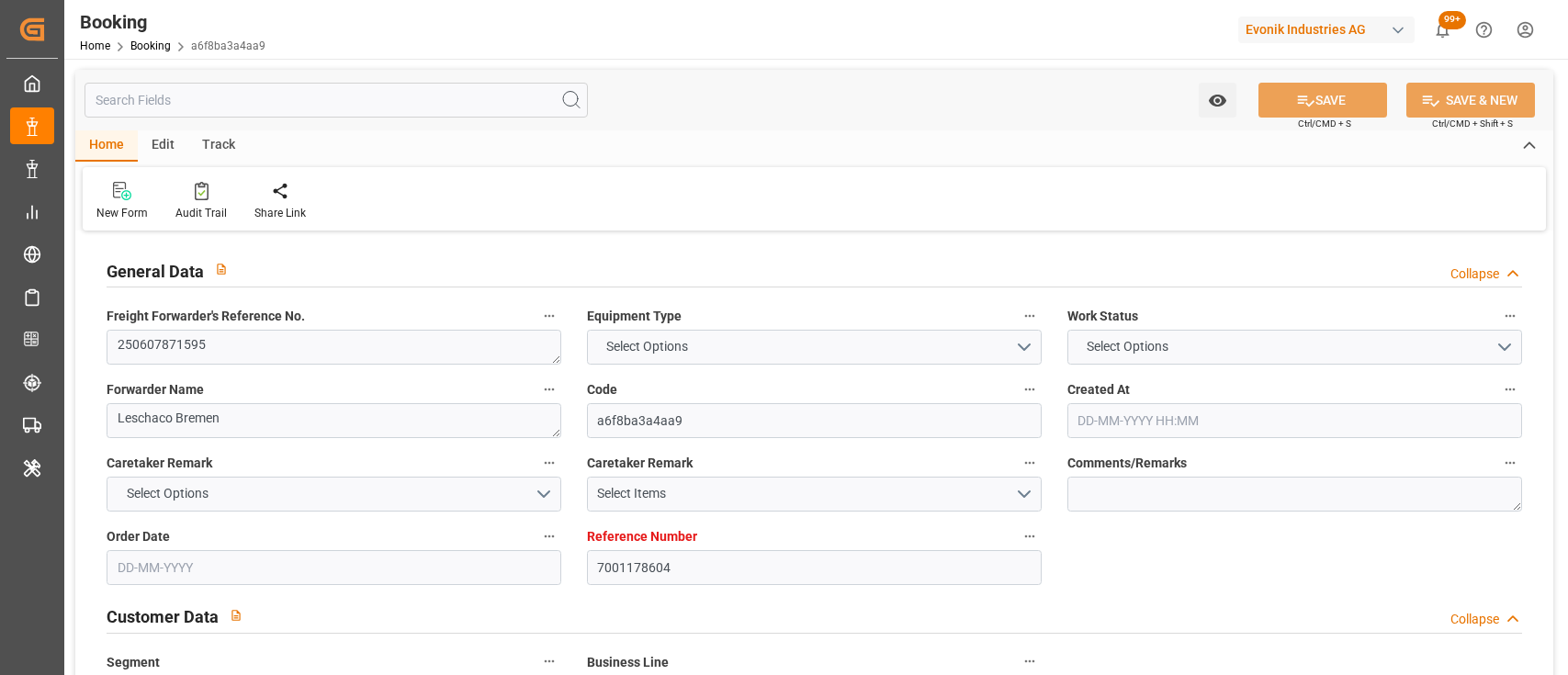
type input "16-08-2025 00:00"
type input "22-08-2025 00:00"
type input "11-06-2025"
type input "29-09-2025 00:35"
type input "29-09-2025"
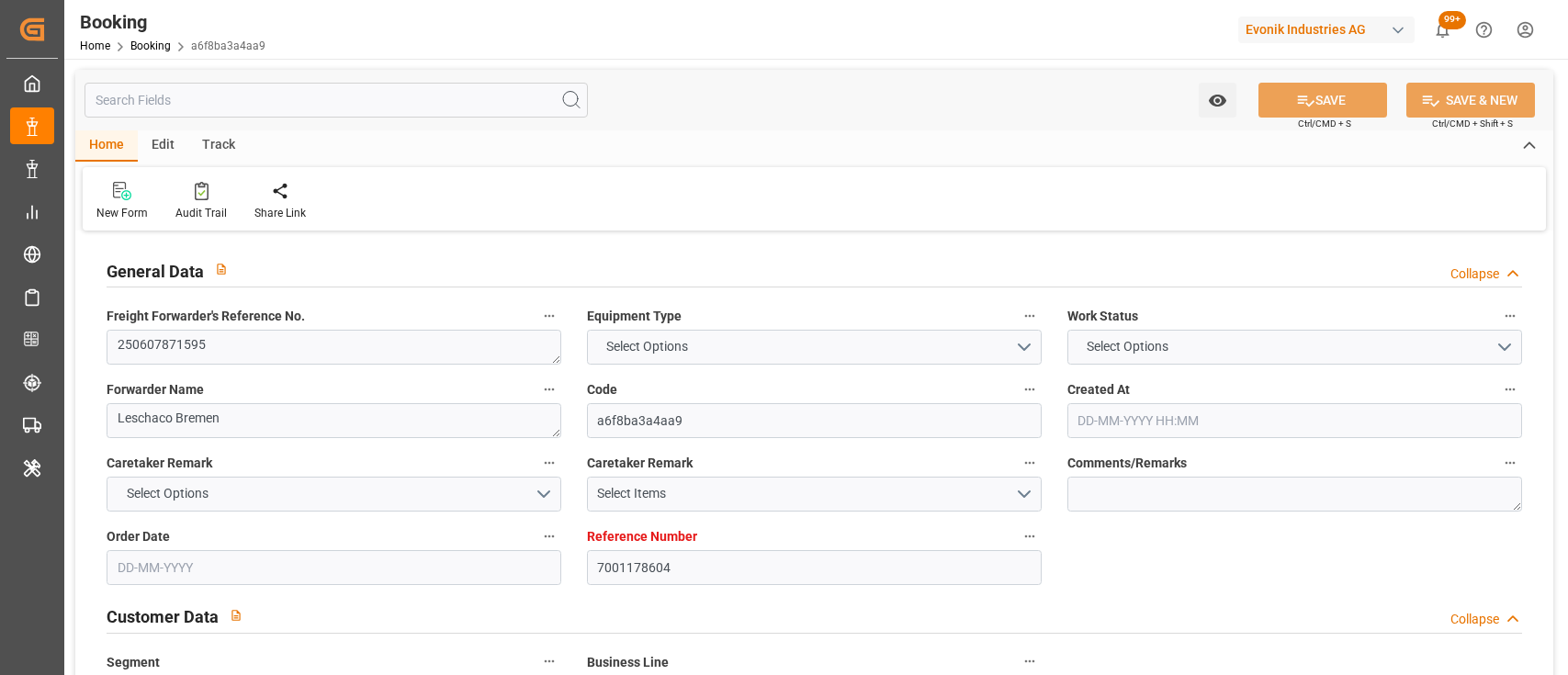
type input "18-06-2025 12:05"
type input "19-06-2025 16:31"
type input "04-08-2025 16:00"
type input "04-08-2025 21:49"
type input "05-08-2025 07:34"
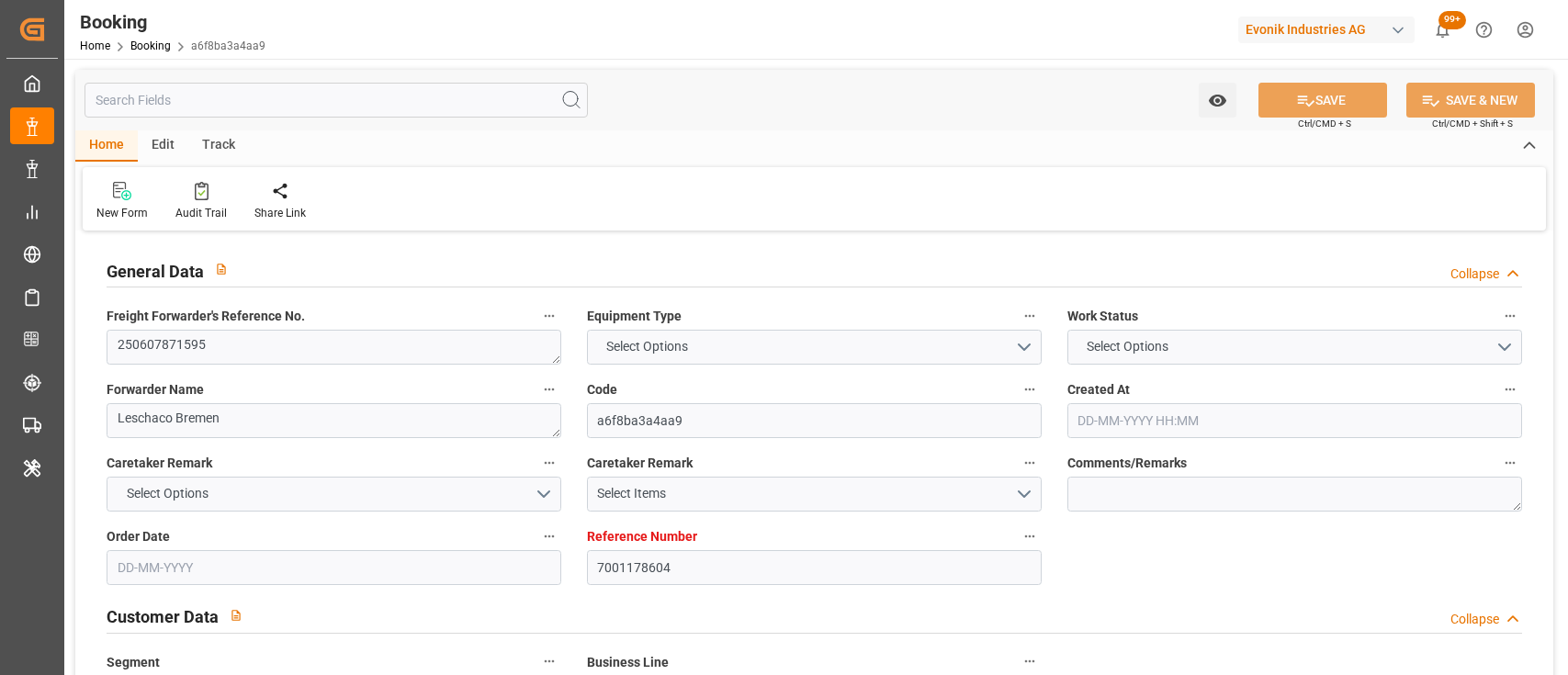
type input "05-08-2025 07:17"
type input "08-08-2025 10:28"
type input "08-08-2025 14:30"
type input "08-08-2025 12:51"
type input "10-08-2025 11:30"
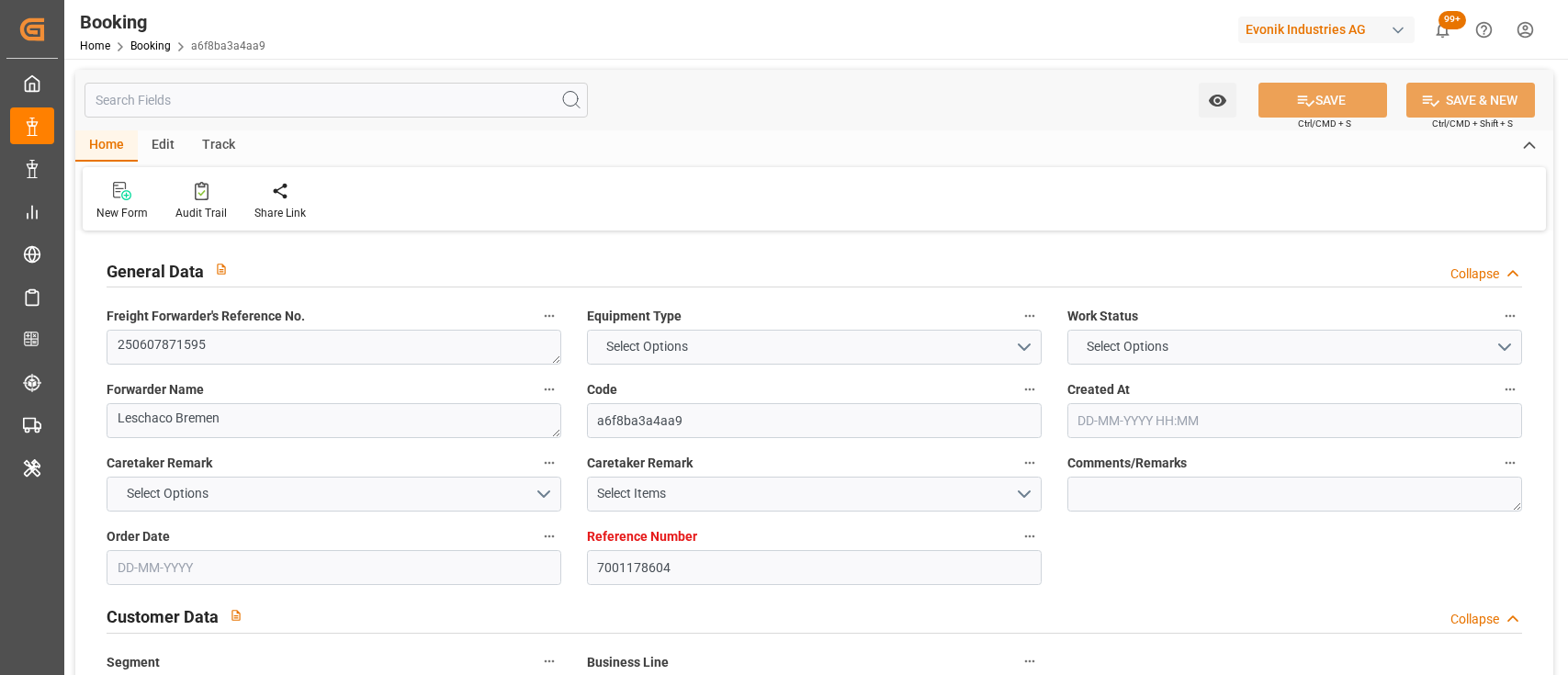
type input "[DATE] 15:40"
type input "[DATE] 22:21"
type input "[DATE] 17:12"
type input "[DATE] 11:30"
type input "[DATE] 06:00"
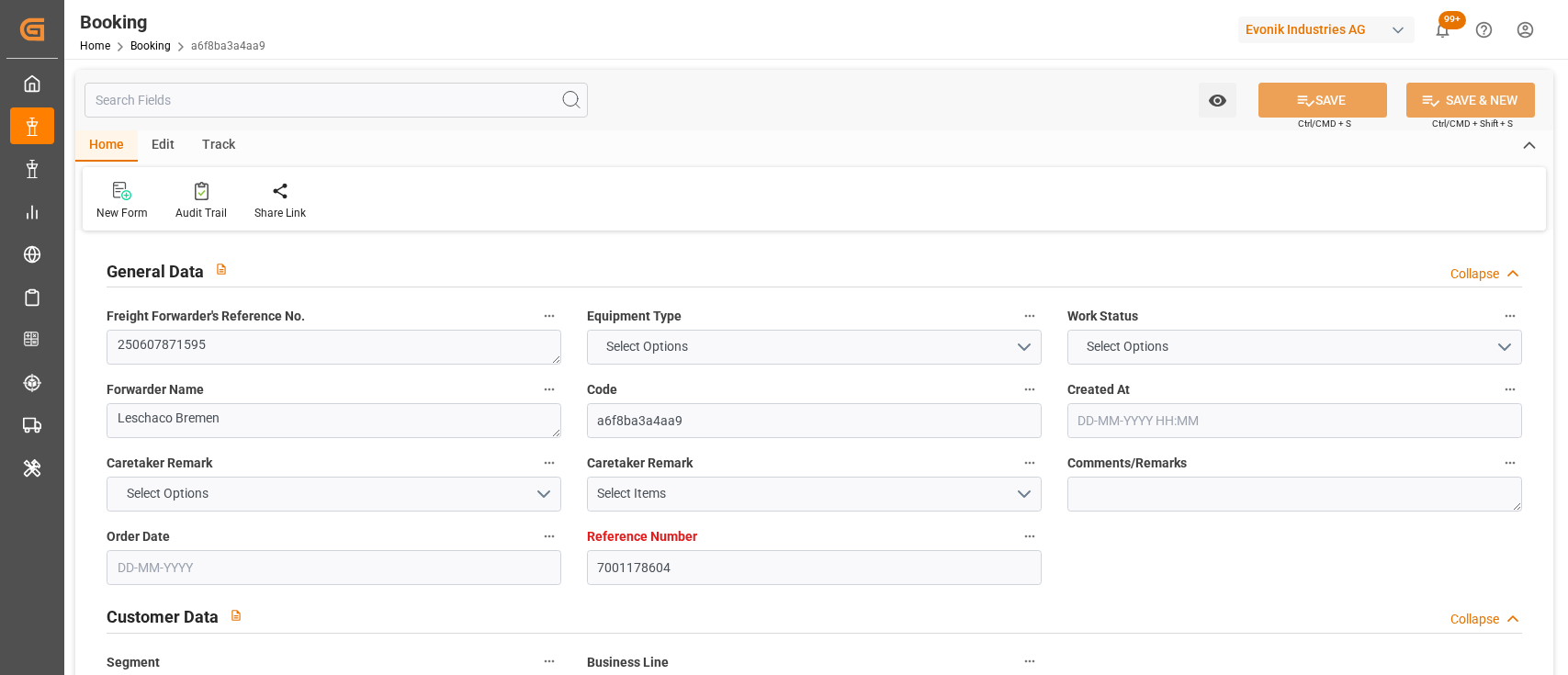
type input "[DATE] 09:00"
type input "[DATE] 08:48"
type input "25-08-2025 14:40"
type input "29-08-2025 14:40"
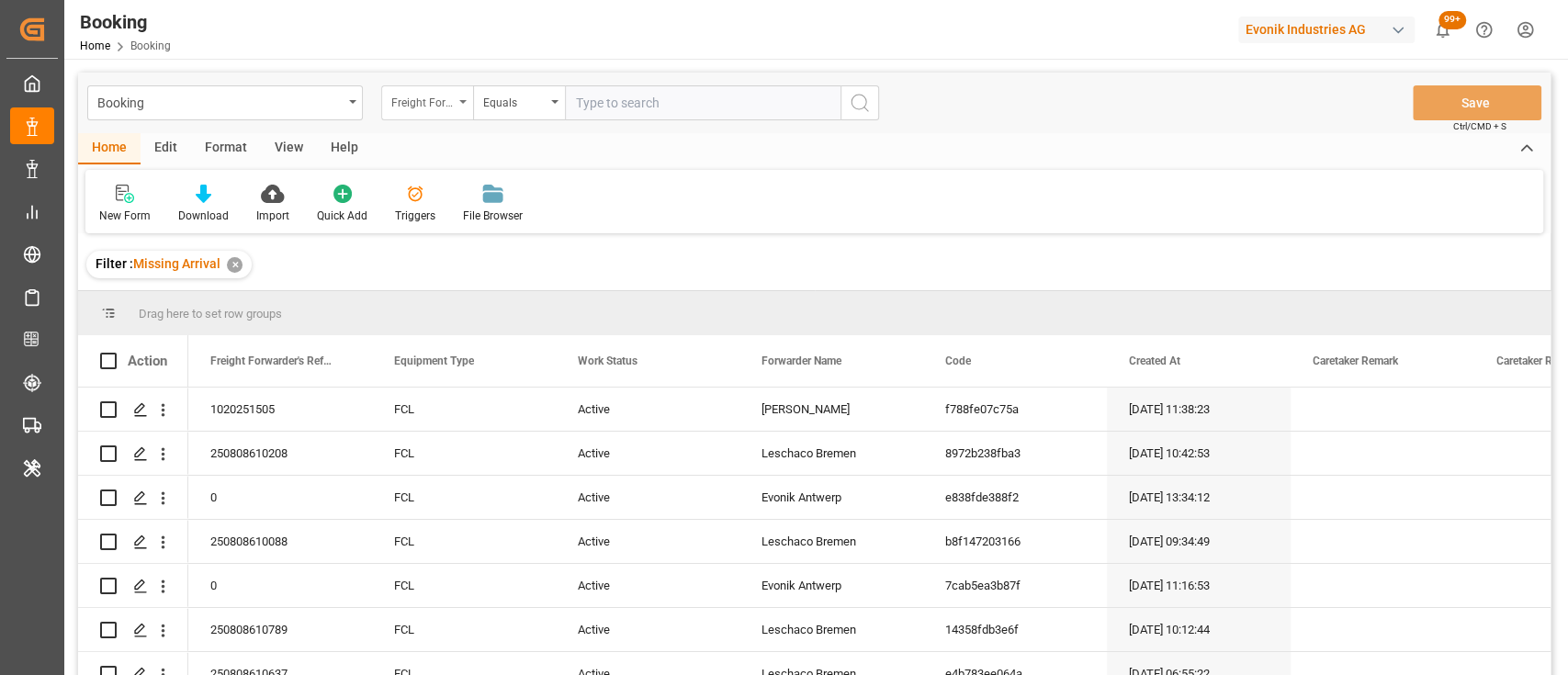
click at [463, 102] on icon "open menu" at bounding box center [463, 102] width 8 height 4
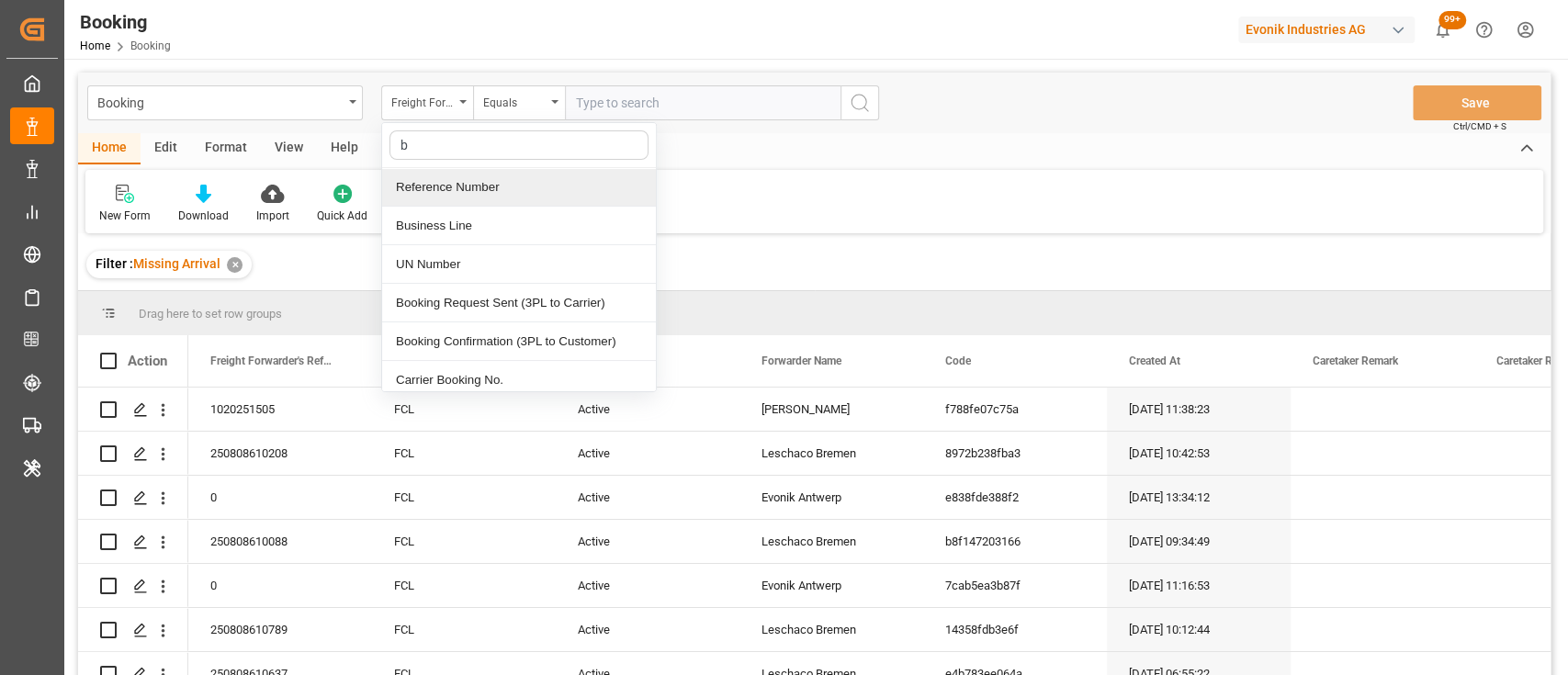
type input "bo"
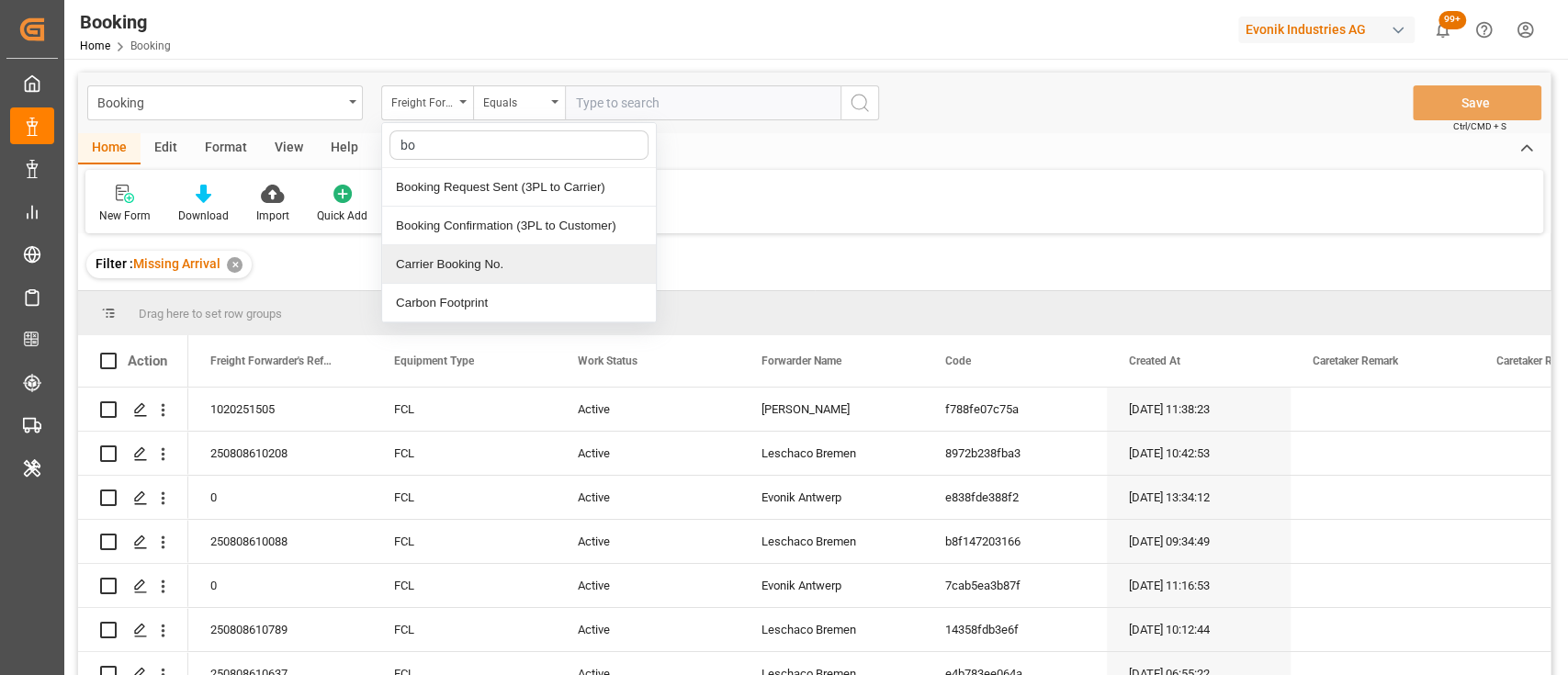
click at [455, 261] on div "Carrier Booking No." at bounding box center [519, 264] width 274 height 39
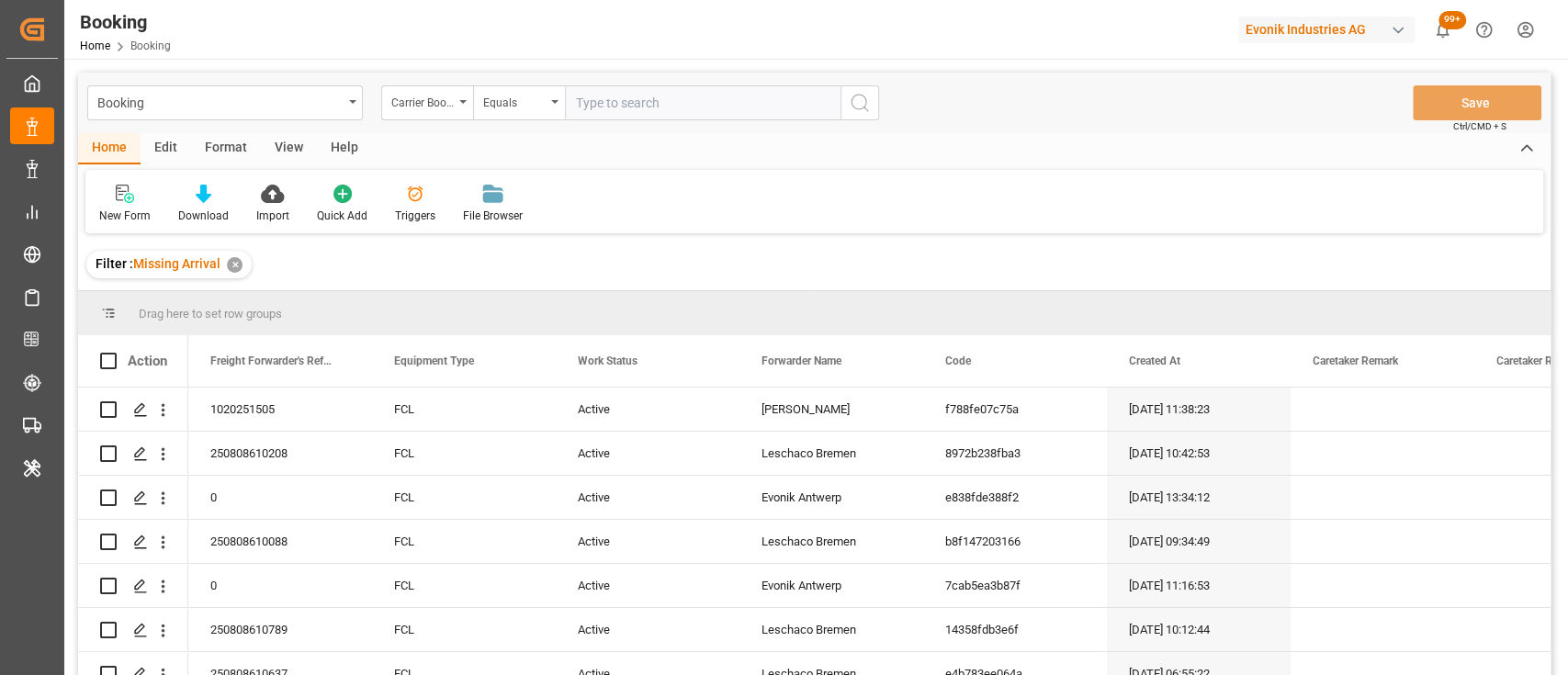
click at [623, 103] on input "text" at bounding box center [702, 103] width 276 height 35
paste input "HBG1991919"
type input "HBG1991919"
click at [228, 261] on div "✕" at bounding box center [234, 265] width 15 height 15
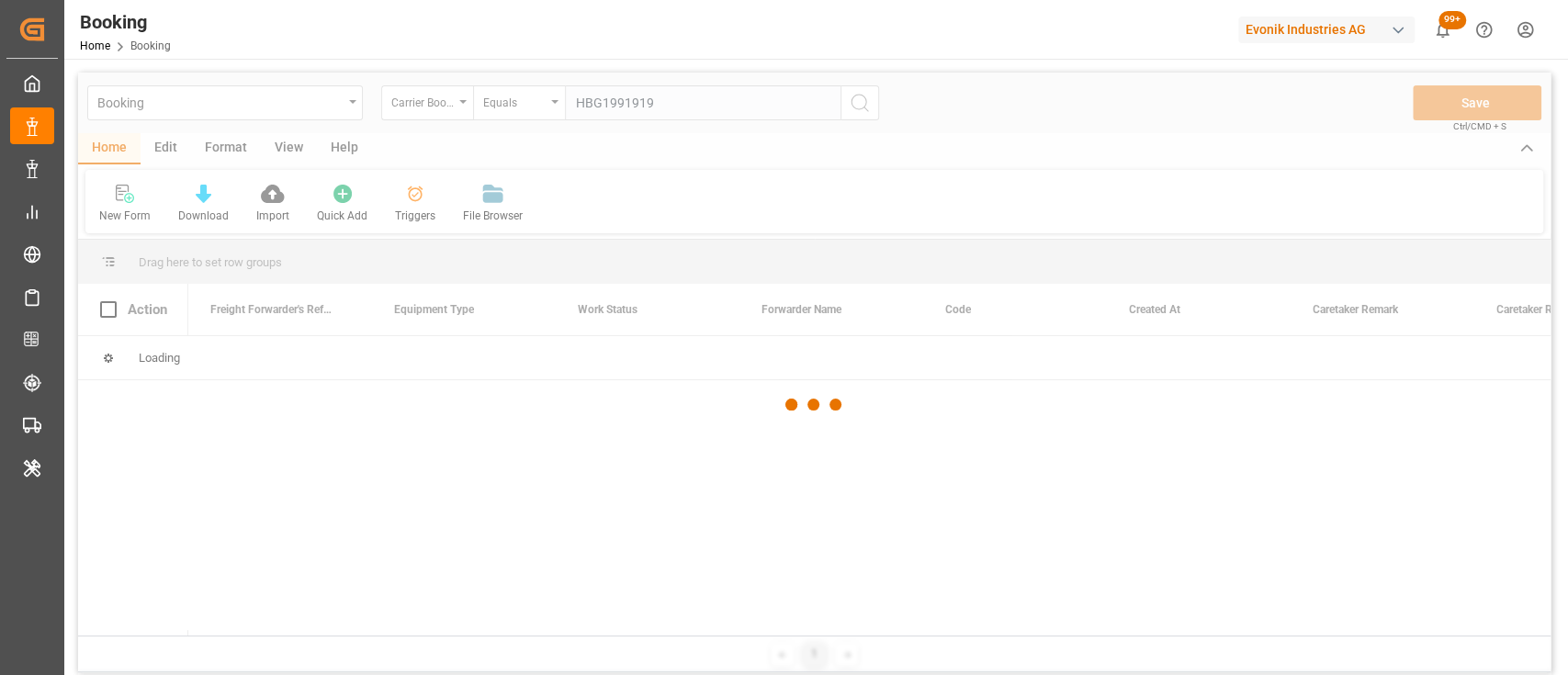
click at [861, 101] on div at bounding box center [815, 405] width 1473 height 664
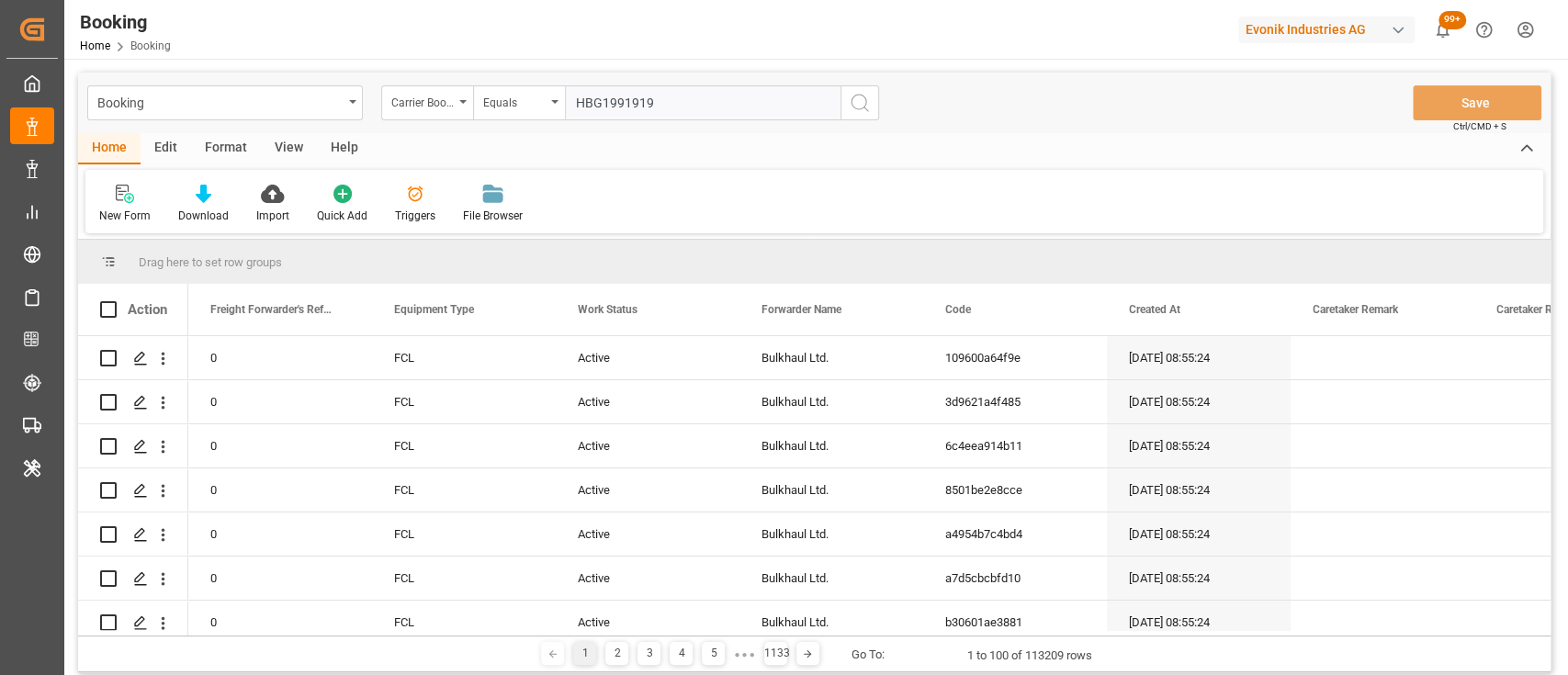
click at [866, 95] on icon "search button" at bounding box center [859, 103] width 22 height 22
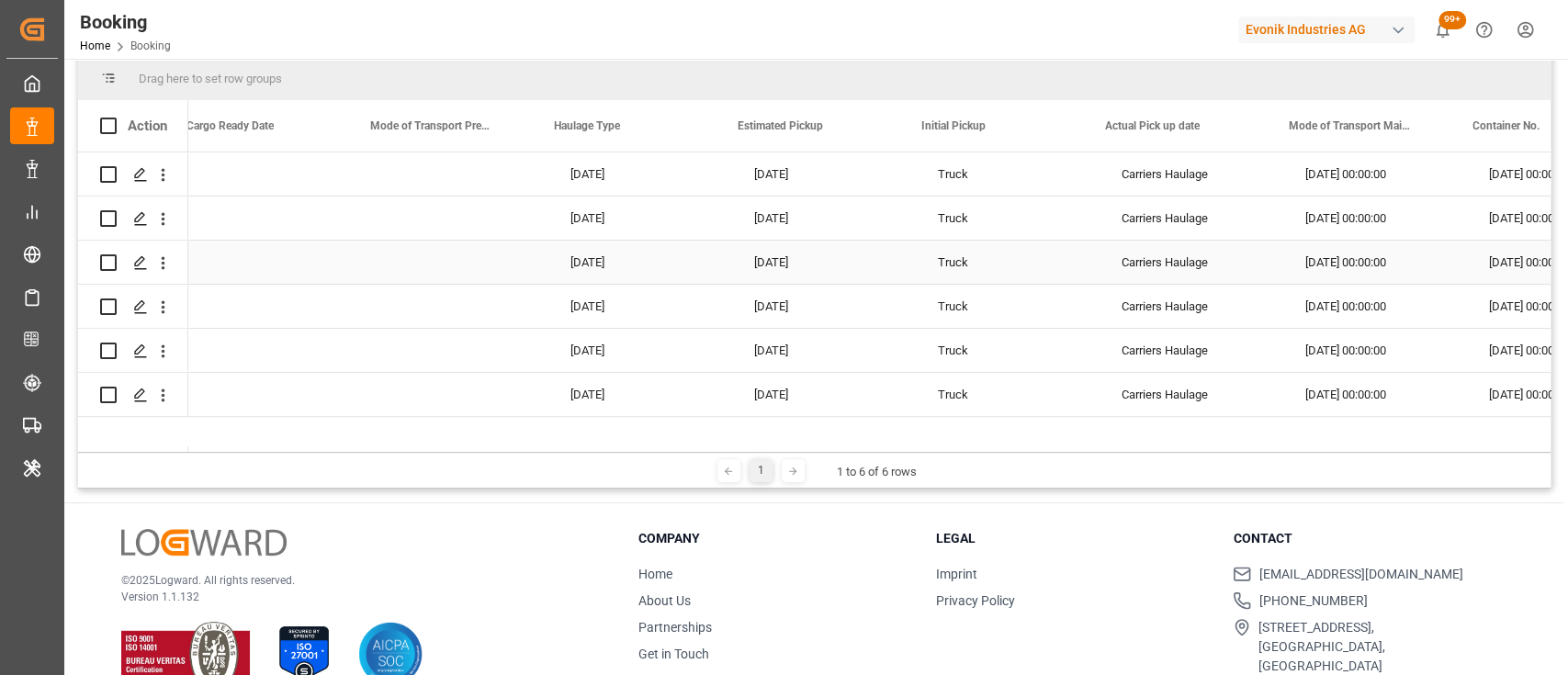
scroll to position [0, 5479]
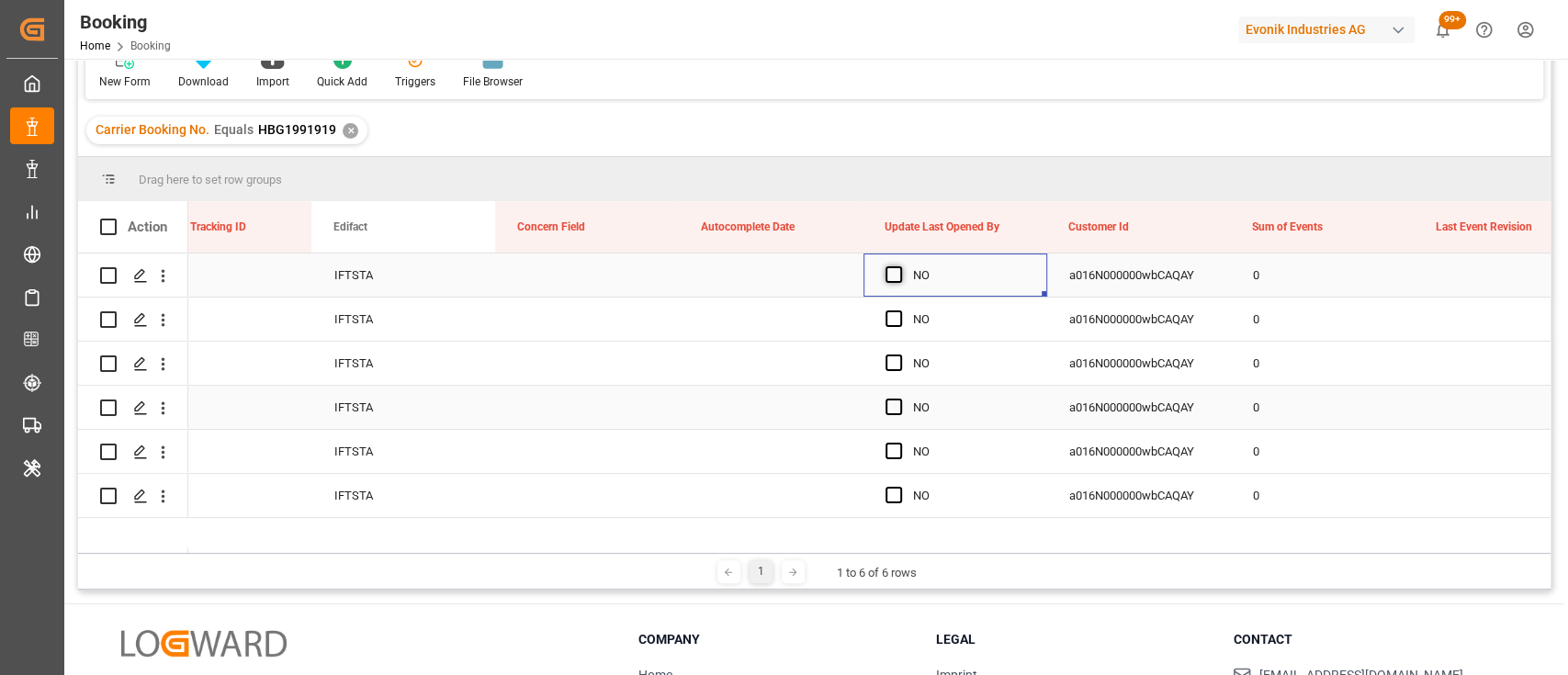
click at [888, 273] on span "Press SPACE to select this row." at bounding box center [893, 274] width 16 height 16
click at [900, 266] on input "Press SPACE to select this row." at bounding box center [900, 266] width 0 height 0
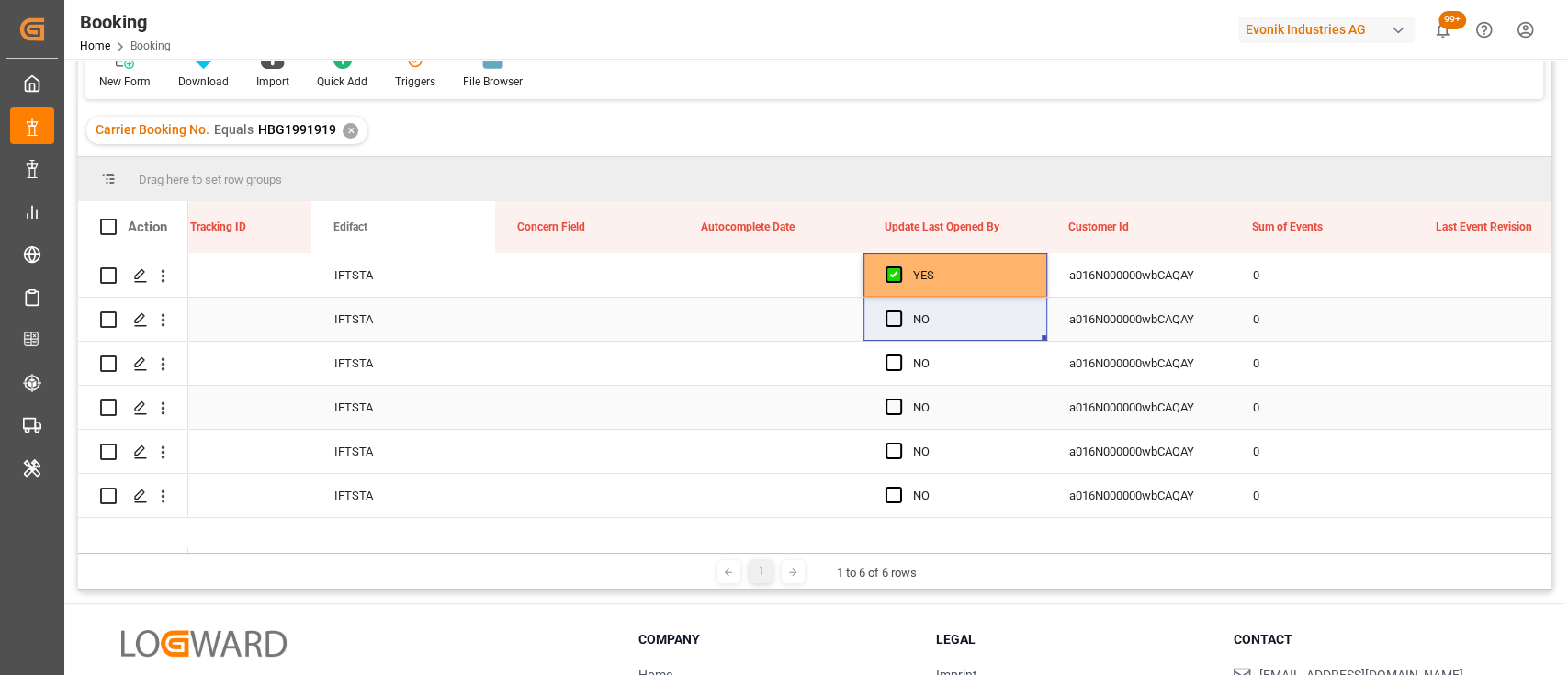
drag, startPoint x: 1044, startPoint y: 290, endPoint x: 1038, endPoint y: 406, distance: 116.2
click at [1016, 266] on div "YES" at bounding box center [969, 276] width 112 height 43
drag, startPoint x: 1044, startPoint y: 291, endPoint x: 1028, endPoint y: 508, distance: 217.6
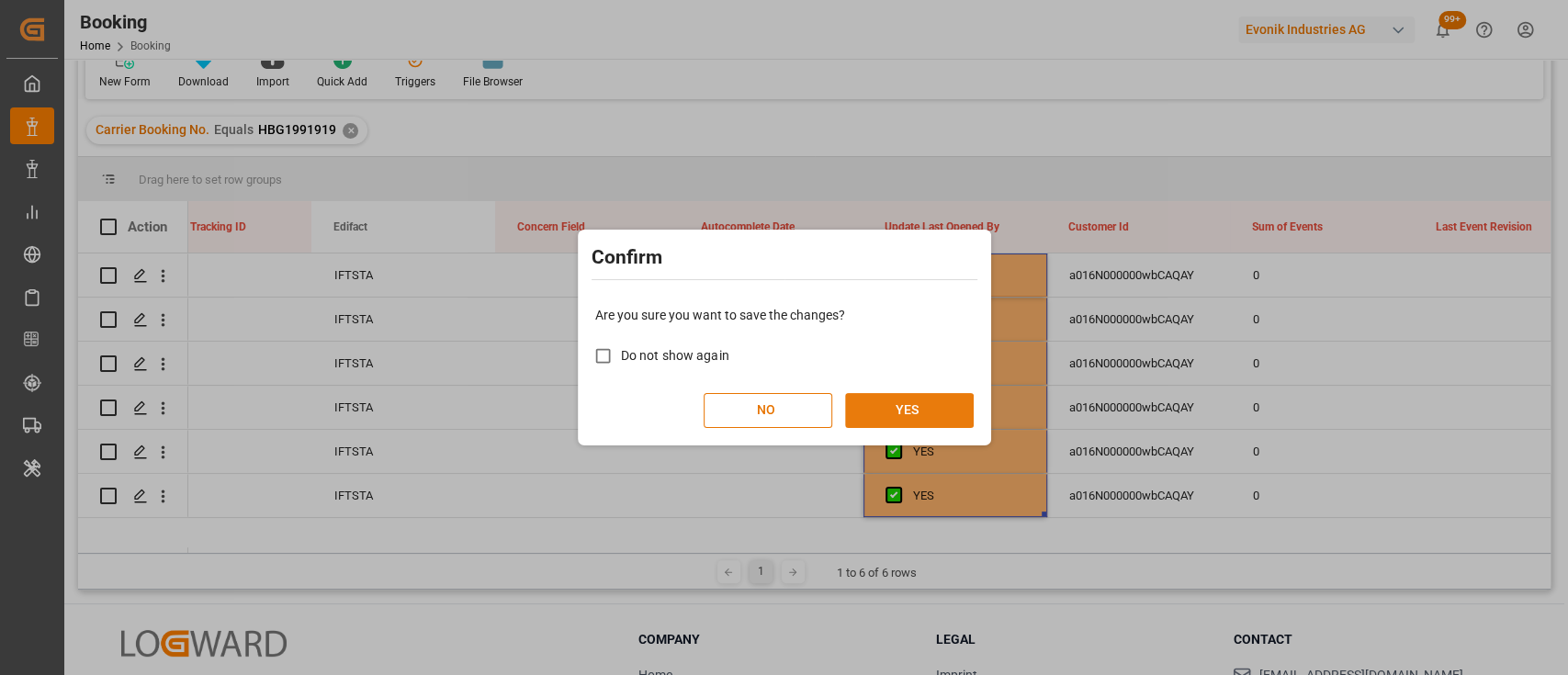
click at [880, 407] on button "YES" at bounding box center [909, 411] width 129 height 35
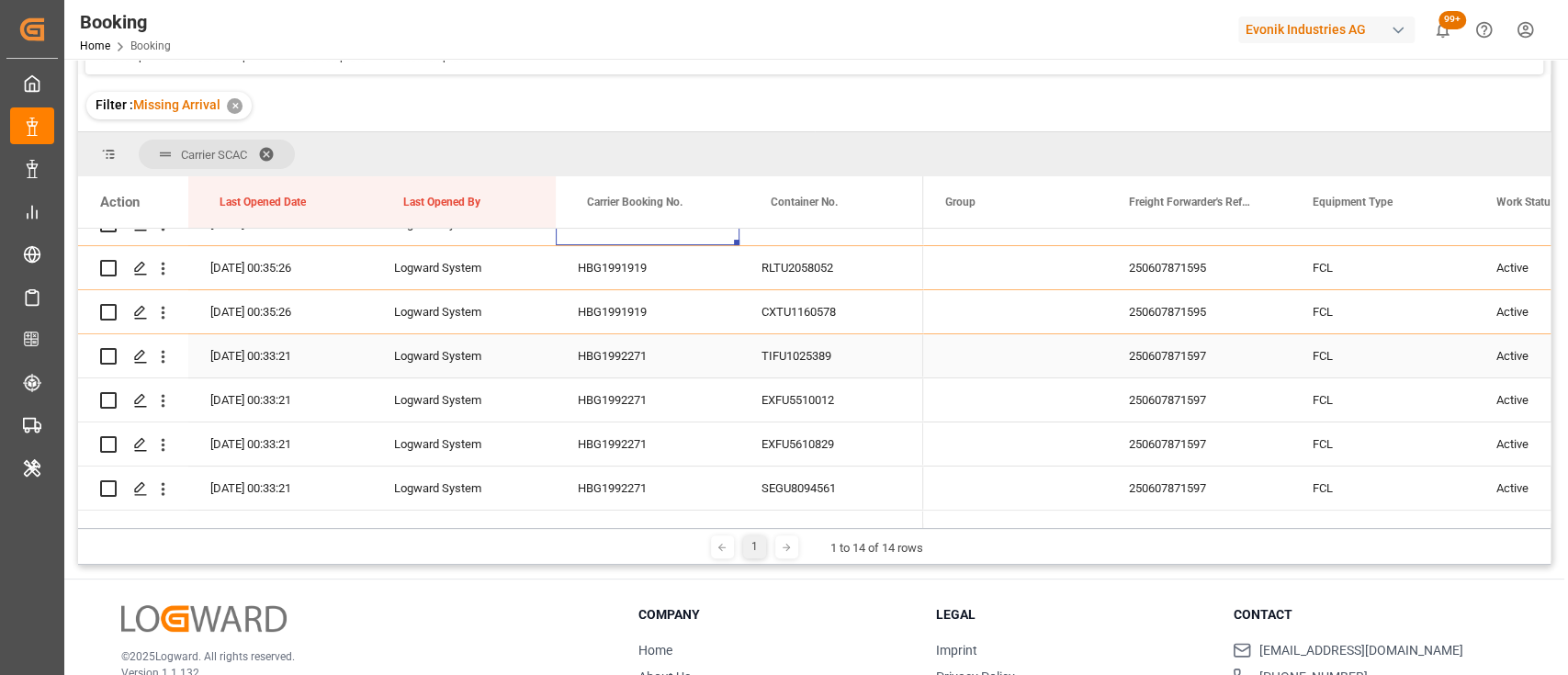
scroll to position [383, 0]
click at [611, 313] on div "HBG1992271" at bounding box center [648, 309] width 184 height 44
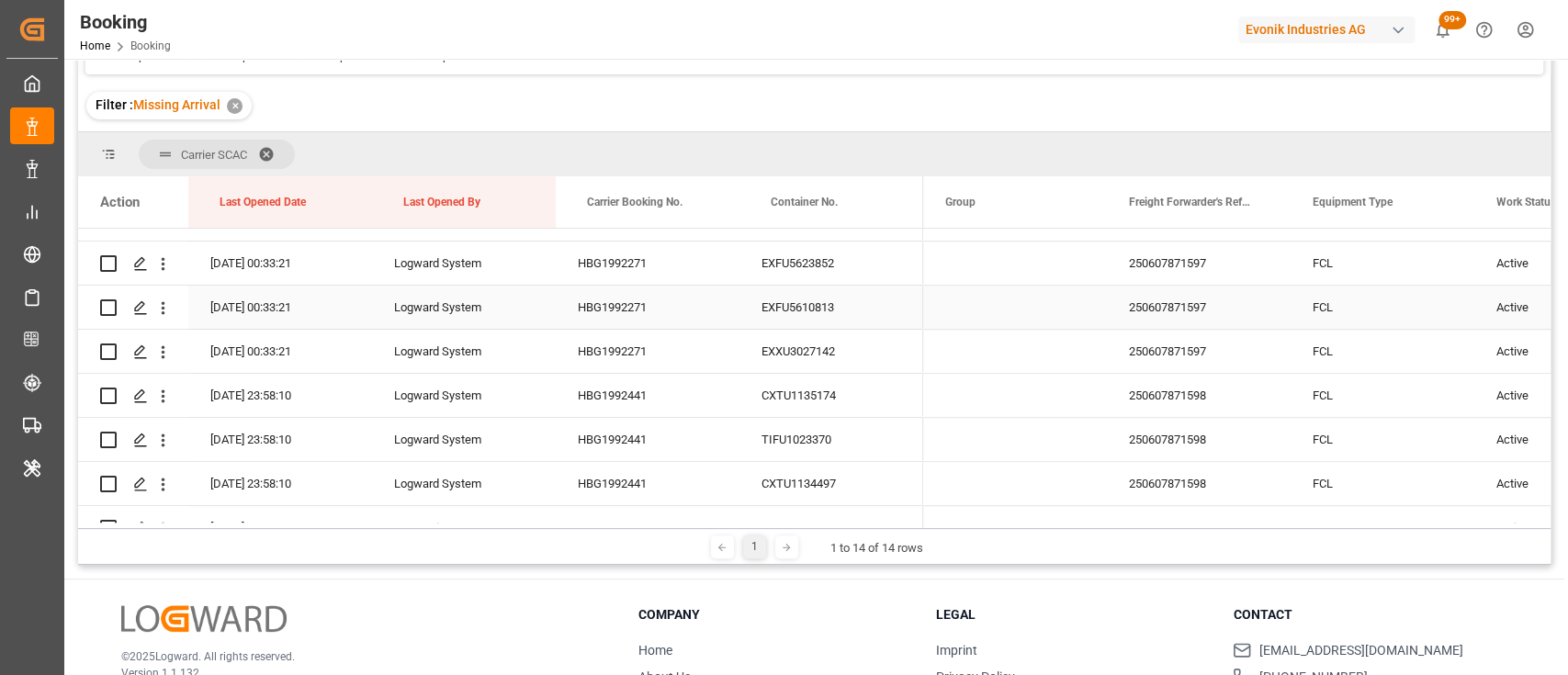
scroll to position [739, 0]
click at [166, 403] on icon "open menu" at bounding box center [163, 394] width 19 height 19
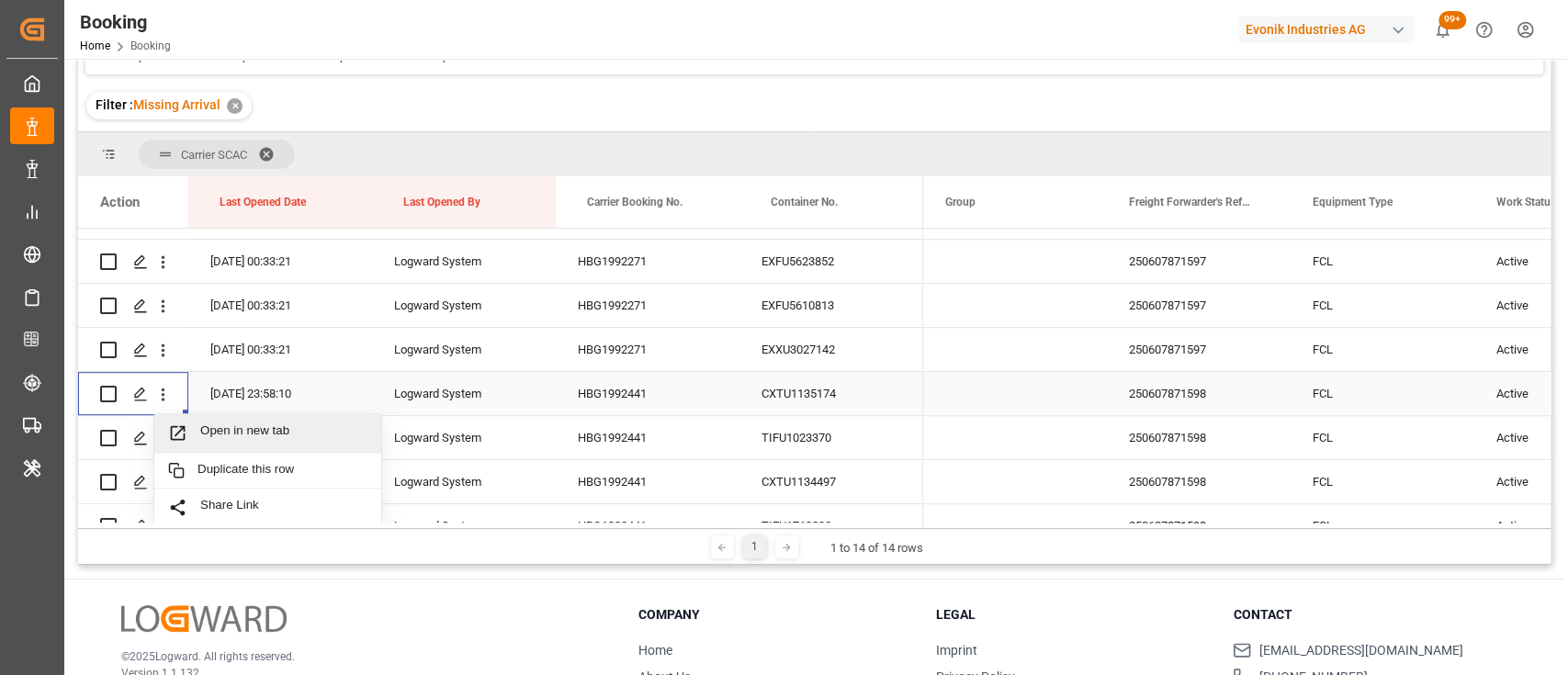
click at [266, 441] on span "Open in new tab" at bounding box center [284, 433] width 168 height 19
click at [1149, 610] on h3 "Legal" at bounding box center [1074, 615] width 275 height 19
click at [167, 395] on icon "open menu" at bounding box center [163, 394] width 19 height 19
click at [231, 419] on div "Open in new tab" at bounding box center [267, 434] width 227 height 39
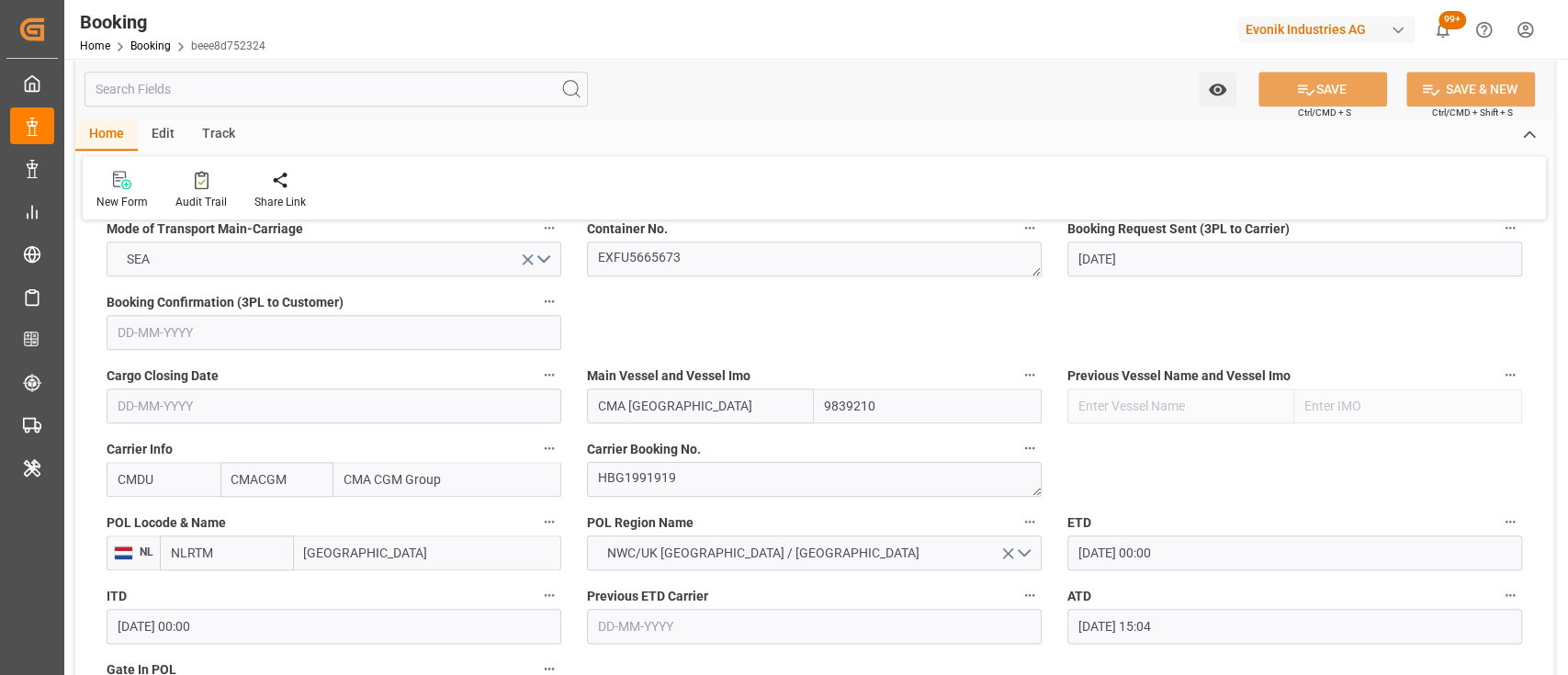
scroll to position [1200, 0]
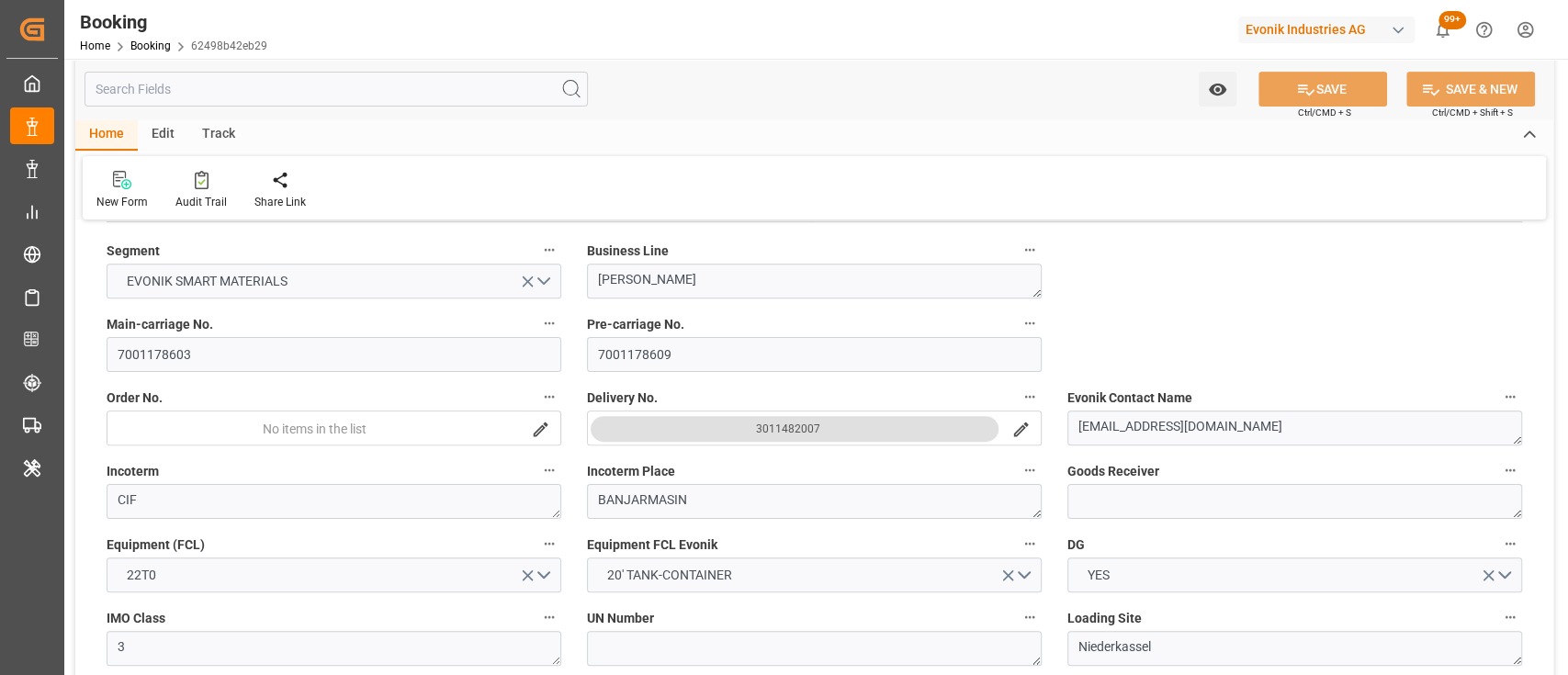
scroll to position [413, 0]
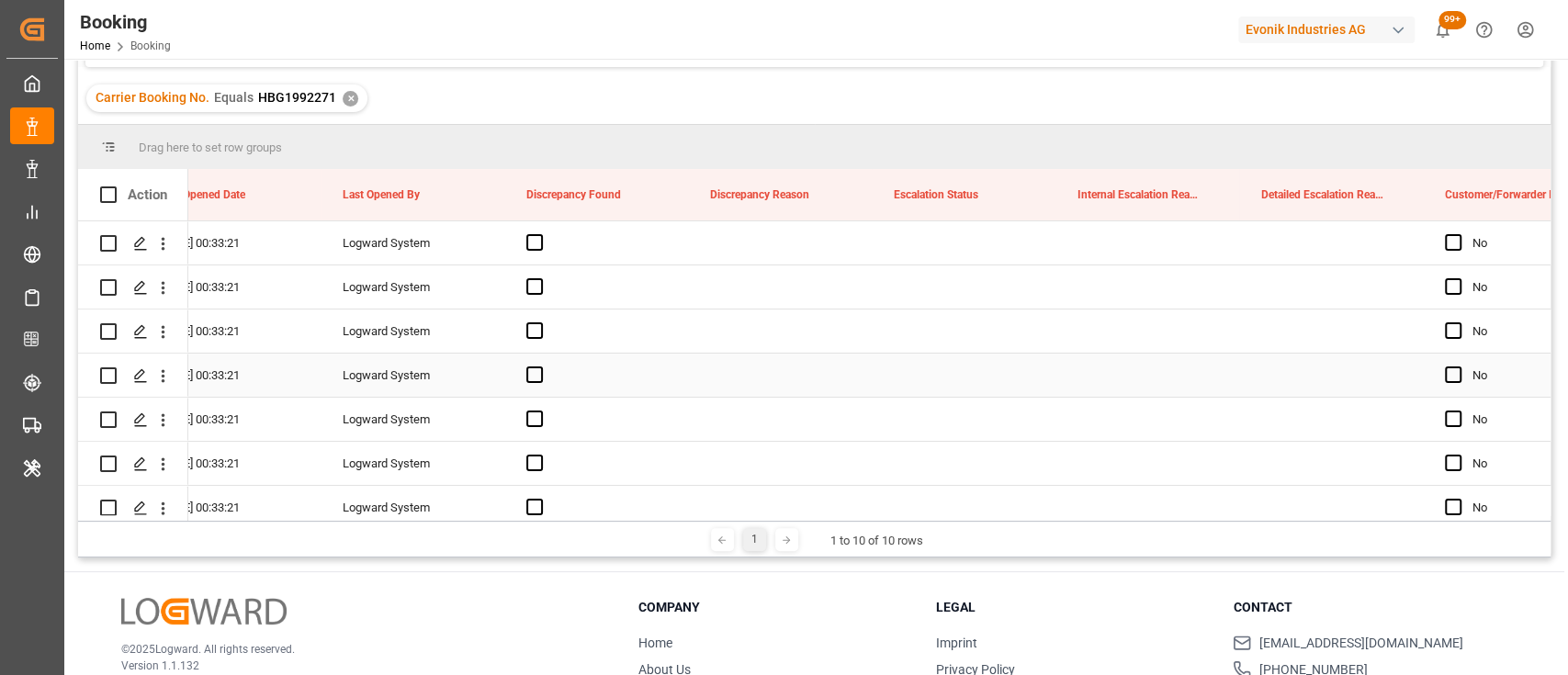
scroll to position [0, 21189]
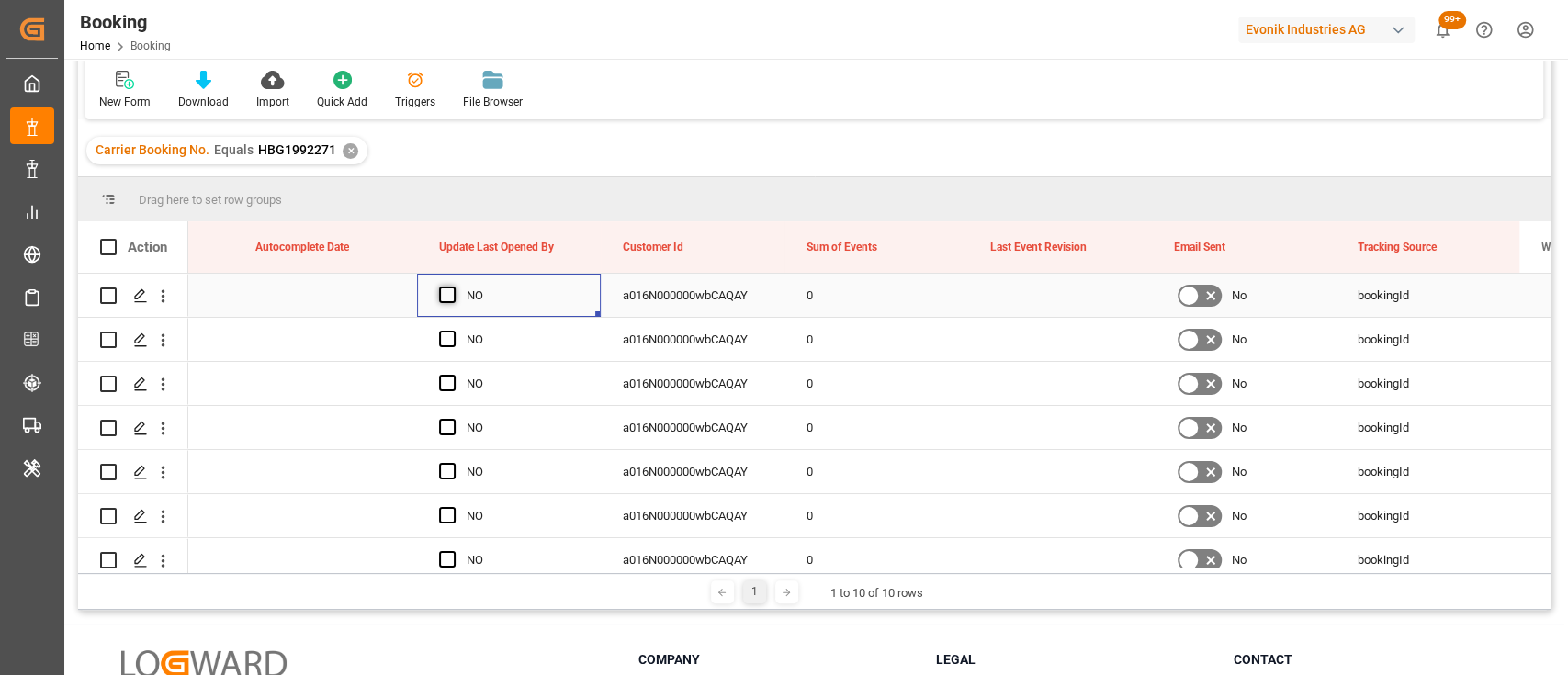
click at [452, 295] on span "Press SPACE to select this row." at bounding box center [446, 294] width 16 height 16
click at [453, 287] on input "Press SPACE to select this row." at bounding box center [453, 287] width 0 height 0
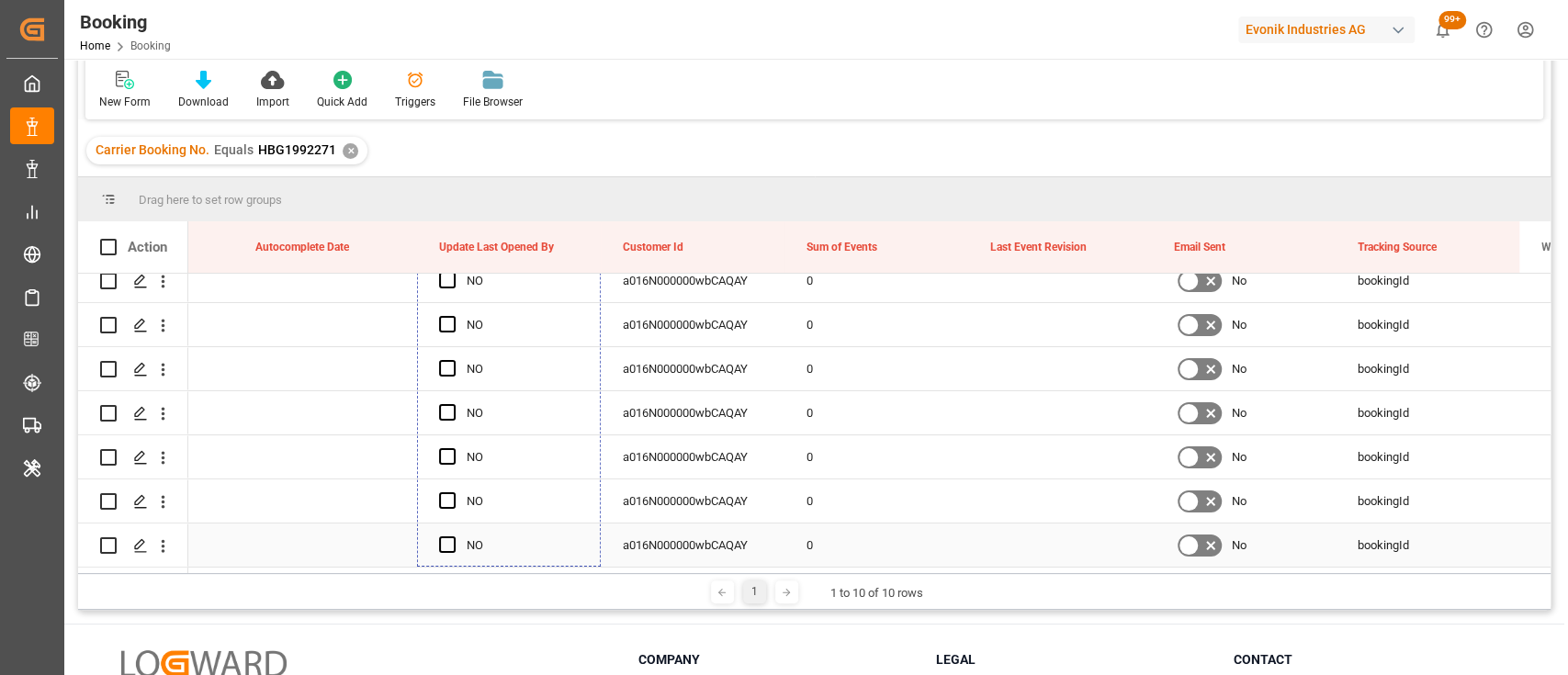
drag, startPoint x: 599, startPoint y: 315, endPoint x: 515, endPoint y: 536, distance: 236.4
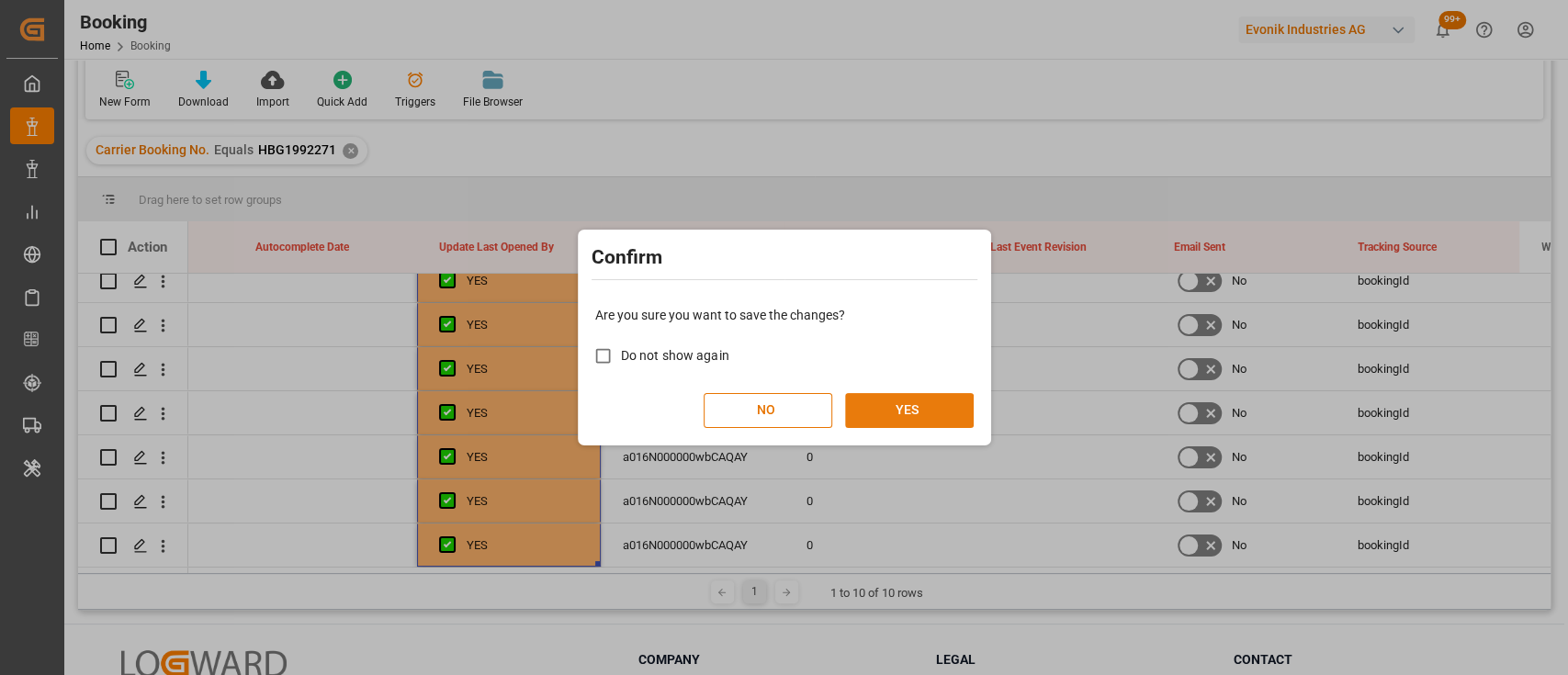
click at [882, 408] on button "YES" at bounding box center [909, 411] width 129 height 35
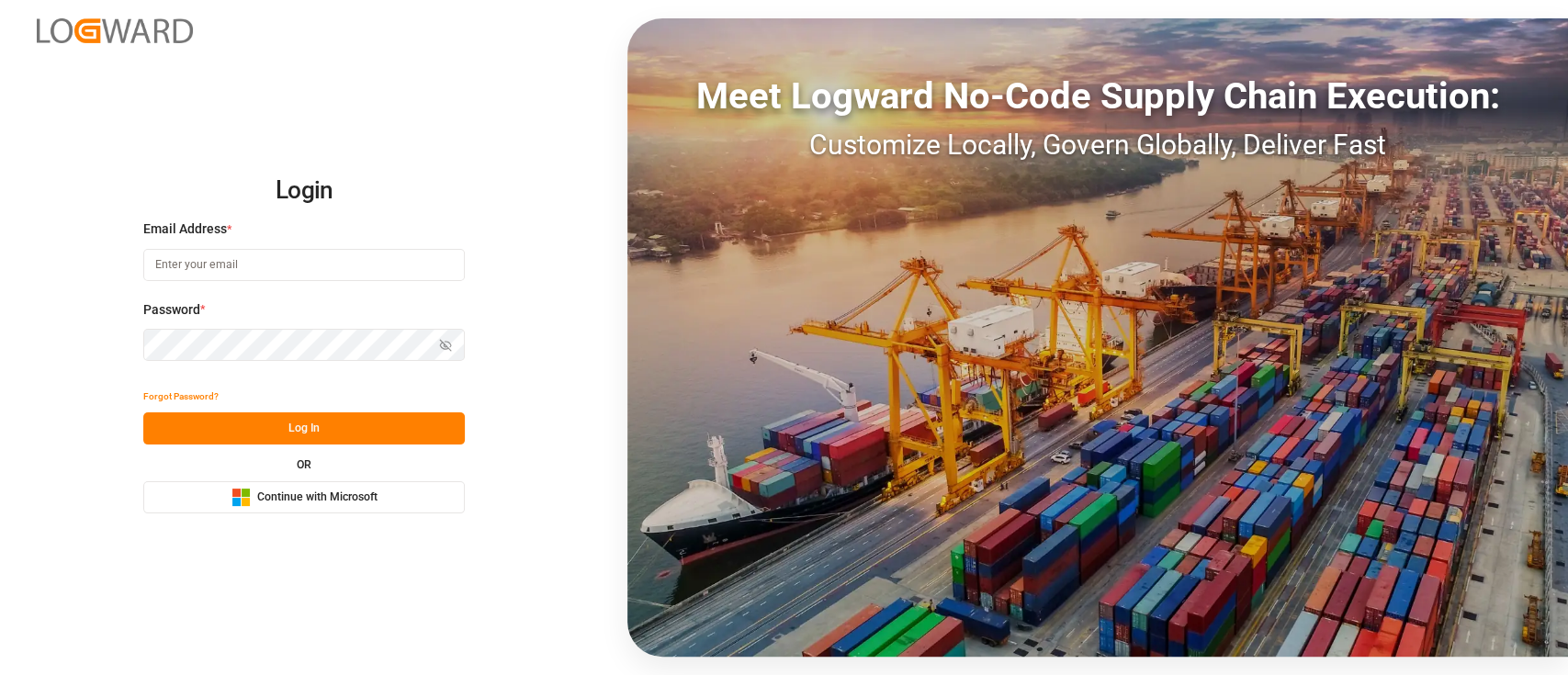
click at [252, 501] on div "Microsoft Logo Continue with Microsoft" at bounding box center [304, 498] width 146 height 19
click at [221, 504] on button "Microsoft Logo Continue with Microsoft" at bounding box center [304, 497] width 322 height 32
